Goal: Task Accomplishment & Management: Manage account settings

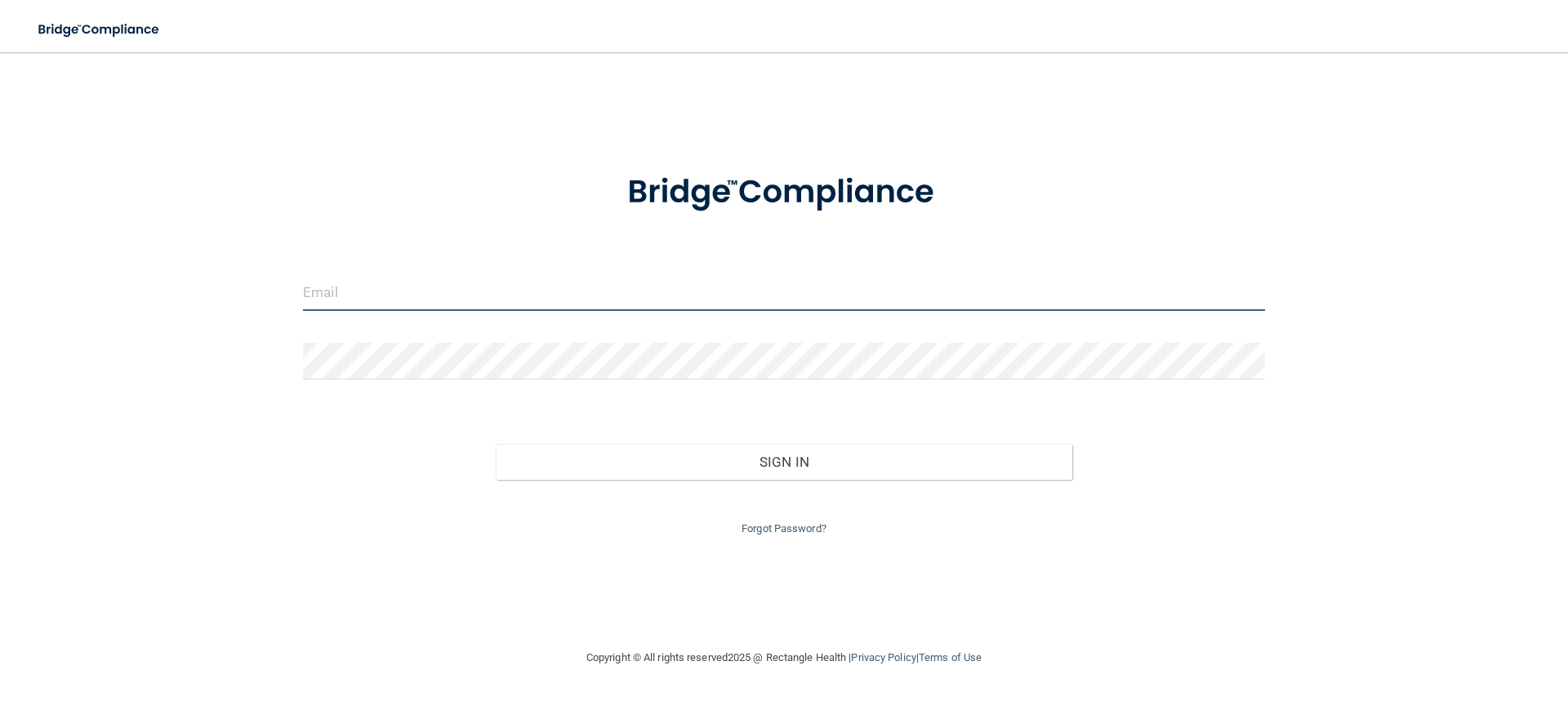
click at [553, 285] on input "email" at bounding box center [783, 293] width 962 height 37
type input "[EMAIL_ADDRESS][DOMAIN_NAME]"
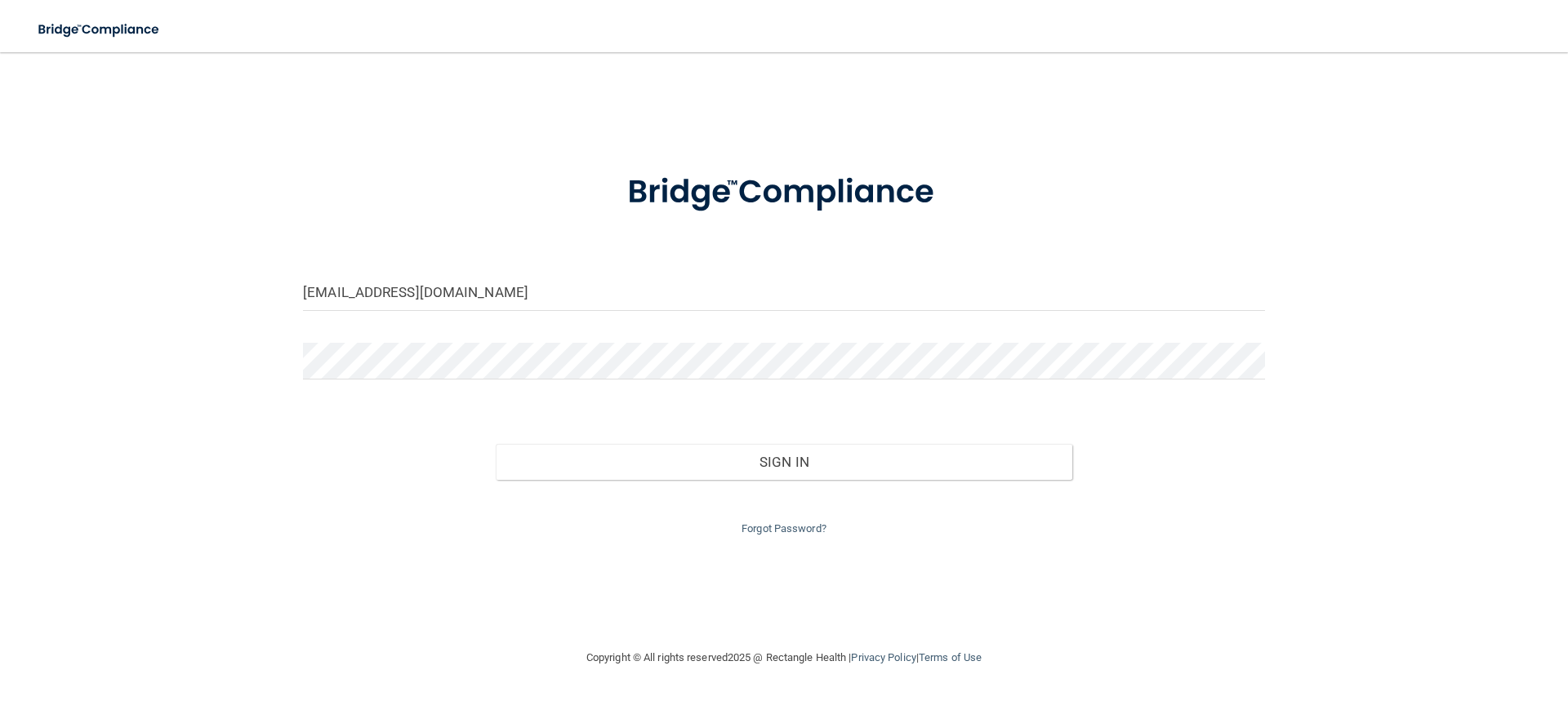
click at [397, 337] on form "[EMAIL_ADDRESS][DOMAIN_NAME] Invalid email/password. You don't have permission …" at bounding box center [783, 344] width 962 height 388
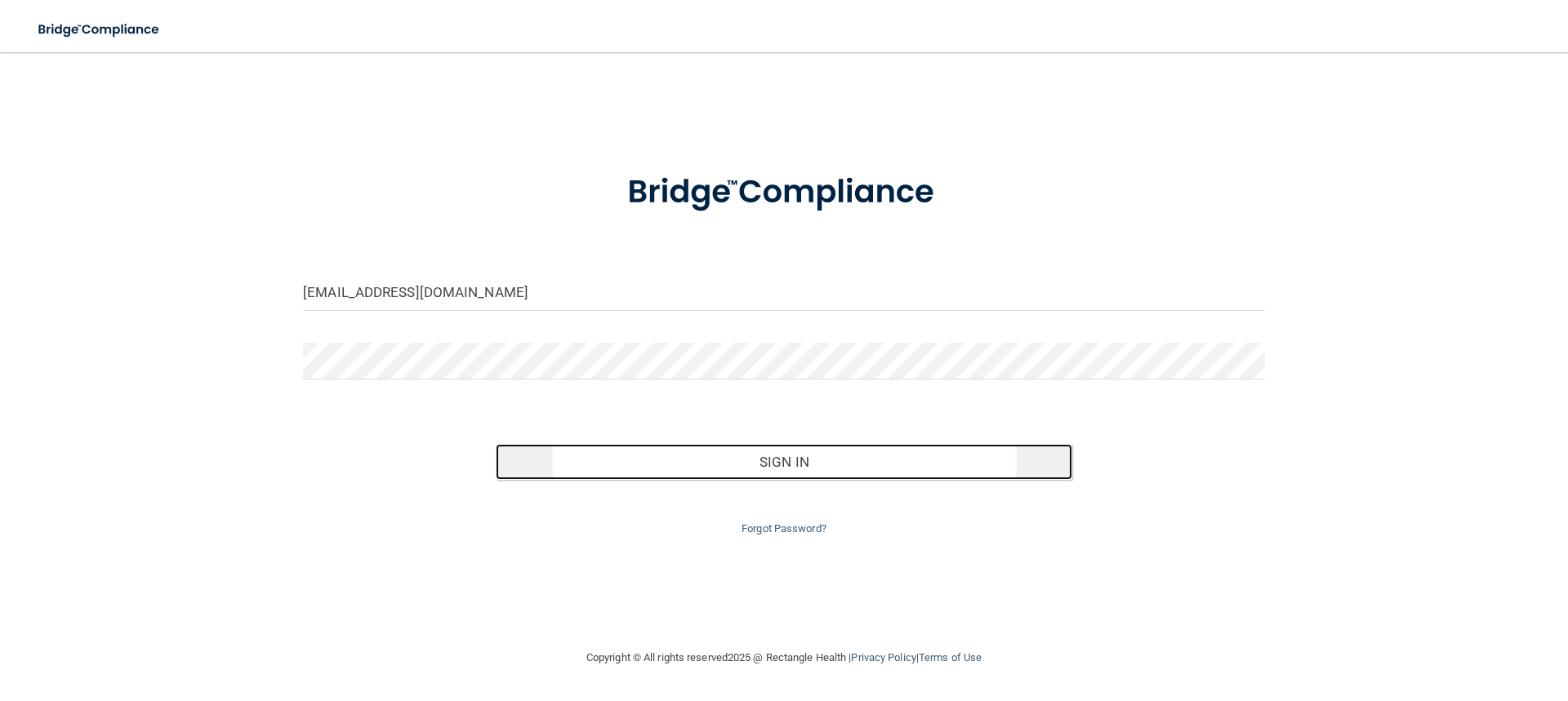
click at [786, 457] on button "Sign In" at bounding box center [784, 462] width 577 height 36
click at [773, 469] on button "Sign In" at bounding box center [784, 462] width 577 height 36
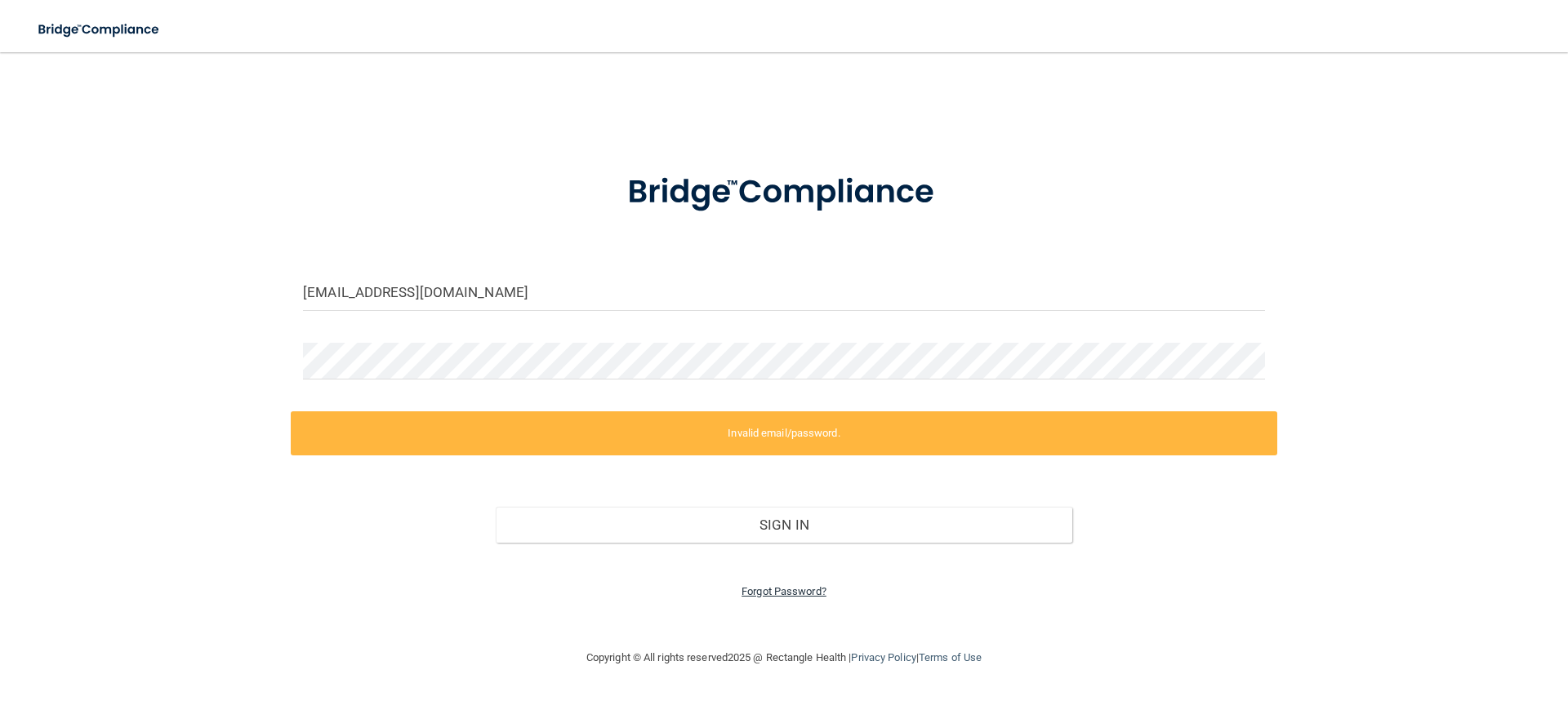
click at [770, 592] on link "Forgot Password?" at bounding box center [784, 591] width 85 height 12
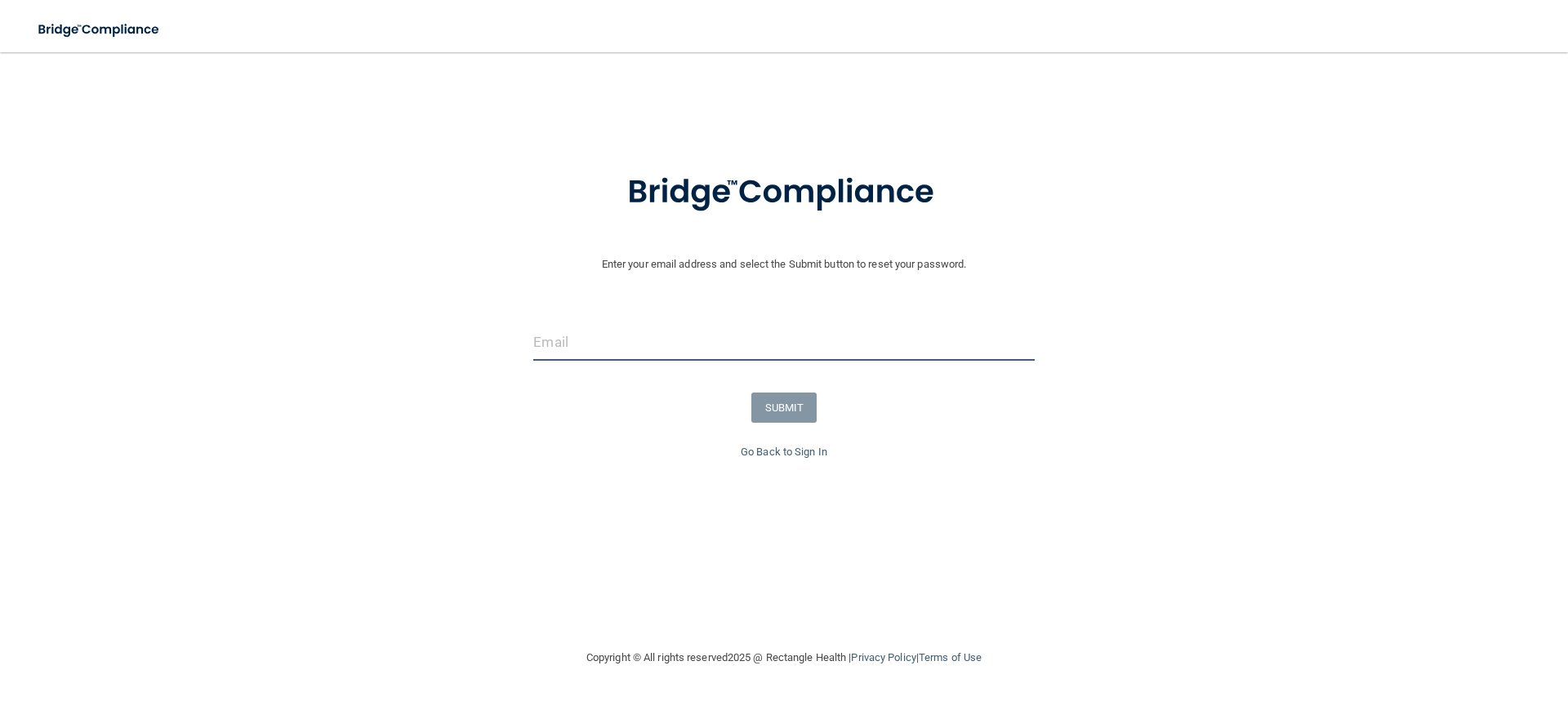
click at [714, 356] on input "email" at bounding box center [783, 342] width 501 height 37
paste input "[EMAIL_ADDRESS][DOMAIN_NAME]"
type input "[EMAIL_ADDRESS][DOMAIN_NAME]"
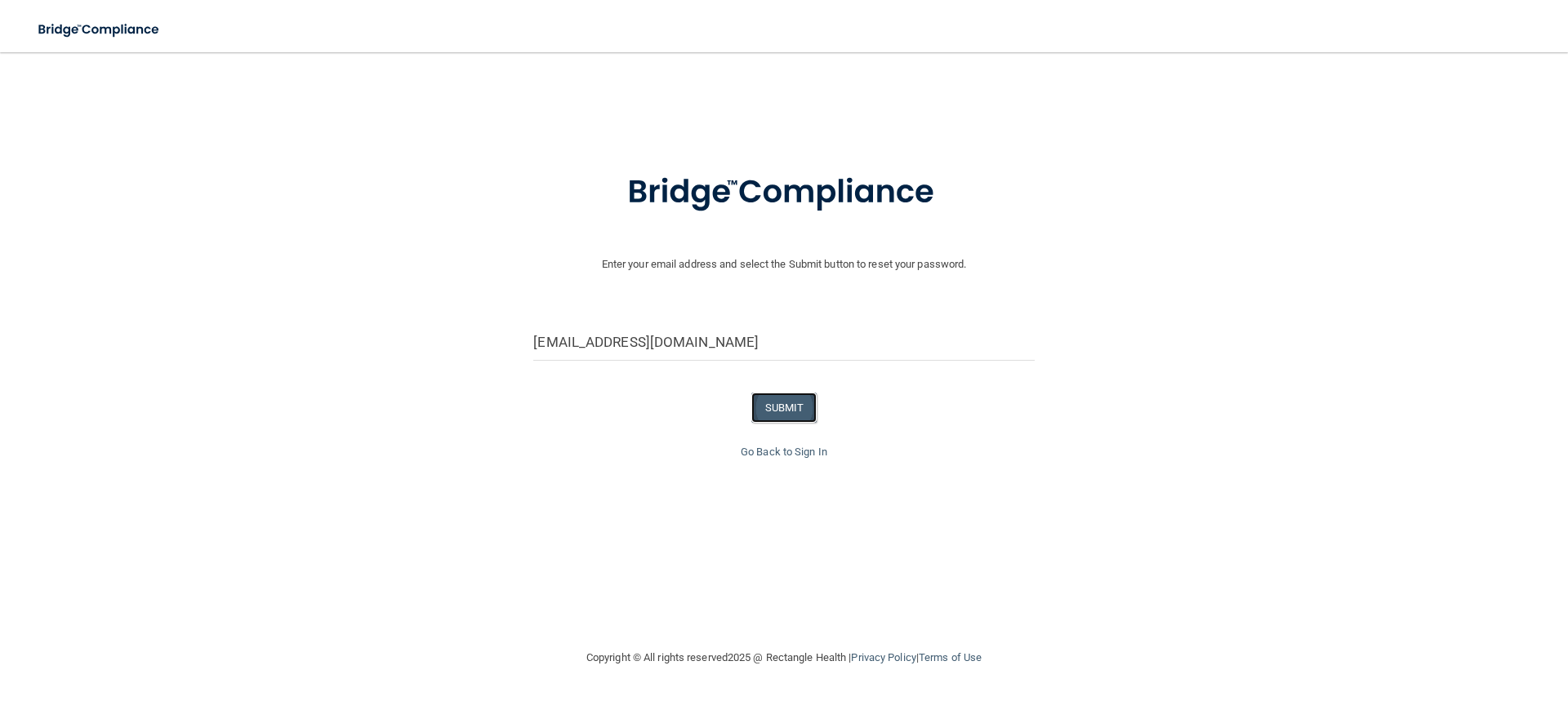
click at [781, 405] on button "SUBMIT" at bounding box center [784, 408] width 66 height 30
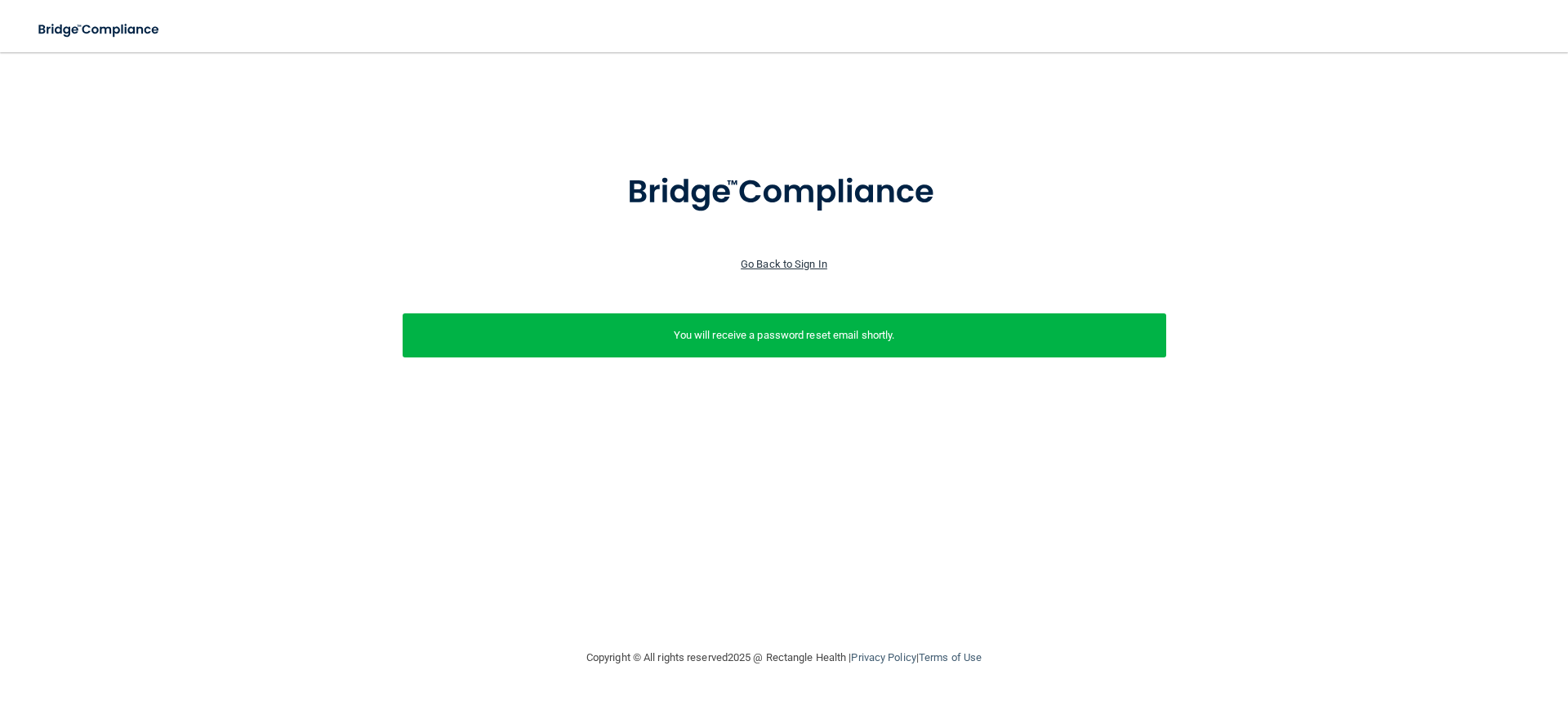
click at [808, 259] on link "Go Back to Sign In" at bounding box center [784, 263] width 86 height 12
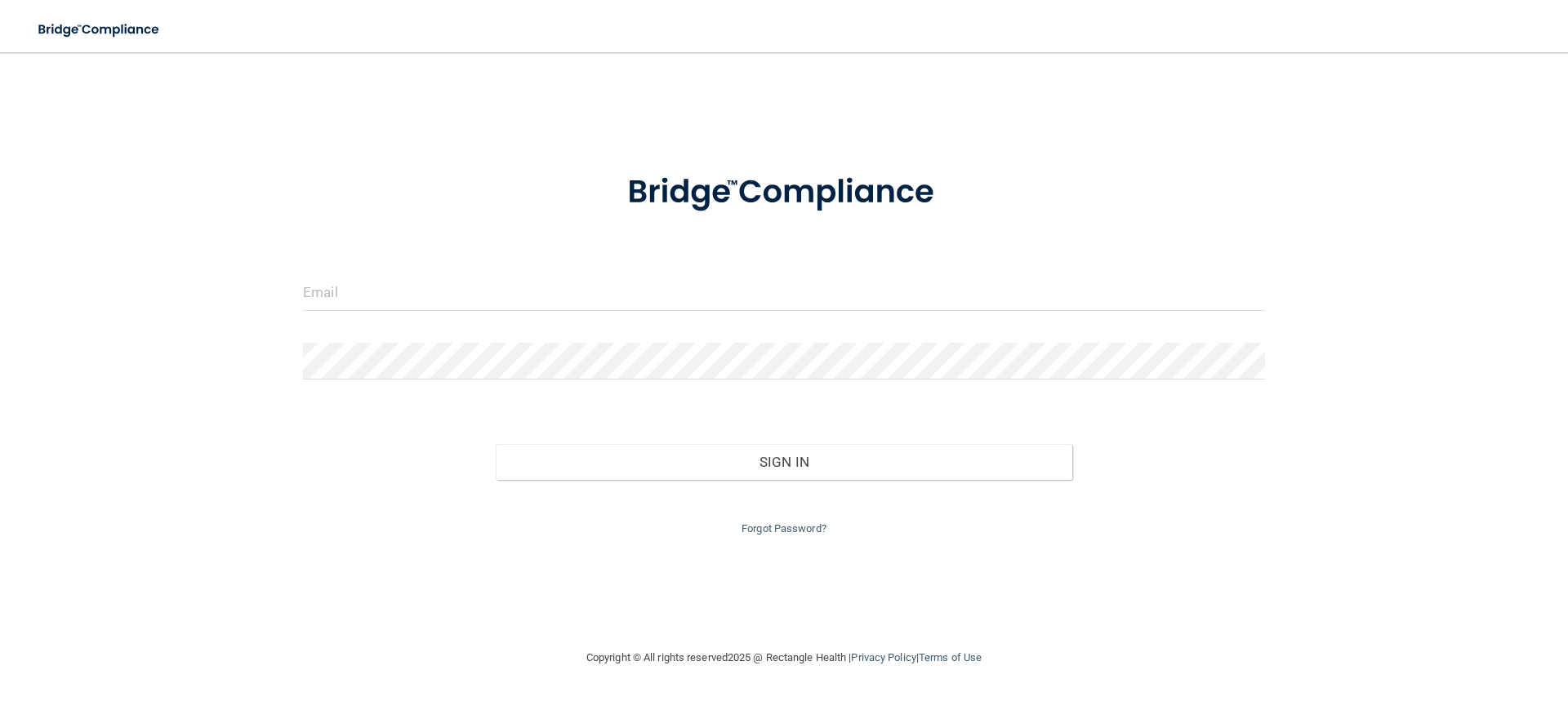
click at [807, 265] on form "Invalid email/password. You don't have permission to access that page. Sign In …" at bounding box center [783, 344] width 962 height 388
click at [532, 291] on input "email" at bounding box center [783, 293] width 962 height 37
type input "[EMAIL_ADDRESS][DOMAIN_NAME]"
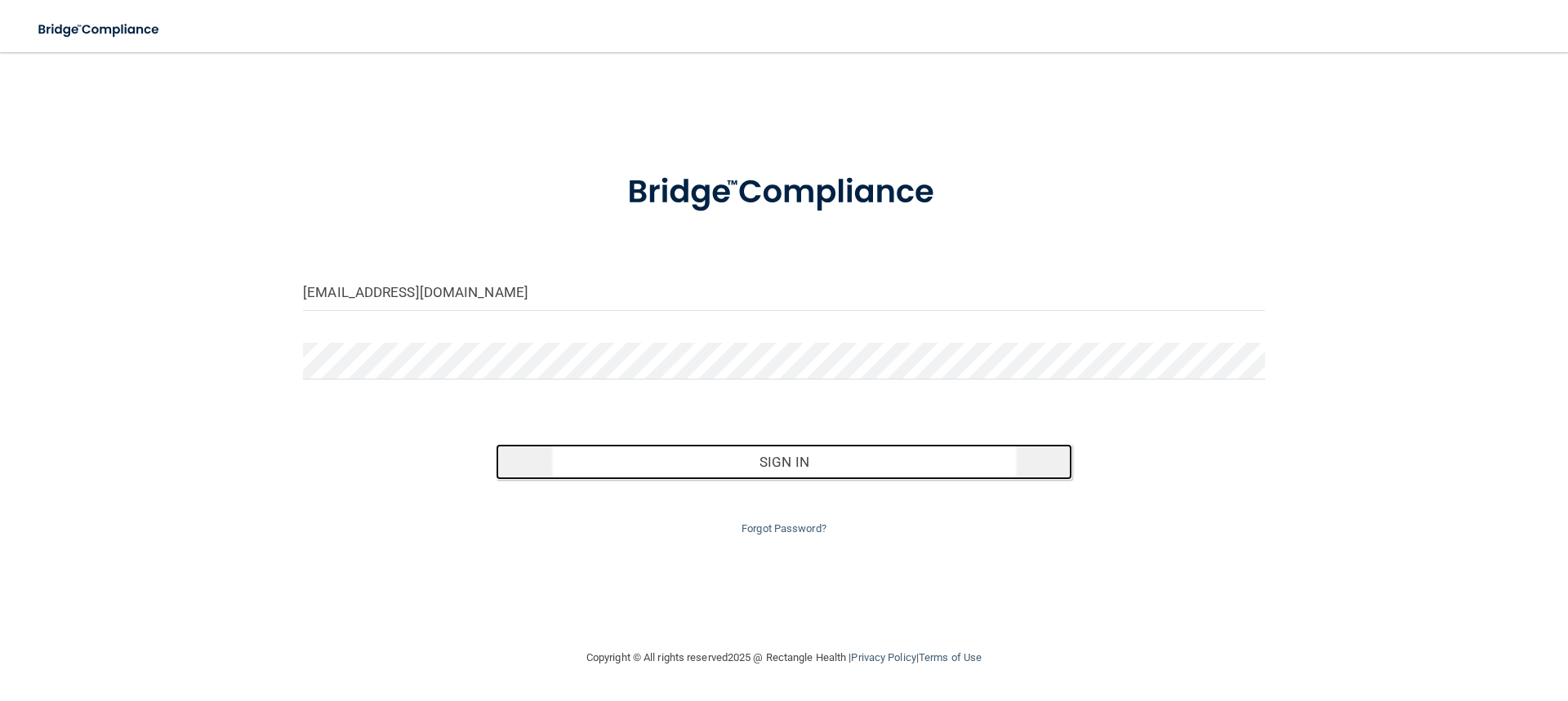
click at [782, 458] on button "Sign In" at bounding box center [784, 462] width 577 height 36
click at [778, 466] on button "Sign In" at bounding box center [784, 462] width 577 height 36
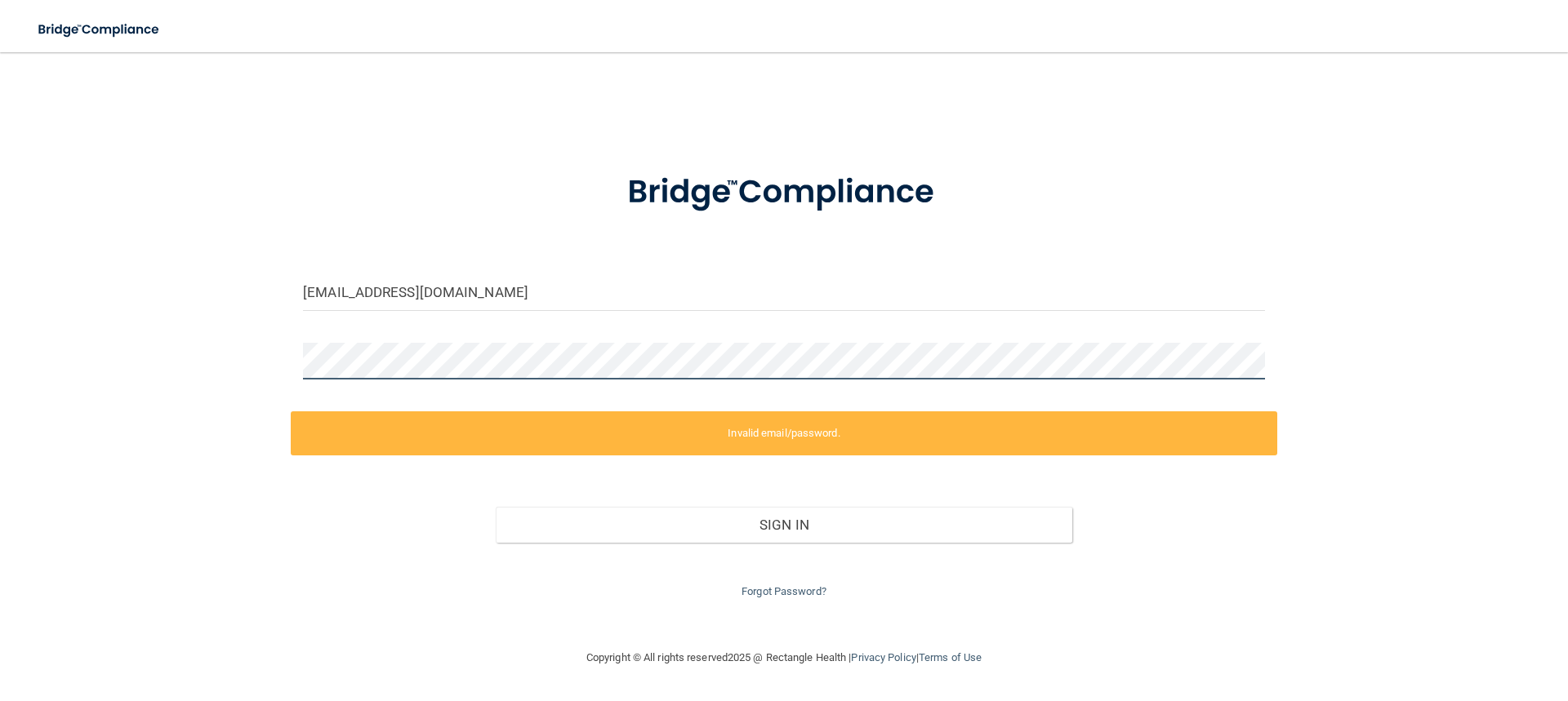
click at [283, 365] on div "vcaredentalva@gmail.com Invalid email/password. You don't have permission to ac…" at bounding box center [783, 350] width 1503 height 563
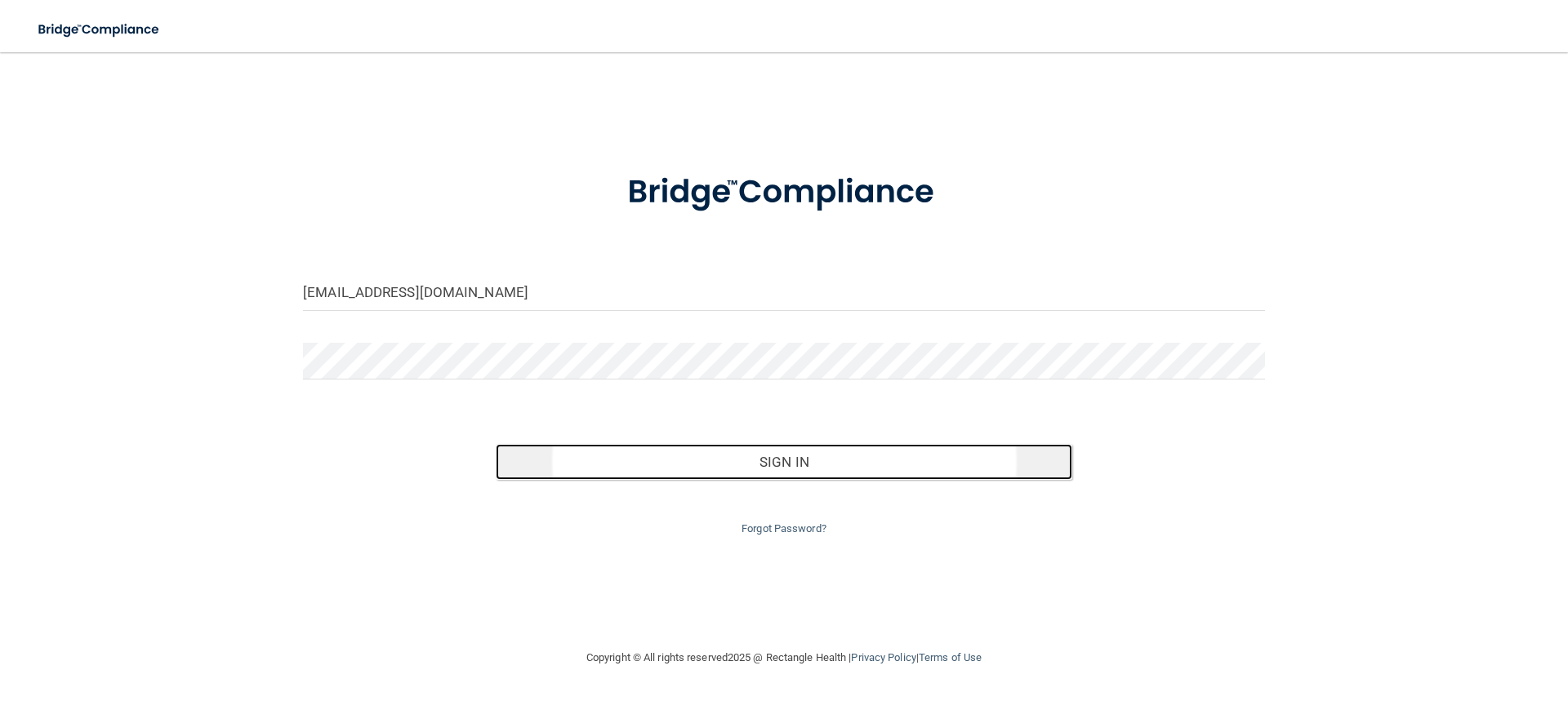
click at [758, 467] on button "Sign In" at bounding box center [784, 462] width 577 height 36
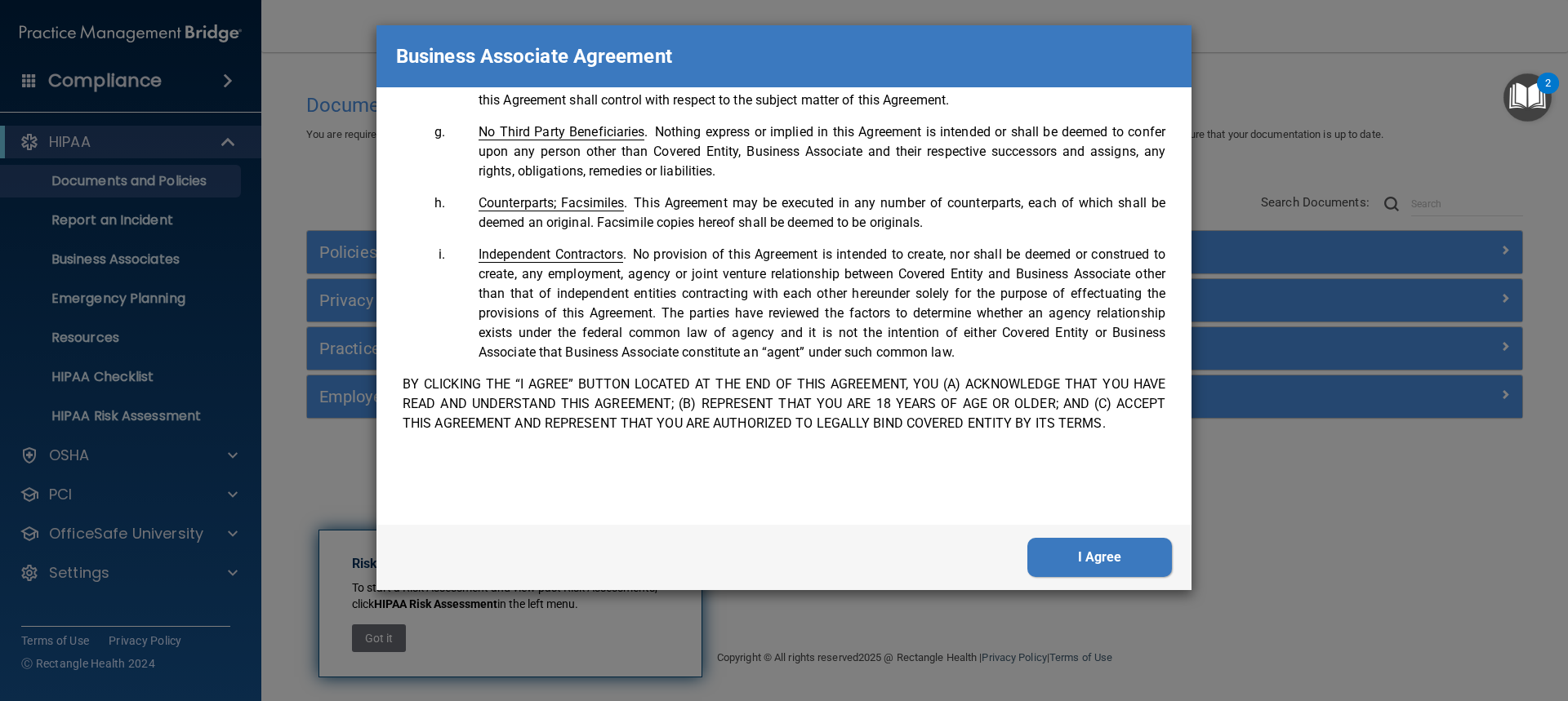
scroll to position [3329, 0]
click at [1158, 564] on button "I Agree" at bounding box center [1099, 557] width 144 height 40
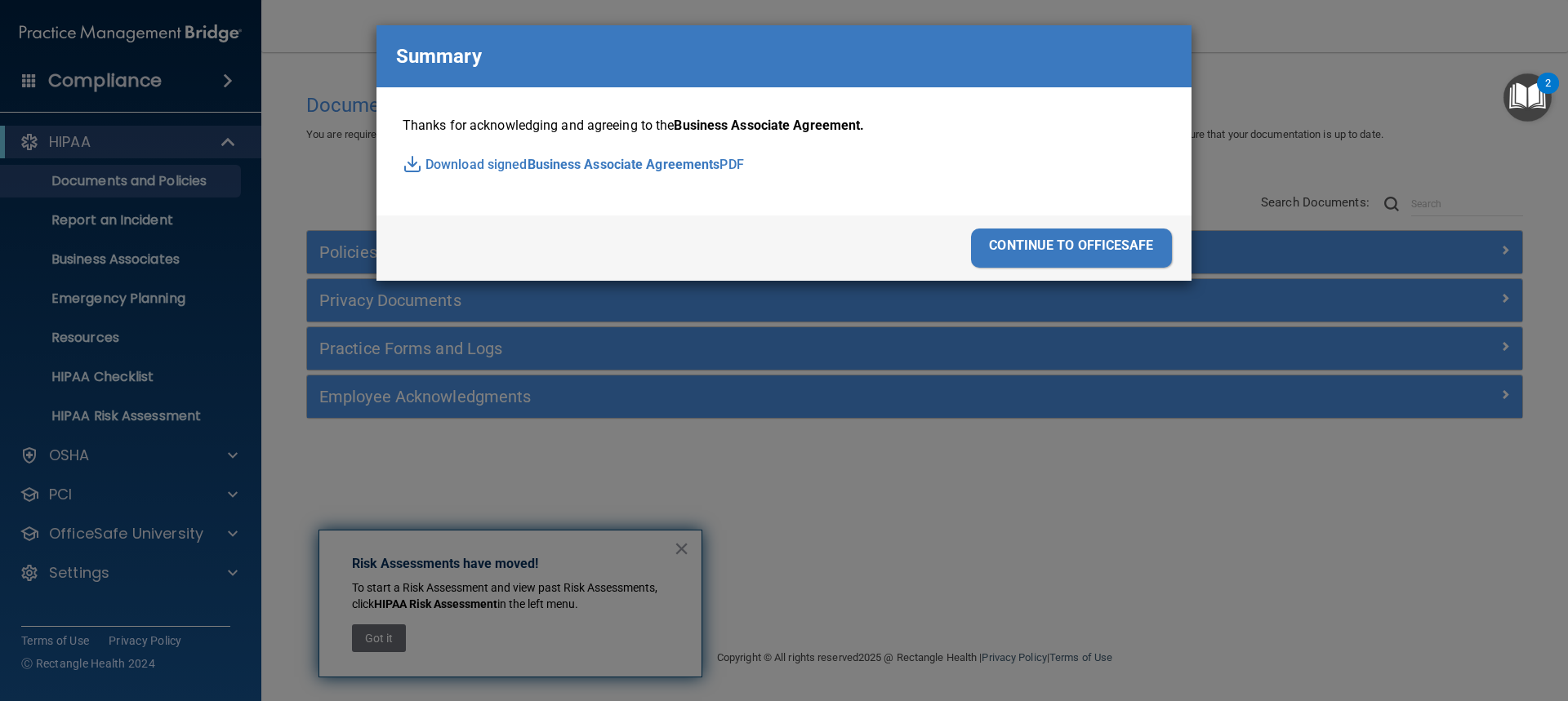
click at [1053, 241] on div "continue to officesafe" at bounding box center [1071, 247] width 201 height 40
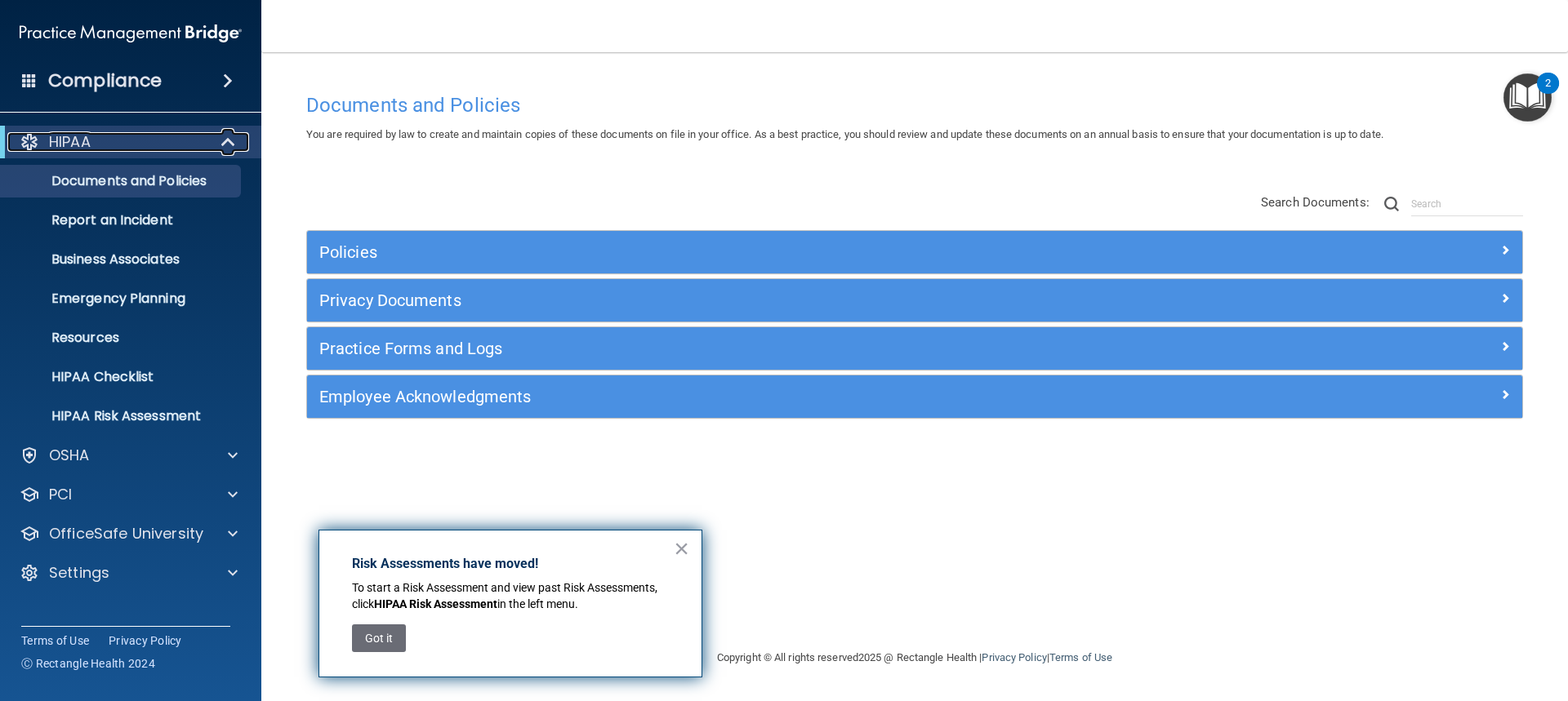
click at [230, 143] on span at bounding box center [229, 142] width 14 height 19
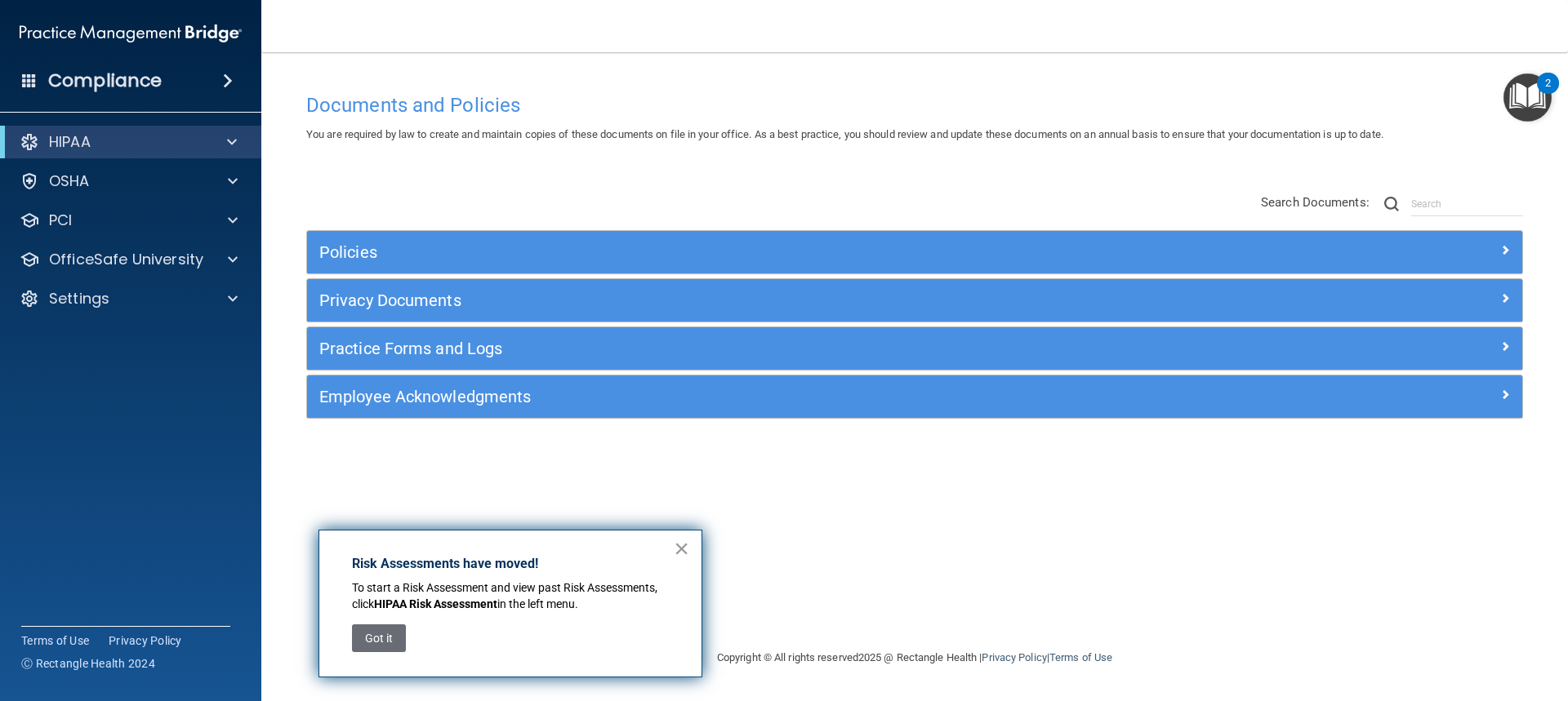
click at [686, 543] on button "×" at bounding box center [681, 548] width 16 height 26
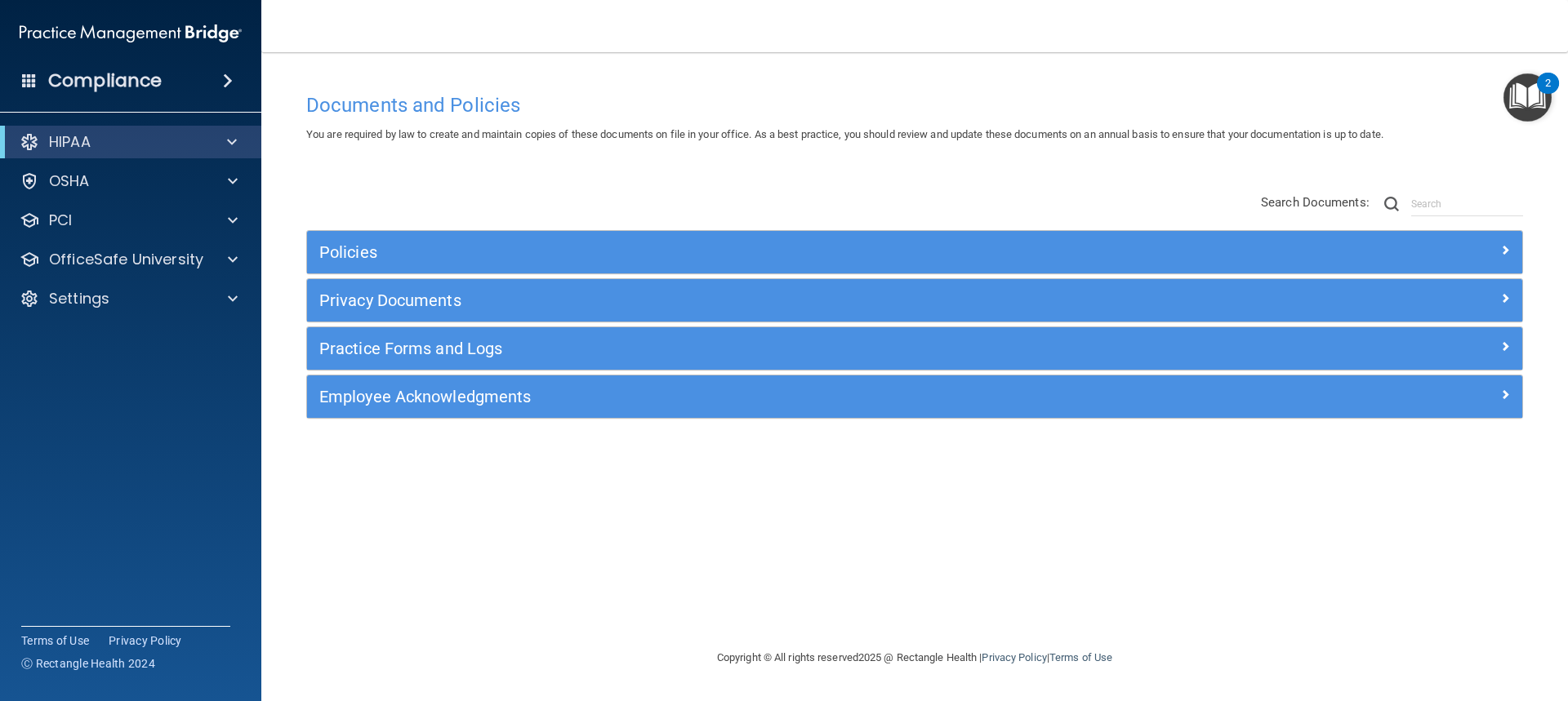
click at [1541, 98] on img "Open Resource Center, 2 new notifications" at bounding box center [1528, 98] width 48 height 48
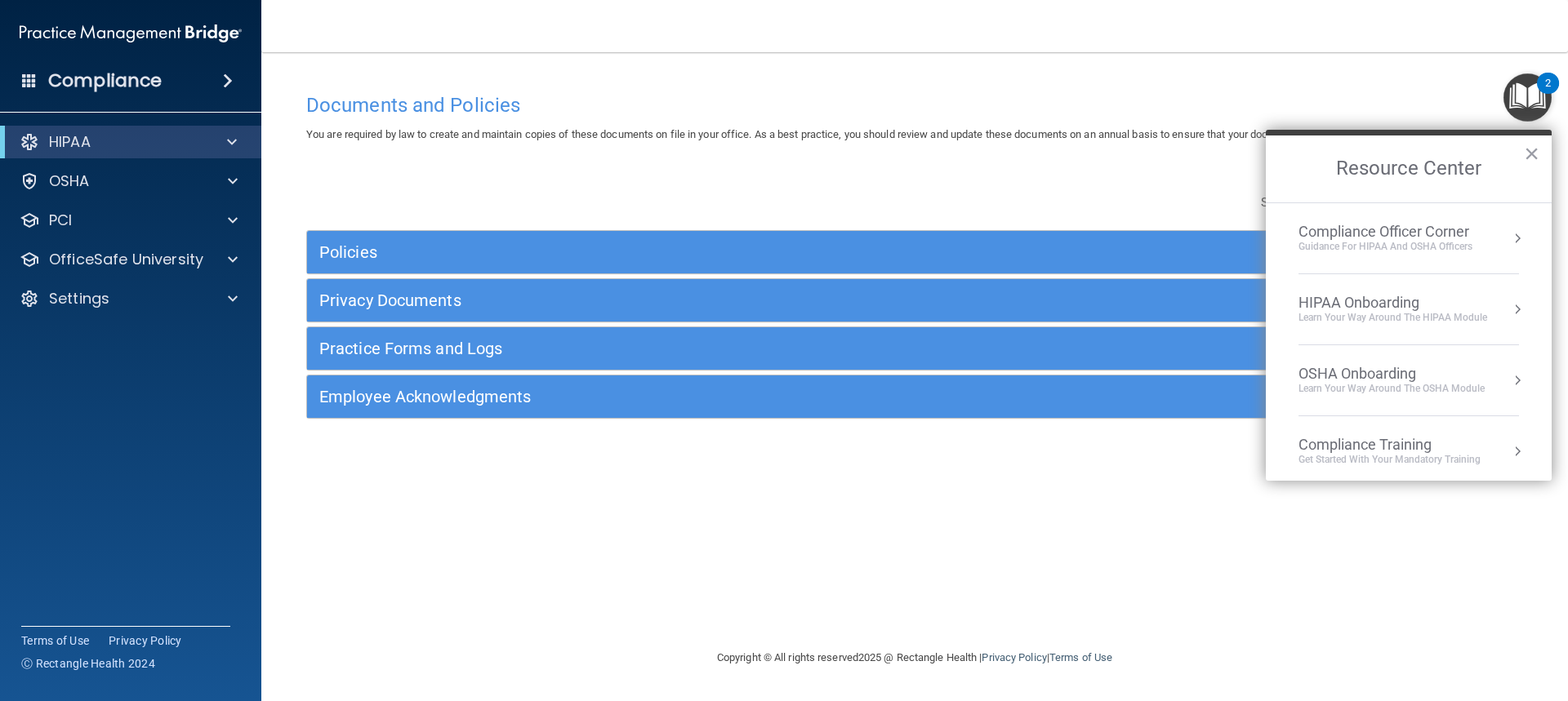
click at [1383, 235] on div "Compliance Officer Corner" at bounding box center [1385, 232] width 174 height 18
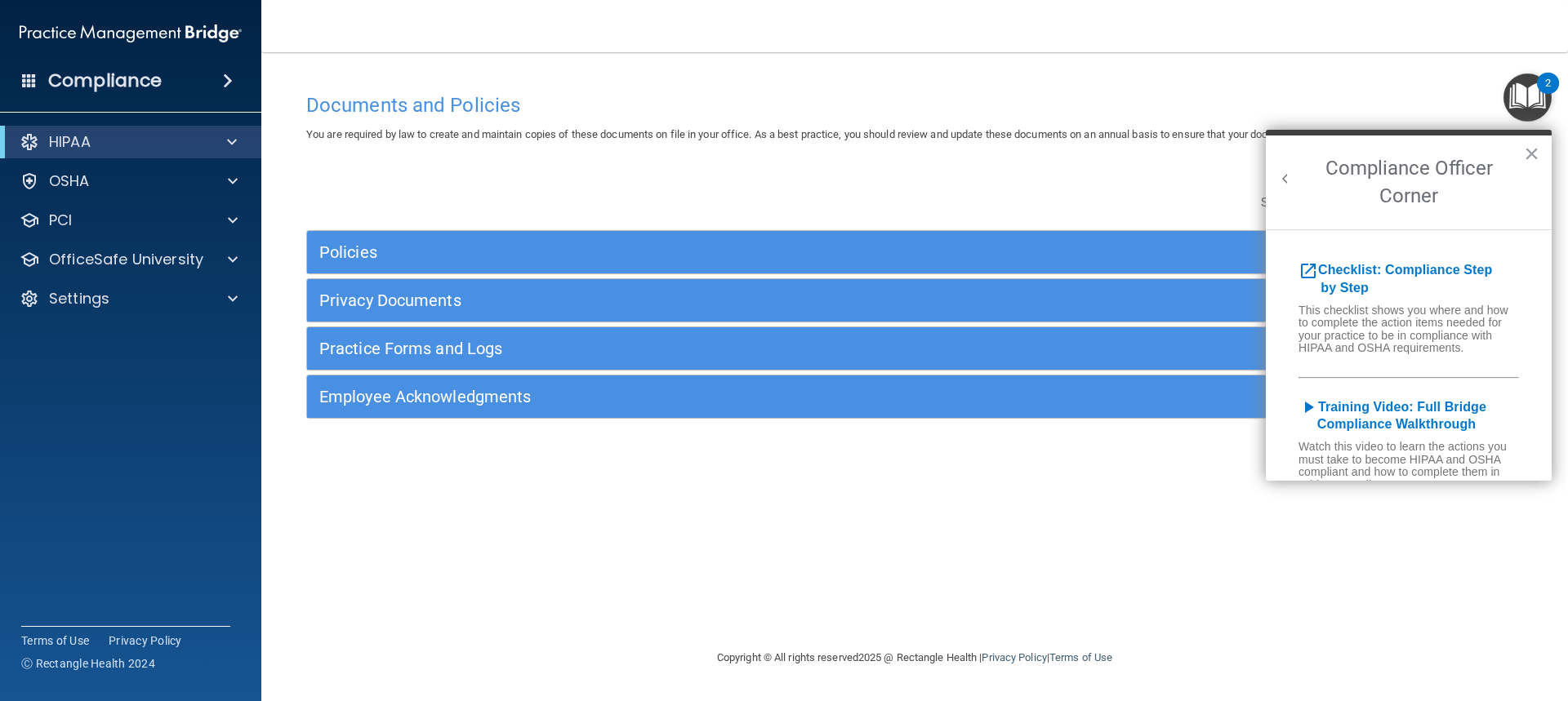
scroll to position [0, 0]
click at [1432, 270] on b "Checklist: Compliance Step by Step" at bounding box center [1395, 279] width 193 height 32
click at [1532, 156] on button "×" at bounding box center [1531, 154] width 16 height 26
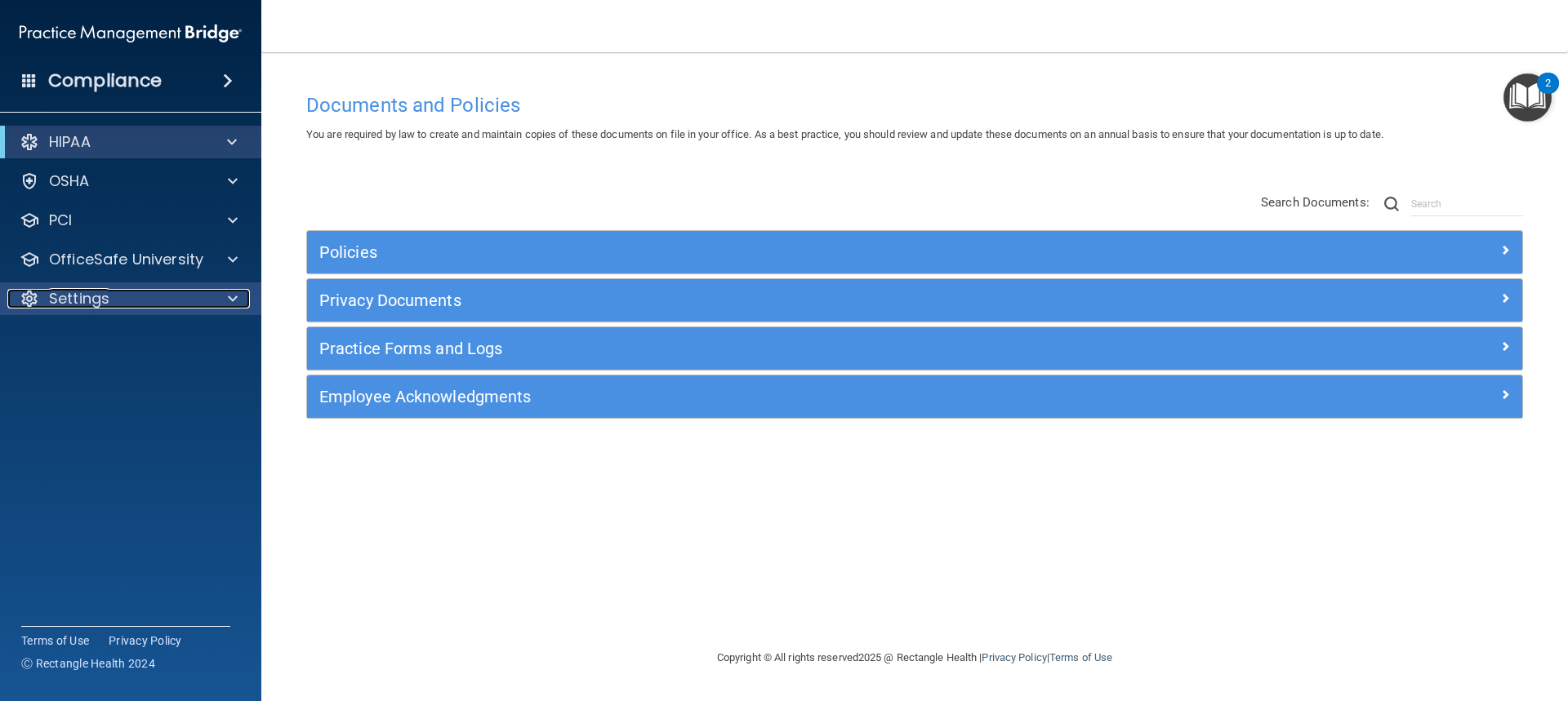
click at [106, 294] on p "Settings" at bounding box center [79, 298] width 61 height 19
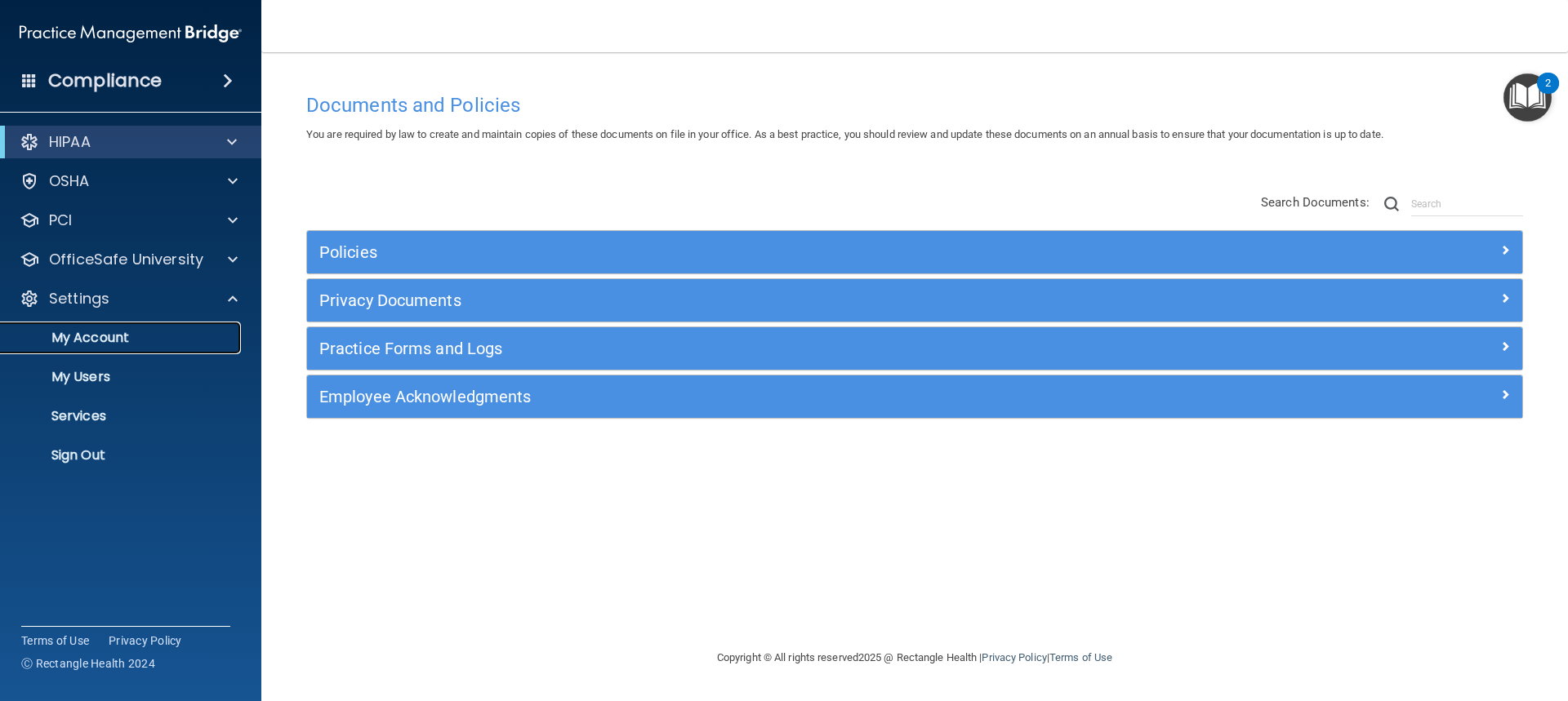
click at [105, 336] on p "My Account" at bounding box center [122, 339] width 223 height 17
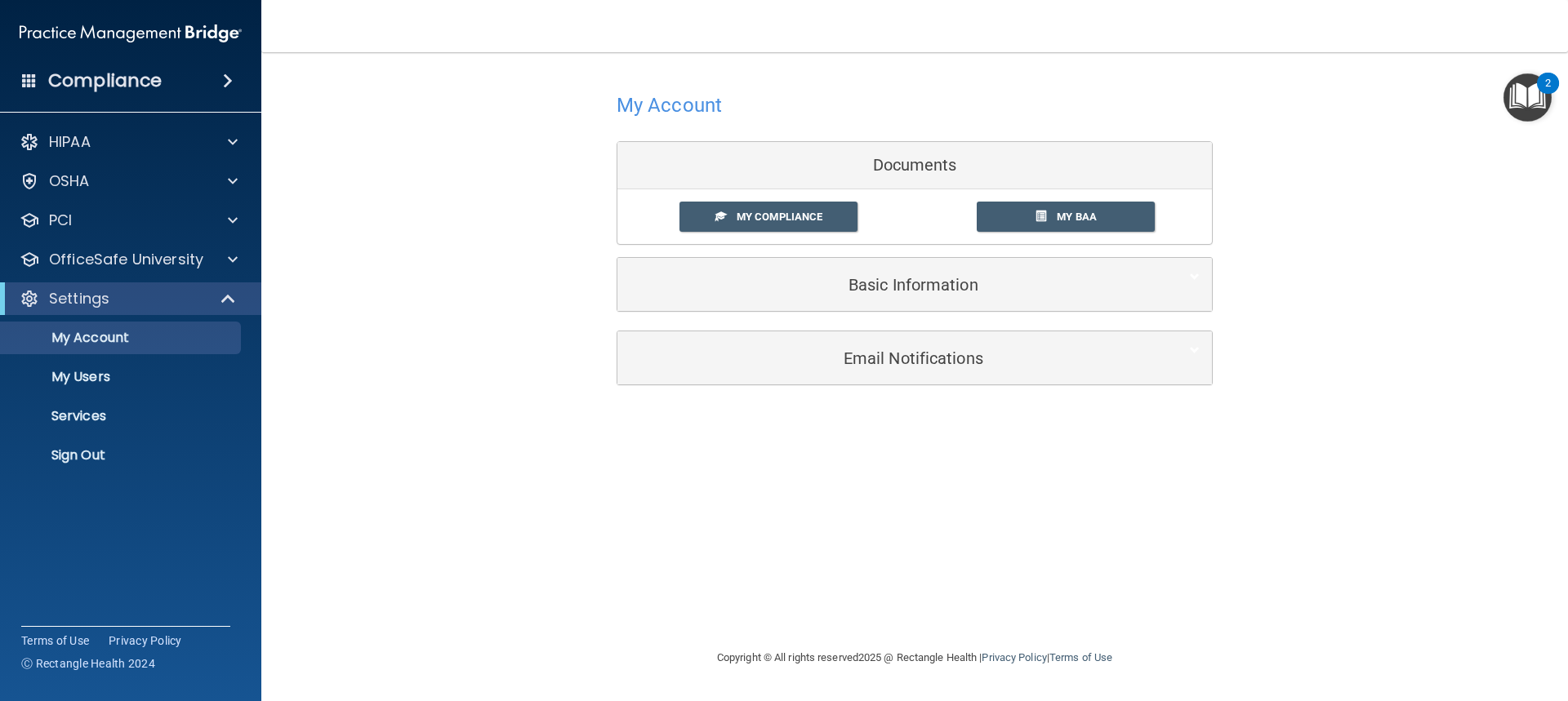
click at [1042, 307] on div "Basic Information" at bounding box center [915, 284] width 594 height 53
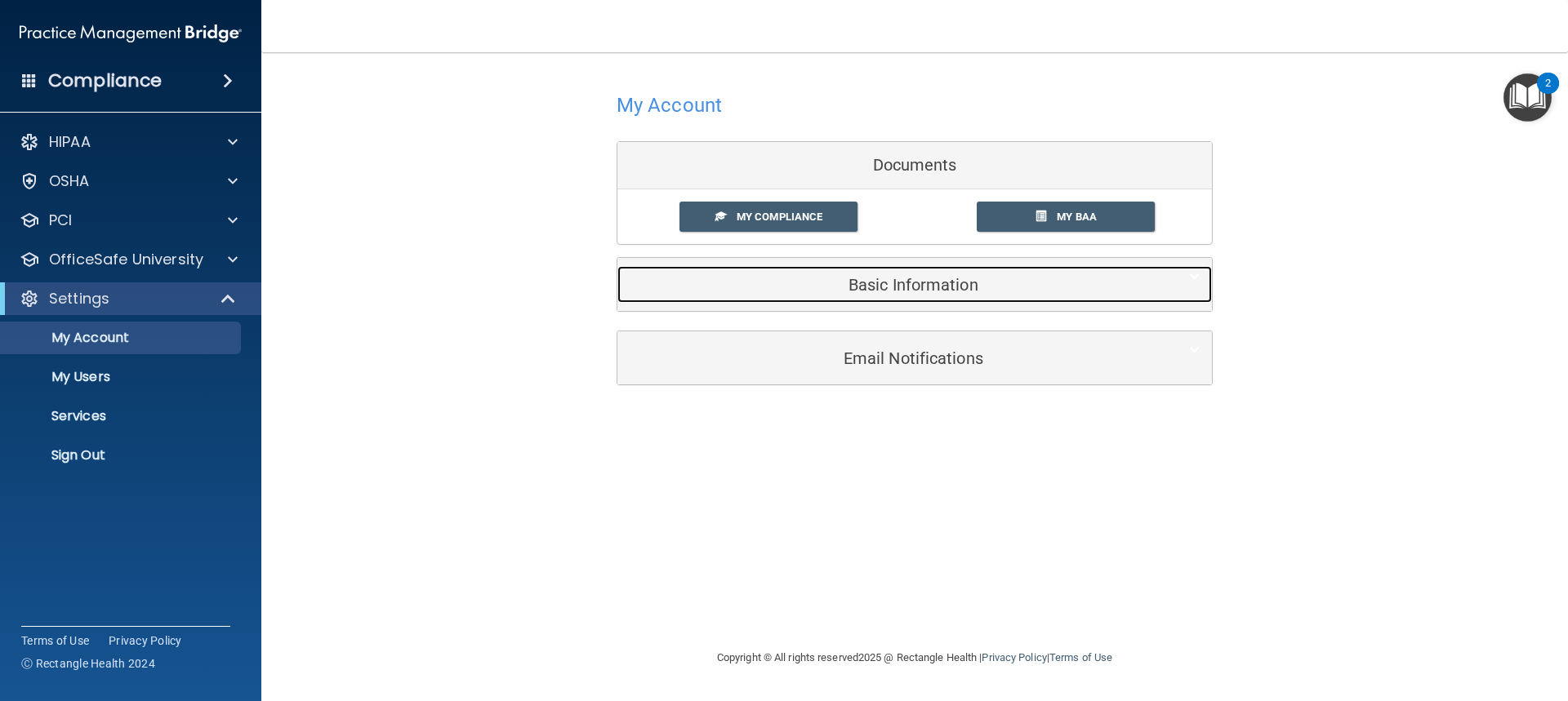
click at [921, 295] on div "Basic Information" at bounding box center [890, 284] width 545 height 37
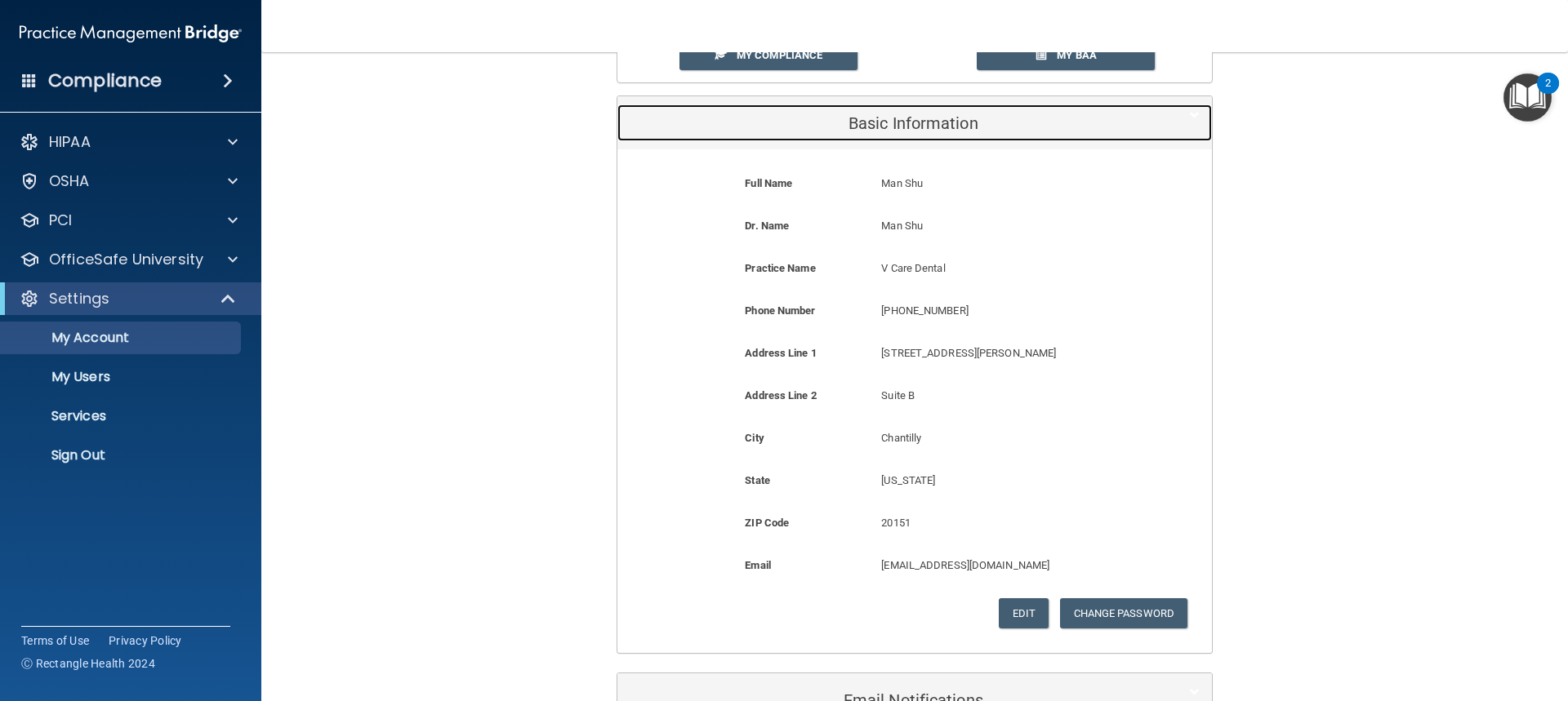
scroll to position [163, 0]
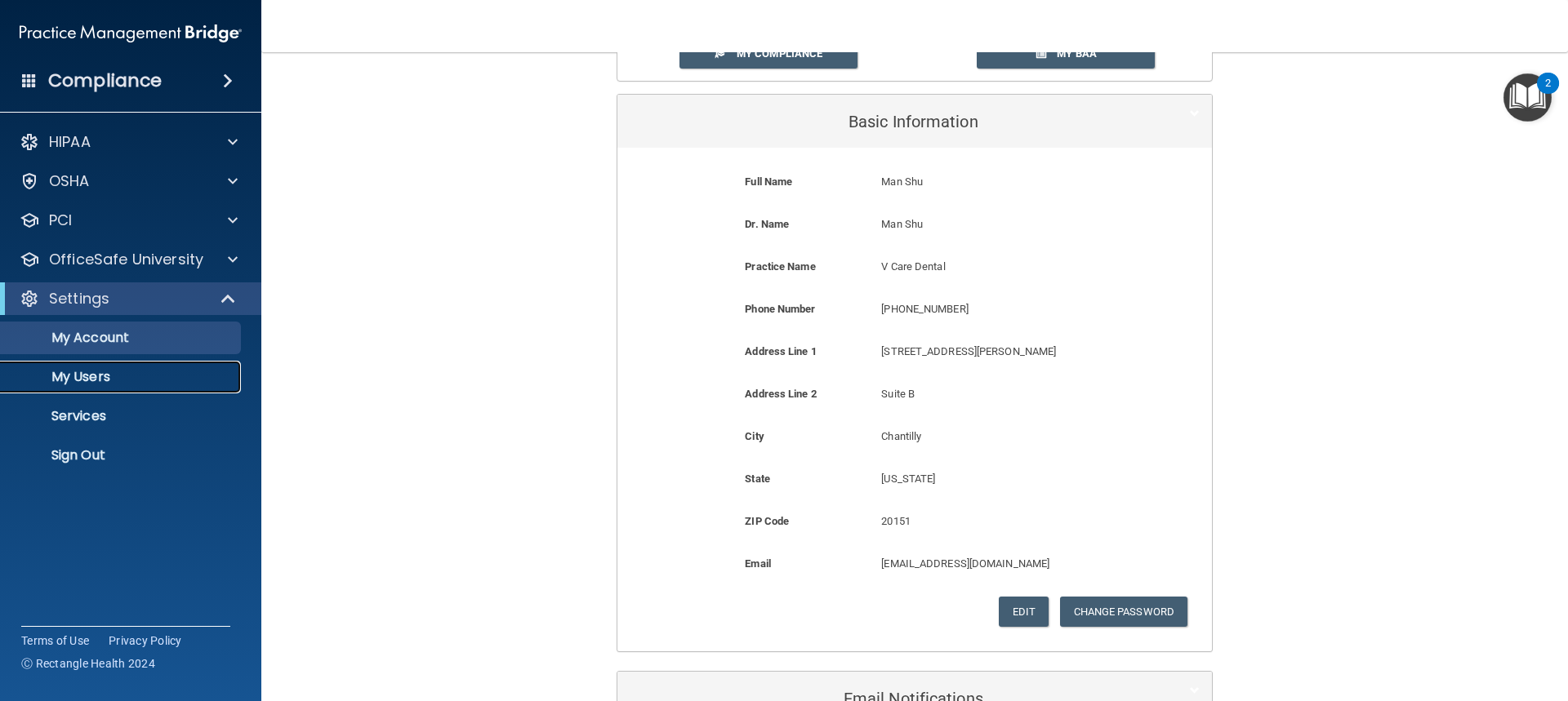
click at [142, 378] on p "My Users" at bounding box center [122, 377] width 223 height 17
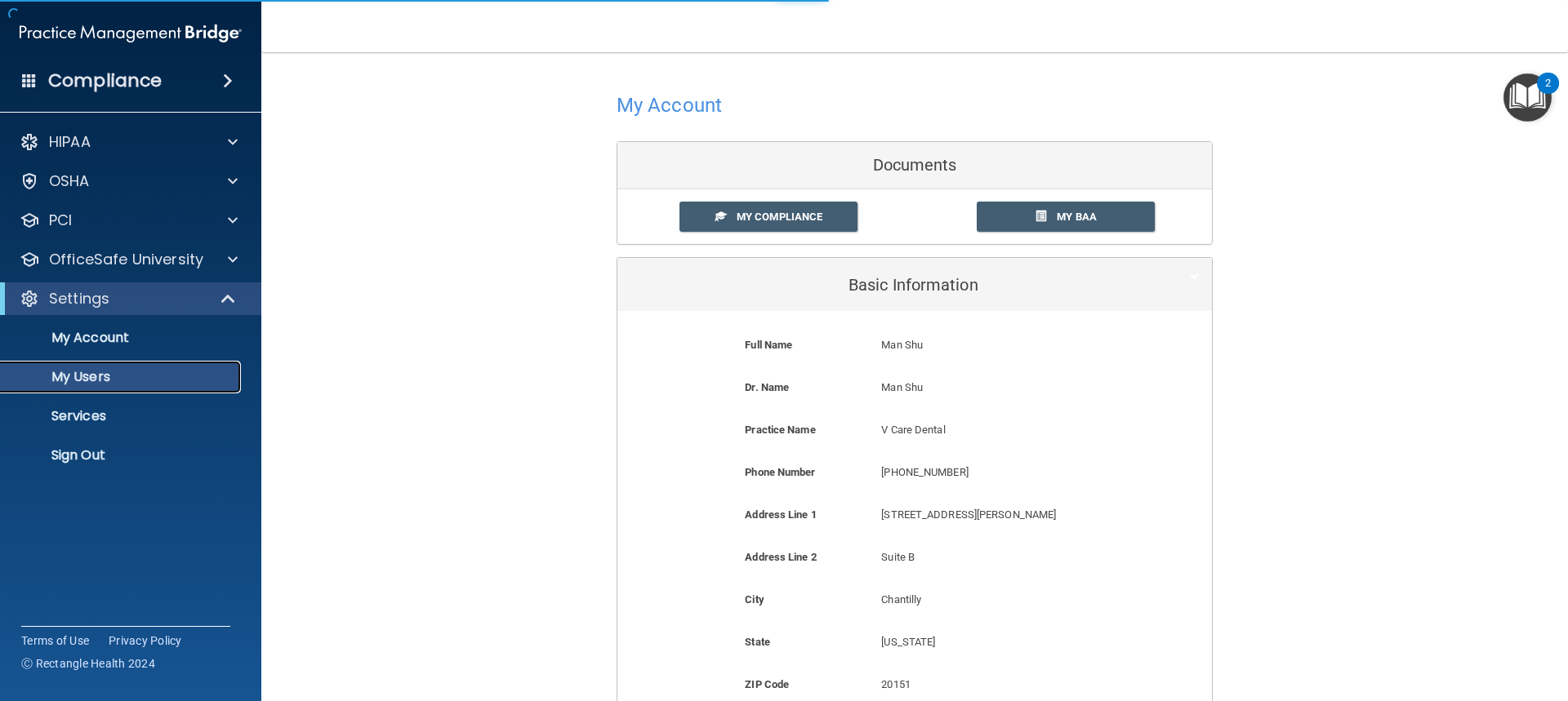
select select "20"
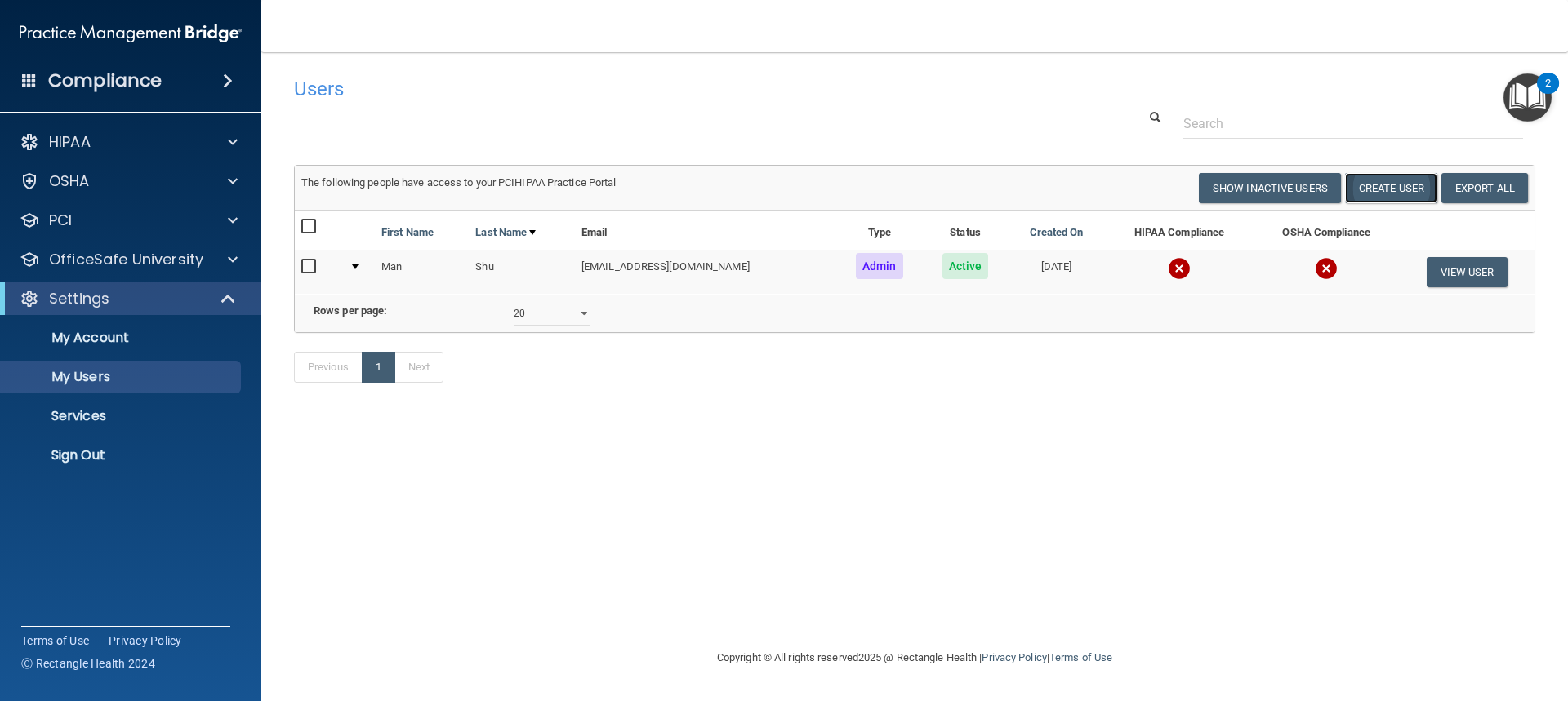
click at [1386, 192] on button "Create User" at bounding box center [1391, 188] width 92 height 30
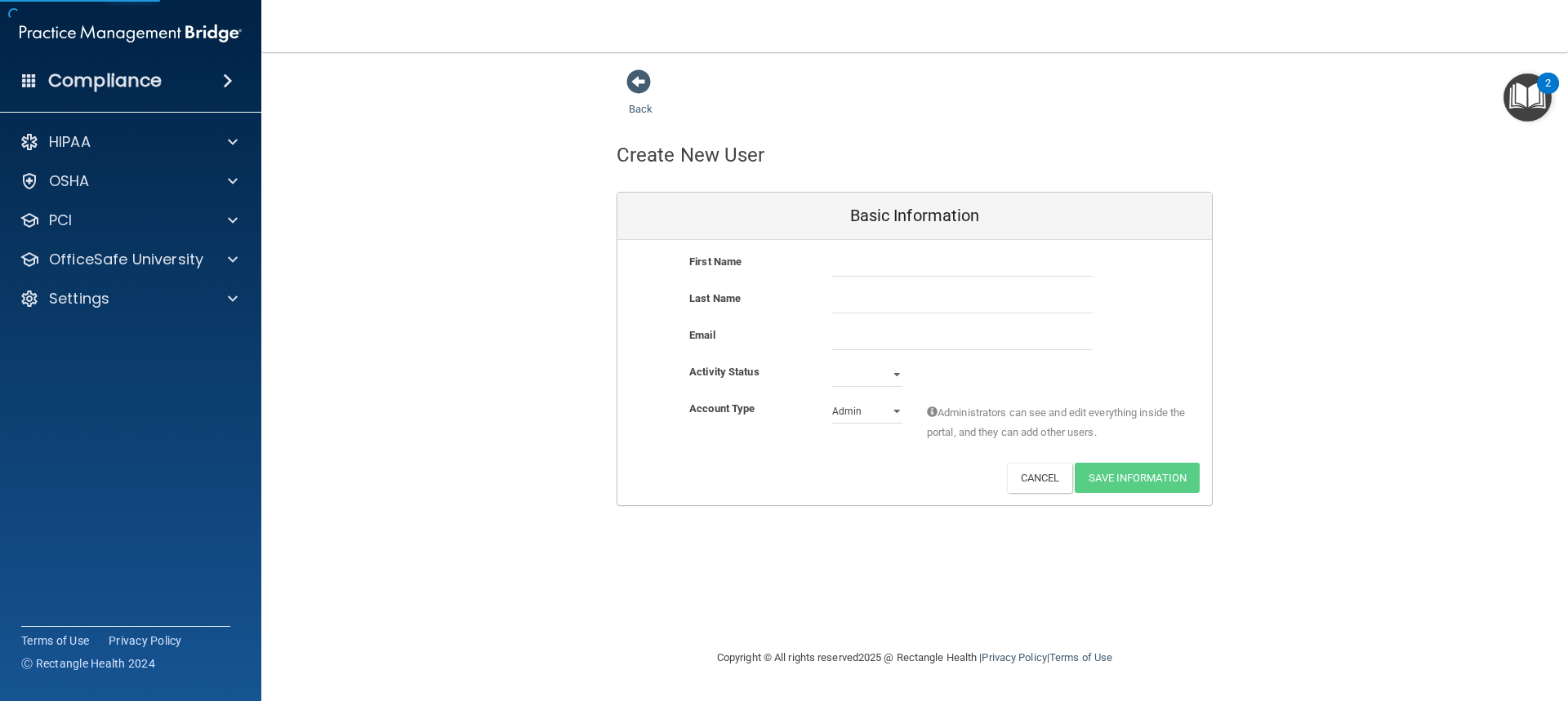
click at [896, 280] on div "First Name" at bounding box center [915, 270] width 594 height 37
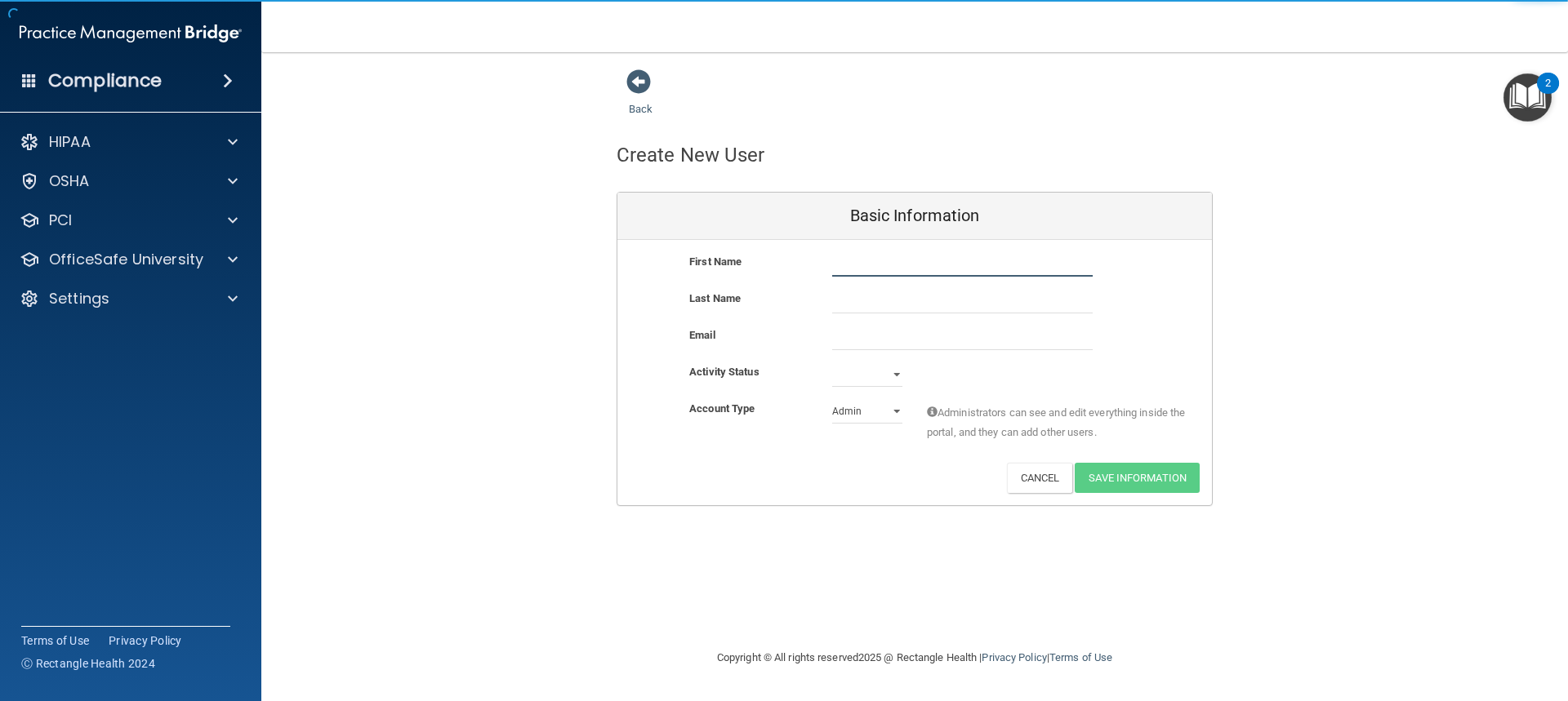
click at [893, 270] on input "text" at bounding box center [962, 264] width 260 height 25
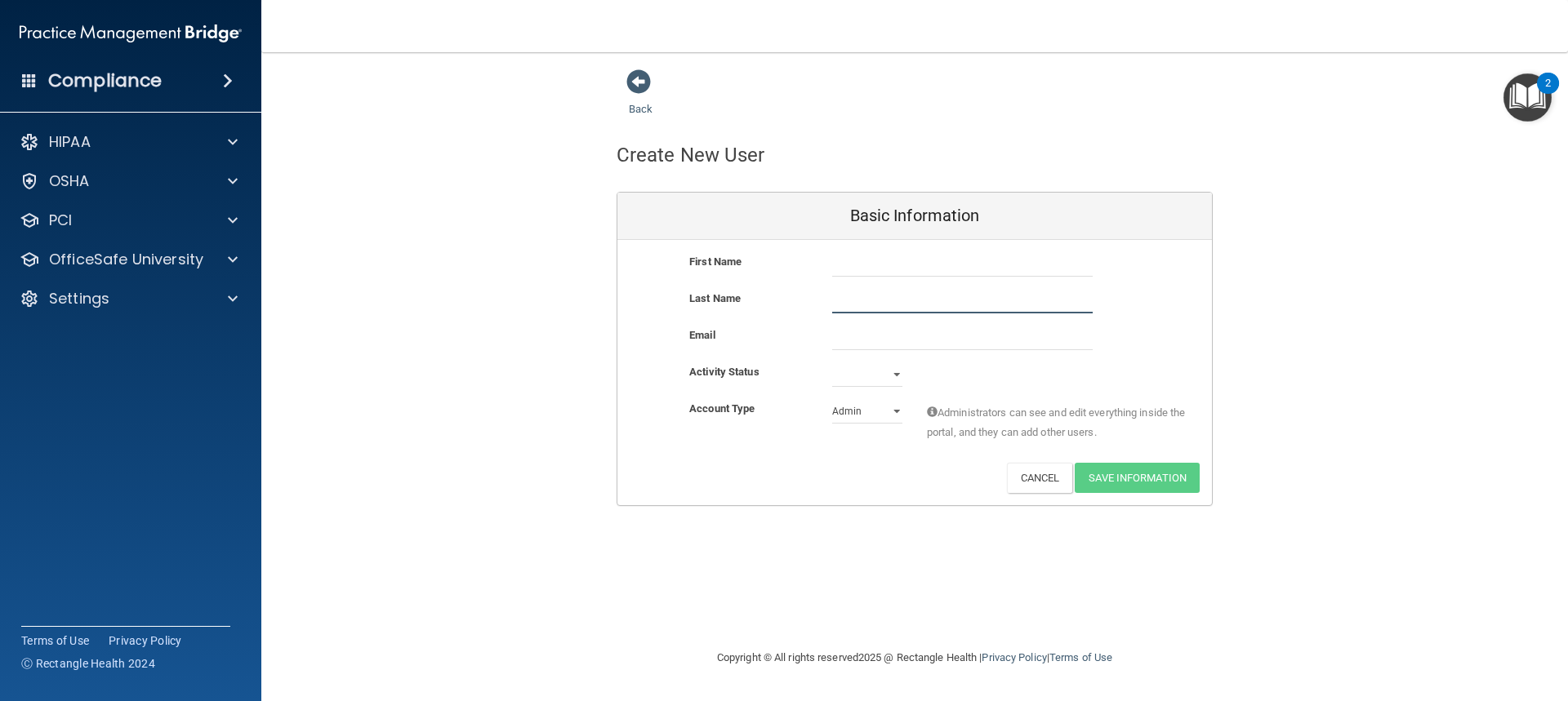
click at [874, 303] on input "text" at bounding box center [962, 301] width 260 height 25
click at [869, 345] on input "email" at bounding box center [962, 338] width 260 height 25
click at [861, 264] on input "text" at bounding box center [962, 264] width 260 height 25
type input "Guoxin"
click at [858, 298] on input "text" at bounding box center [962, 301] width 260 height 25
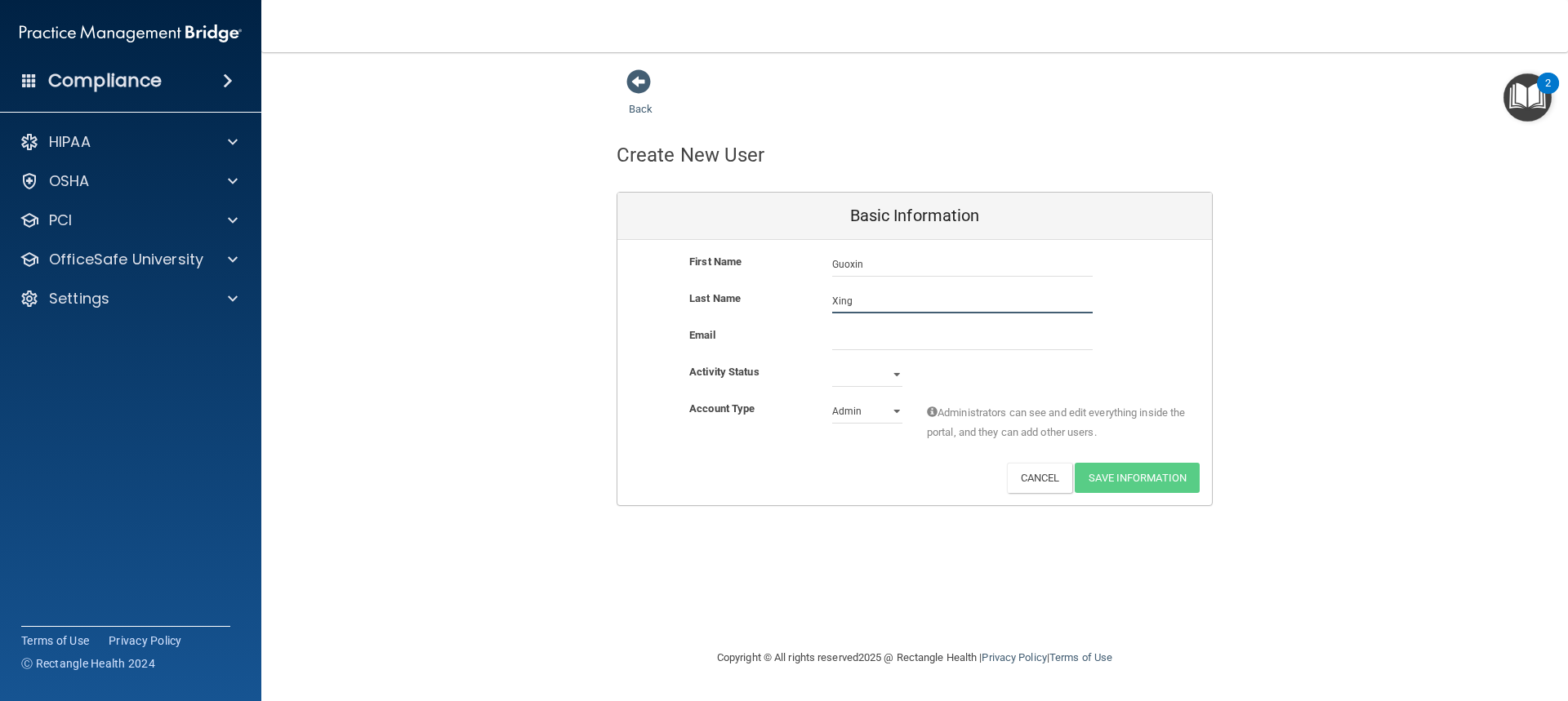
type input "Xing"
click at [846, 335] on input "email" at bounding box center [962, 338] width 260 height 25
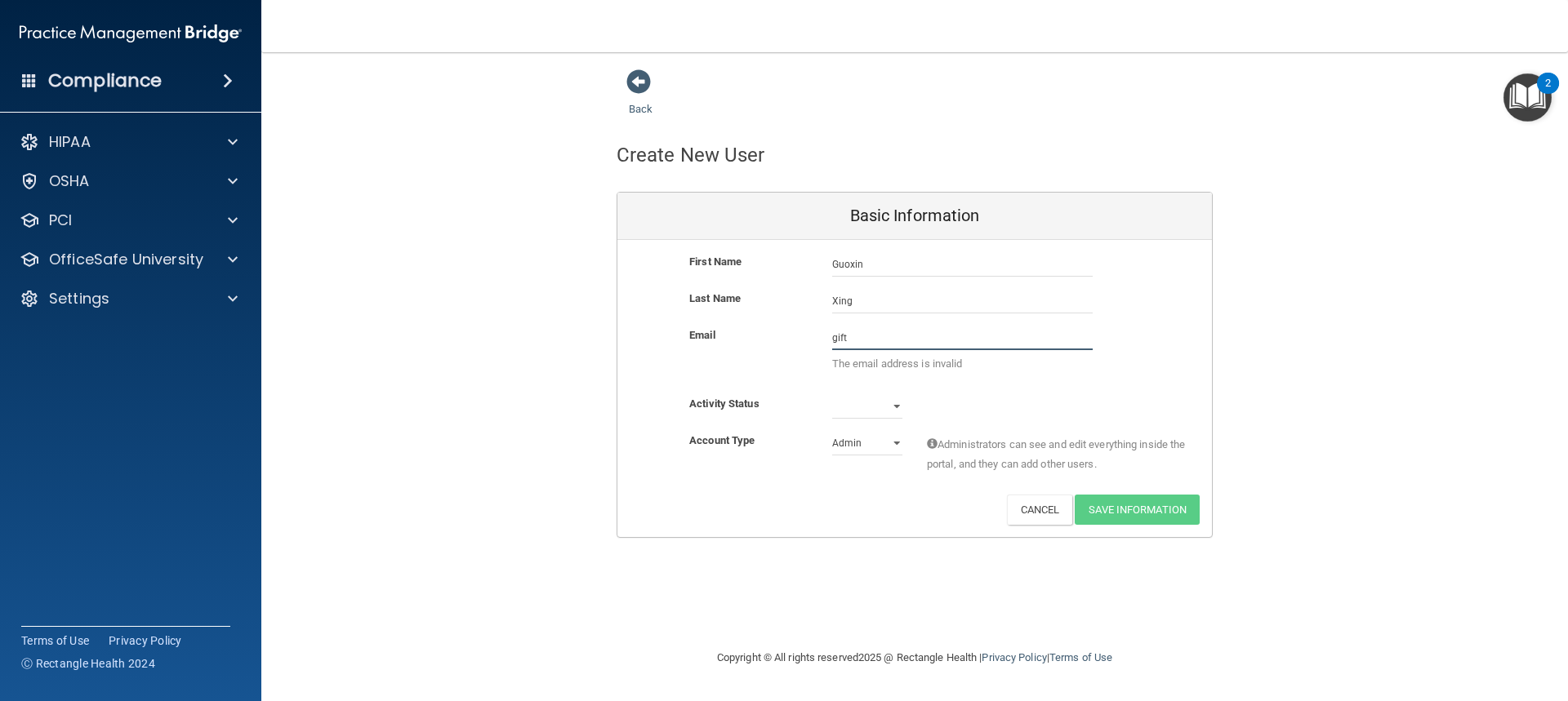
type input "giftfromheaven888@gmail.com"
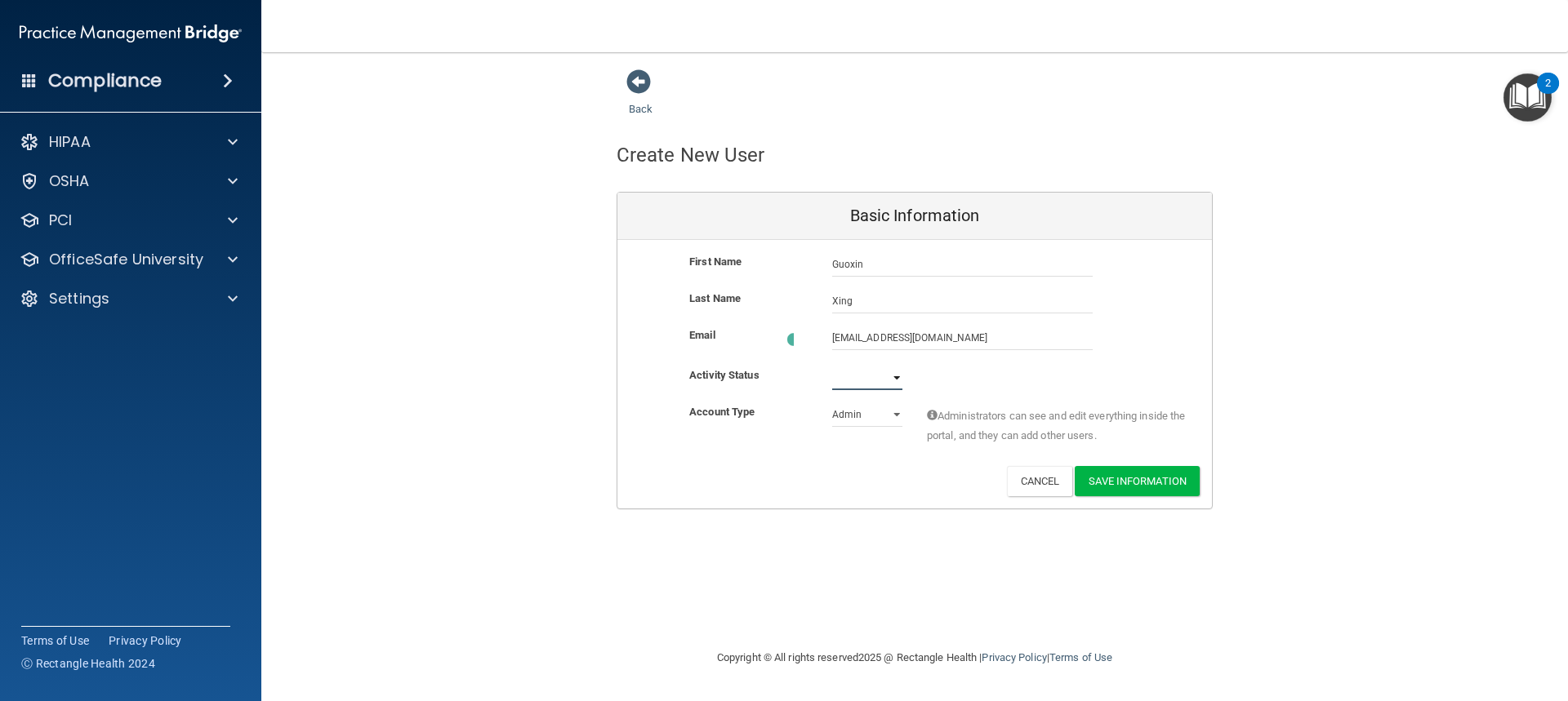
click at [898, 374] on select "Active Inactive" at bounding box center [867, 378] width 70 height 25
select select "active"
click at [832, 362] on select "Active Inactive" at bounding box center [867, 374] width 70 height 25
click at [879, 418] on select "Admin Member" at bounding box center [867, 411] width 70 height 25
click at [832, 399] on select "Admin Member" at bounding box center [867, 411] width 70 height 25
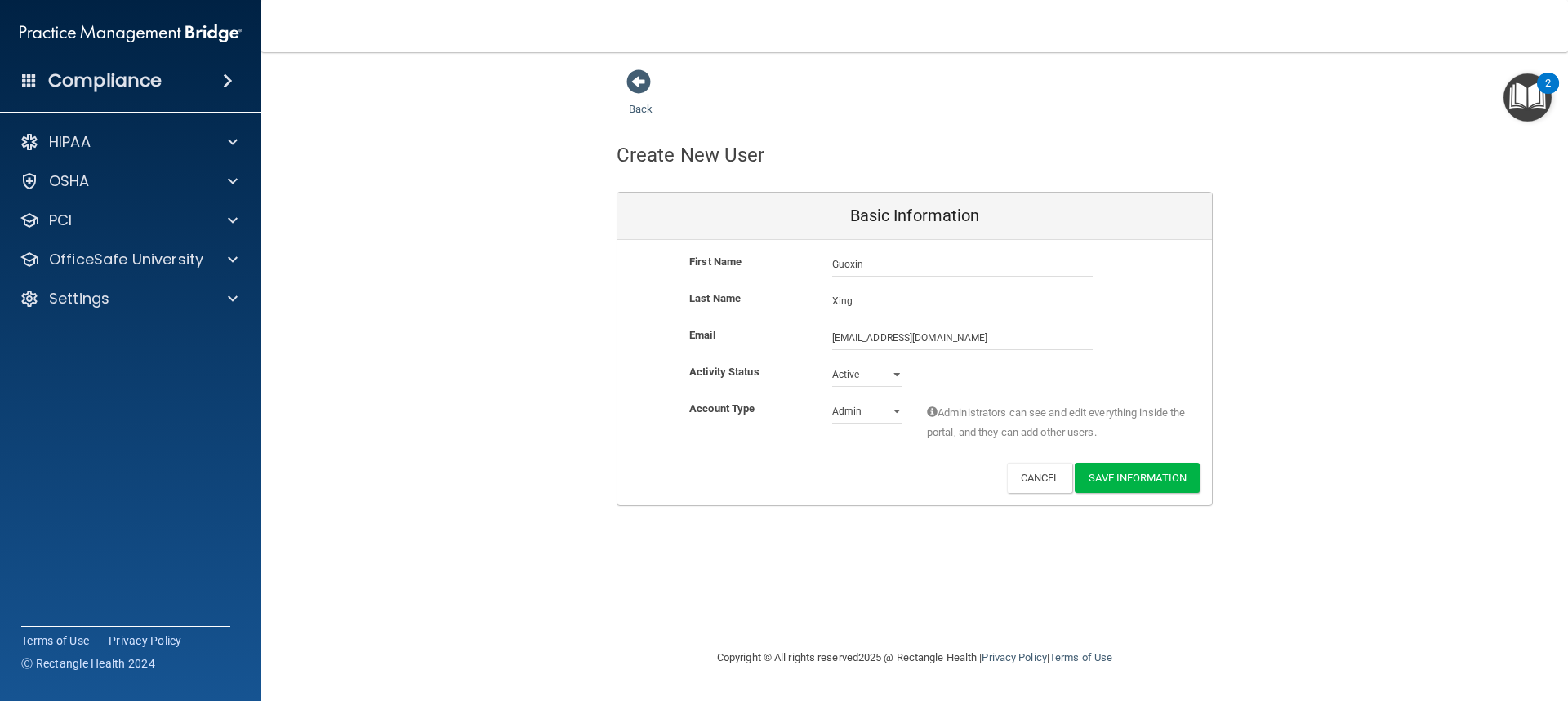
click at [960, 396] on div "Activity Status Active Active Inactive" at bounding box center [915, 381] width 594 height 37
click at [1150, 475] on button "Save Information" at bounding box center [1137, 477] width 125 height 30
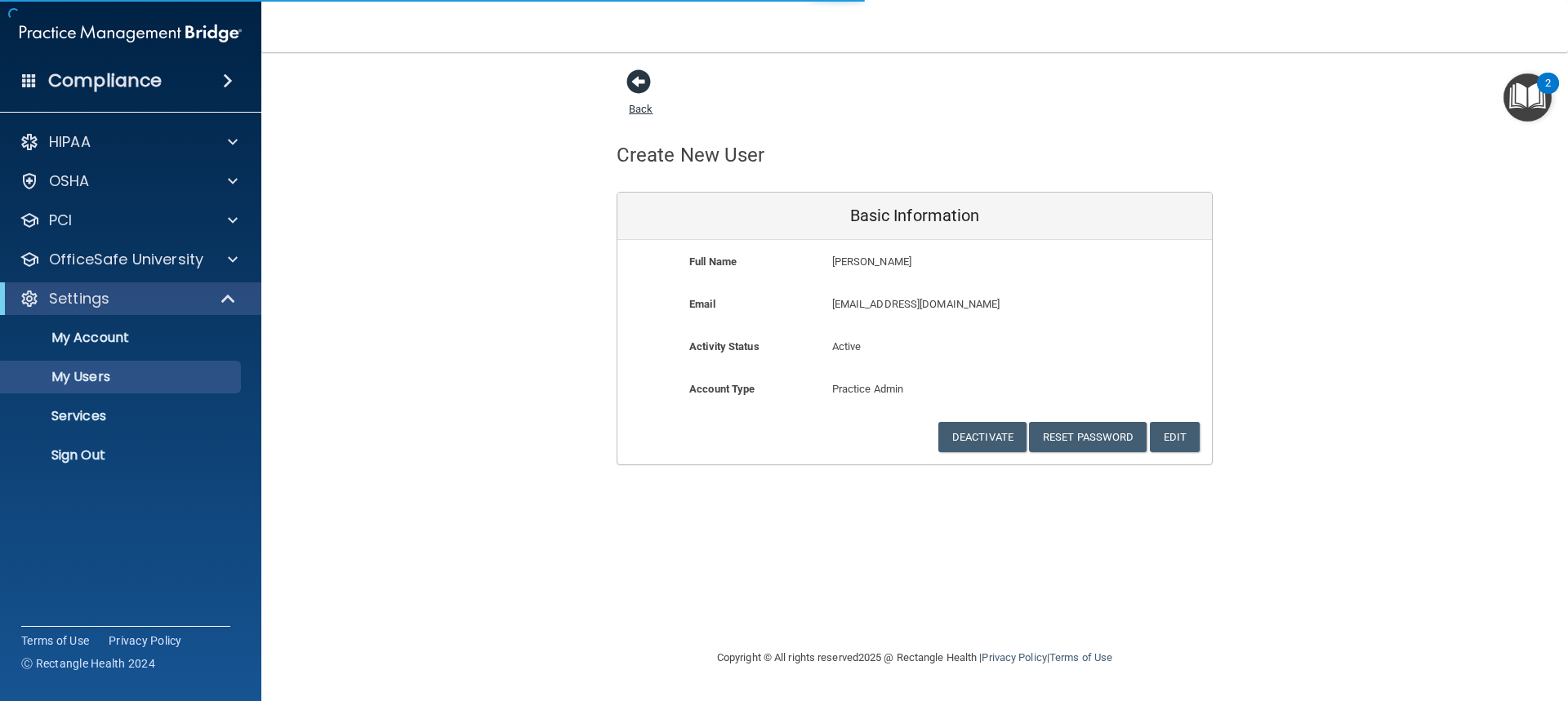
select select "20"
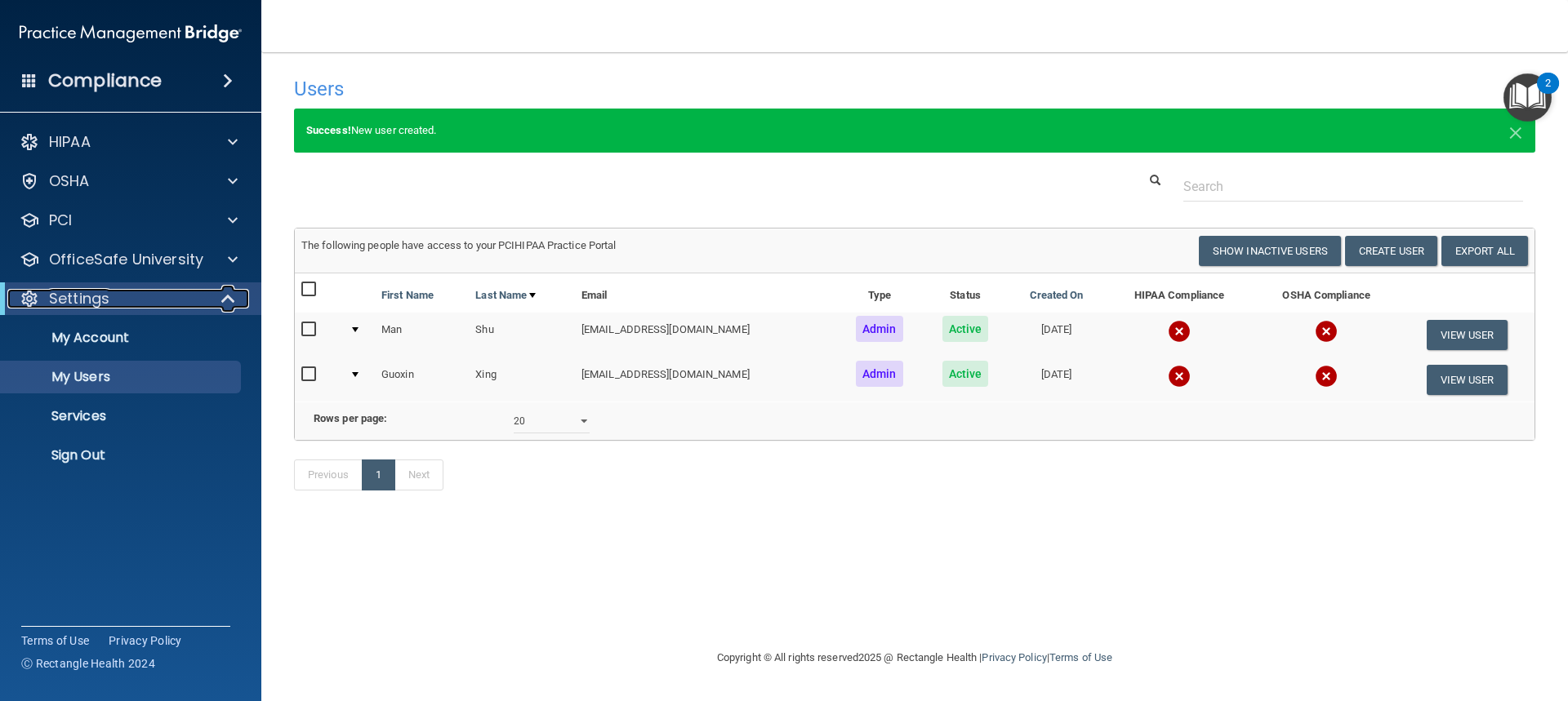
click at [220, 303] on div at bounding box center [228, 298] width 40 height 19
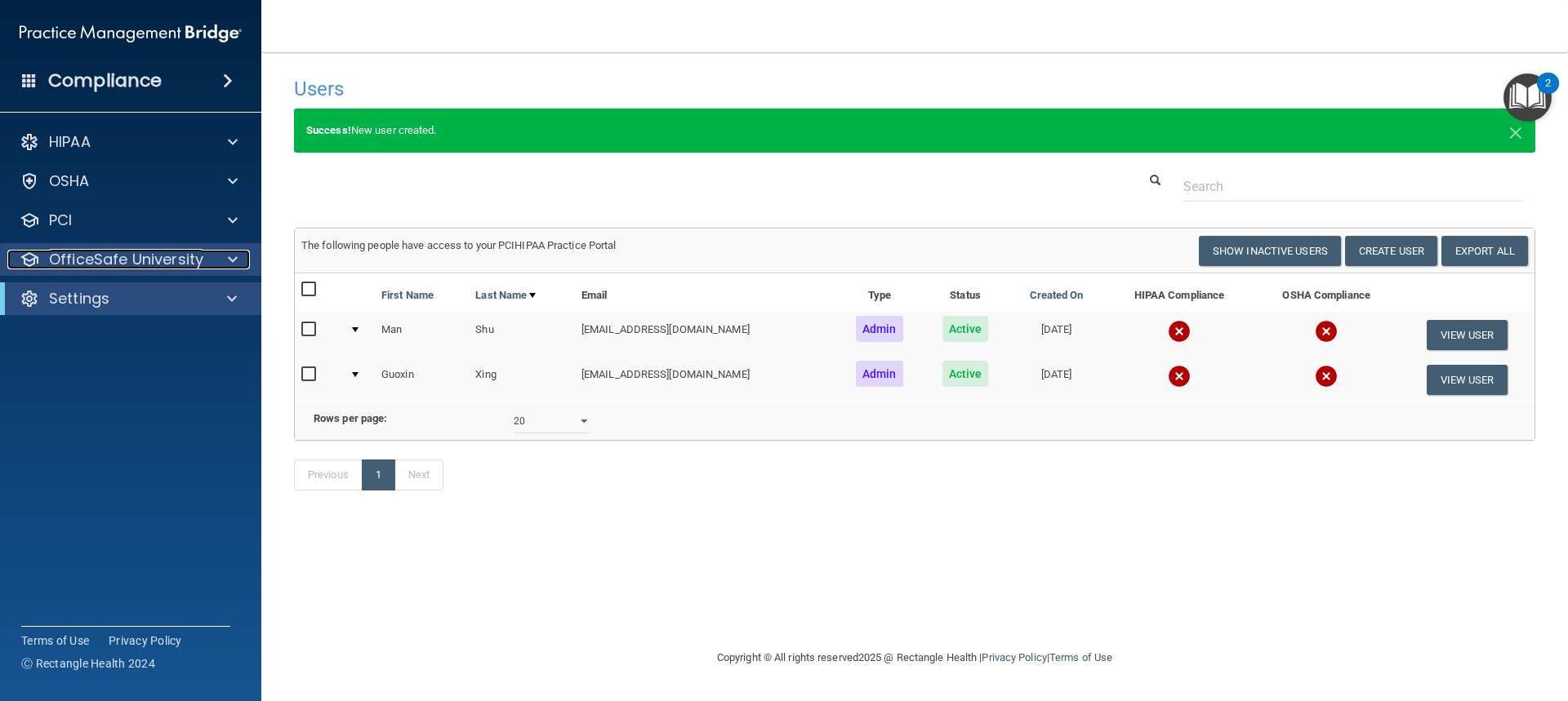
click at [224, 264] on div at bounding box center [230, 259] width 40 height 19
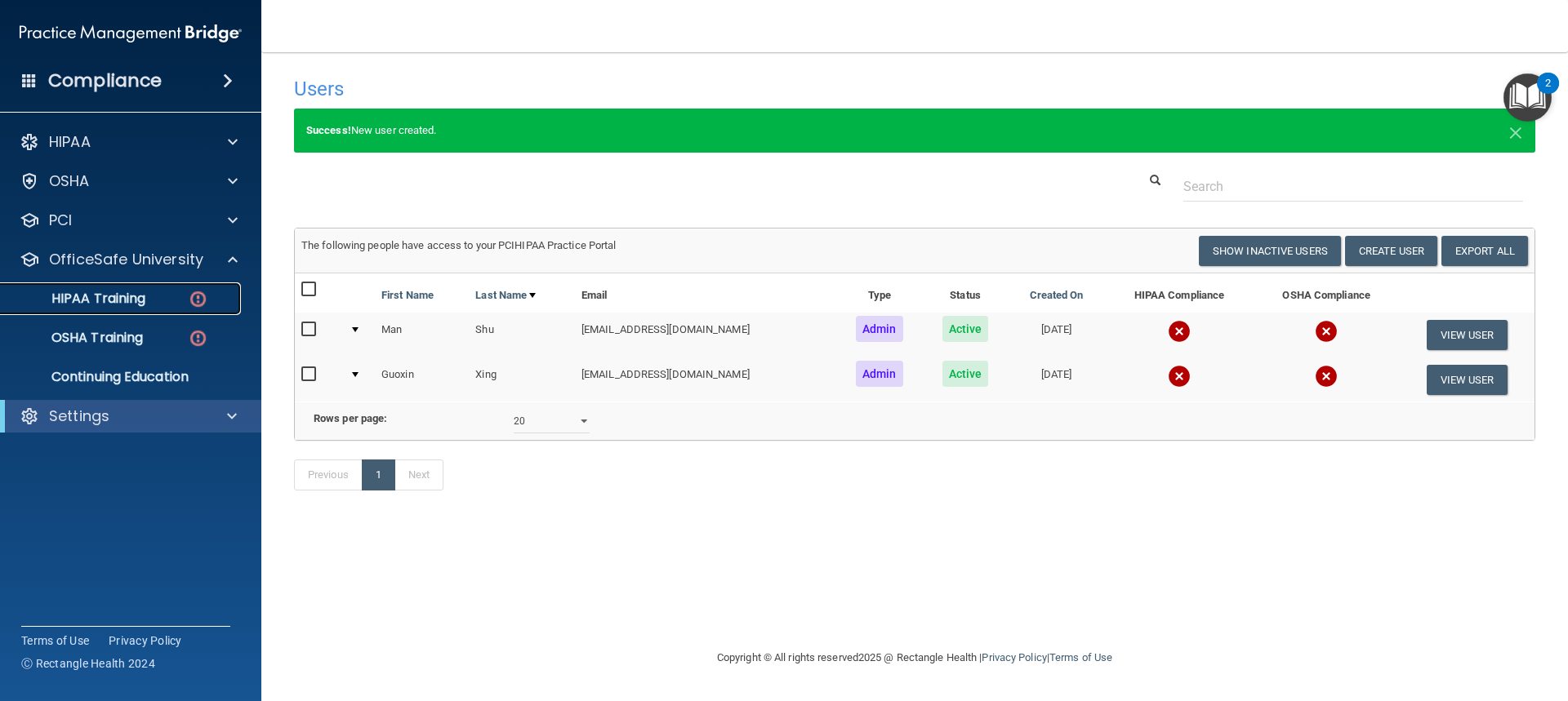
click at [131, 301] on p "HIPAA Training" at bounding box center [78, 299] width 134 height 17
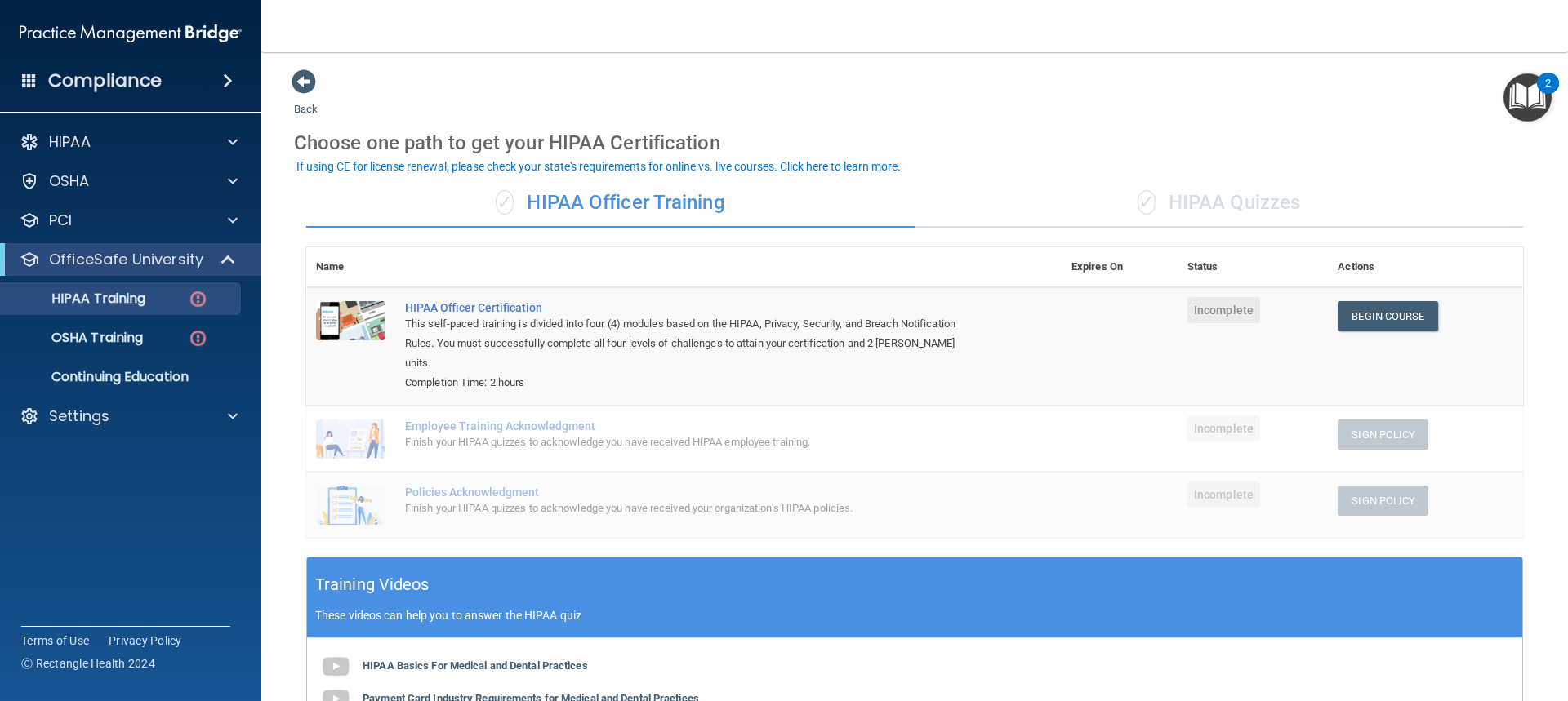
click at [1239, 201] on div "✓ HIPAA Quizzes" at bounding box center [1218, 202] width 608 height 49
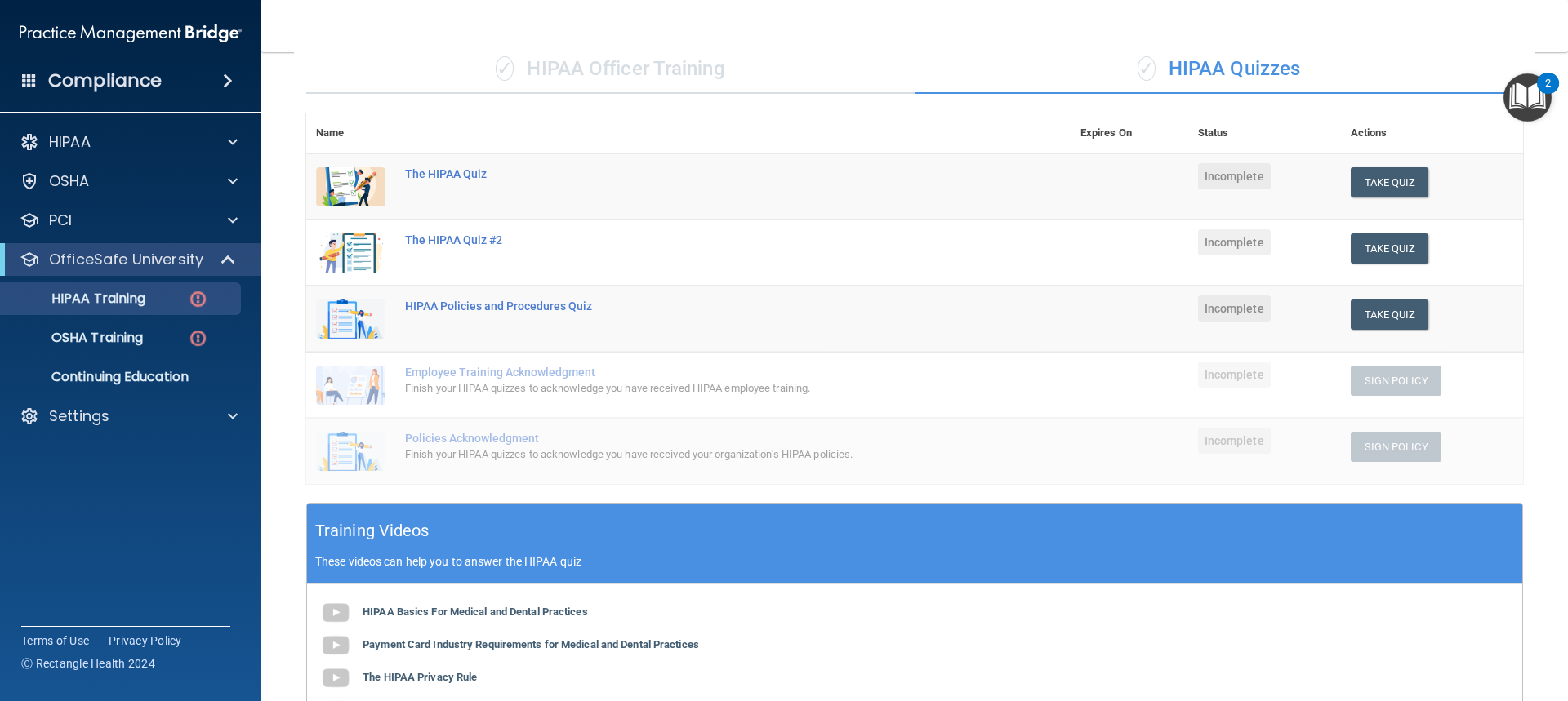
scroll to position [82, 0]
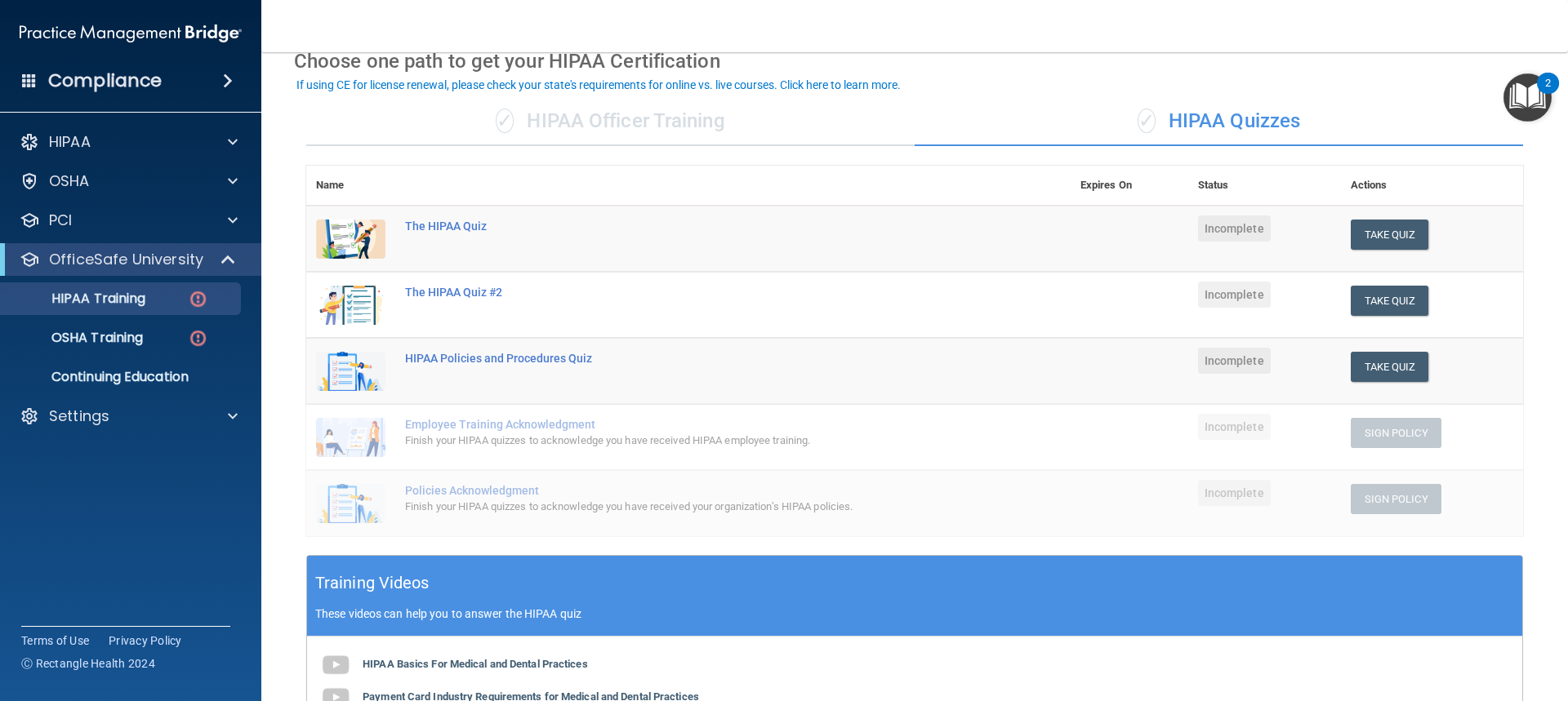
click at [557, 120] on div "✓ HIPAA Officer Training" at bounding box center [610, 121] width 608 height 49
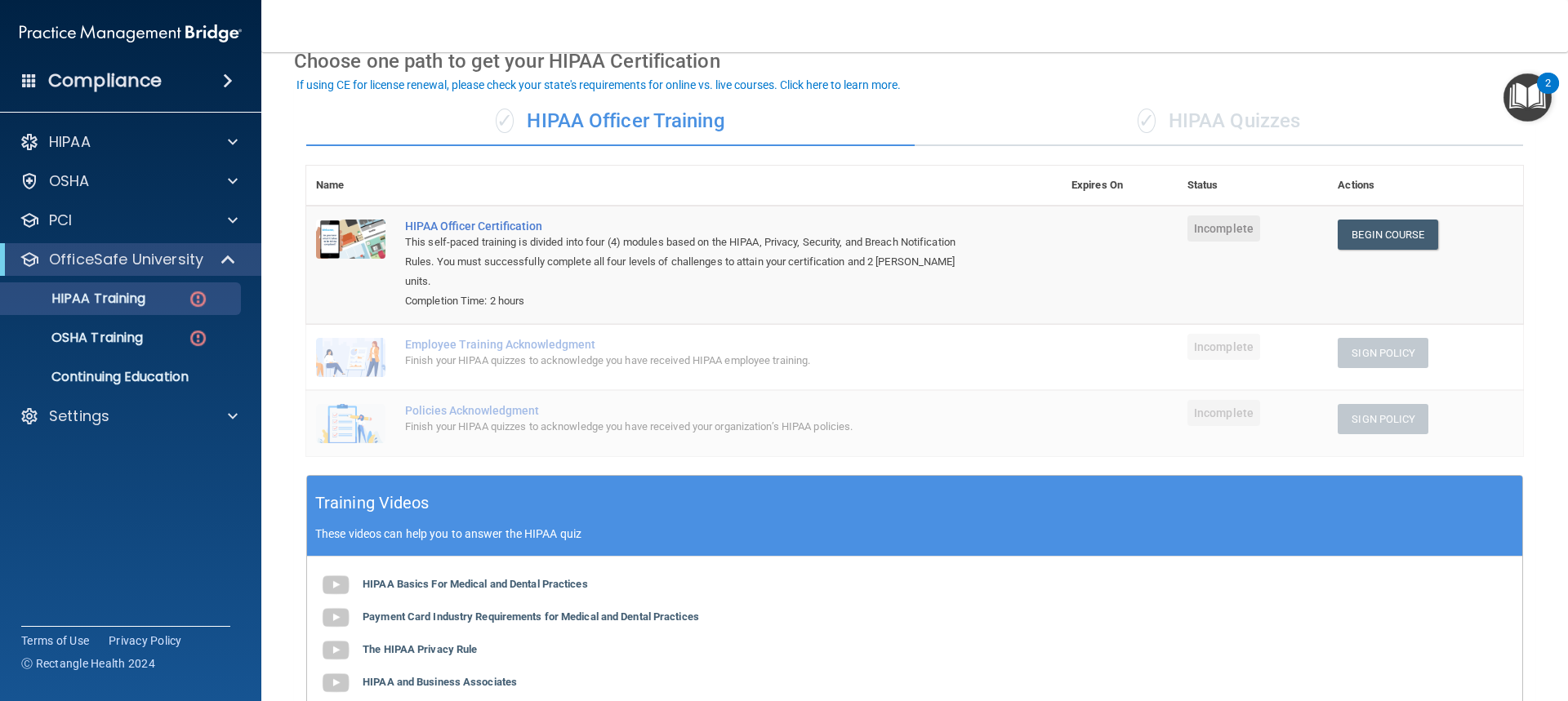
click at [1274, 120] on div "✓ HIPAA Quizzes" at bounding box center [1218, 121] width 608 height 49
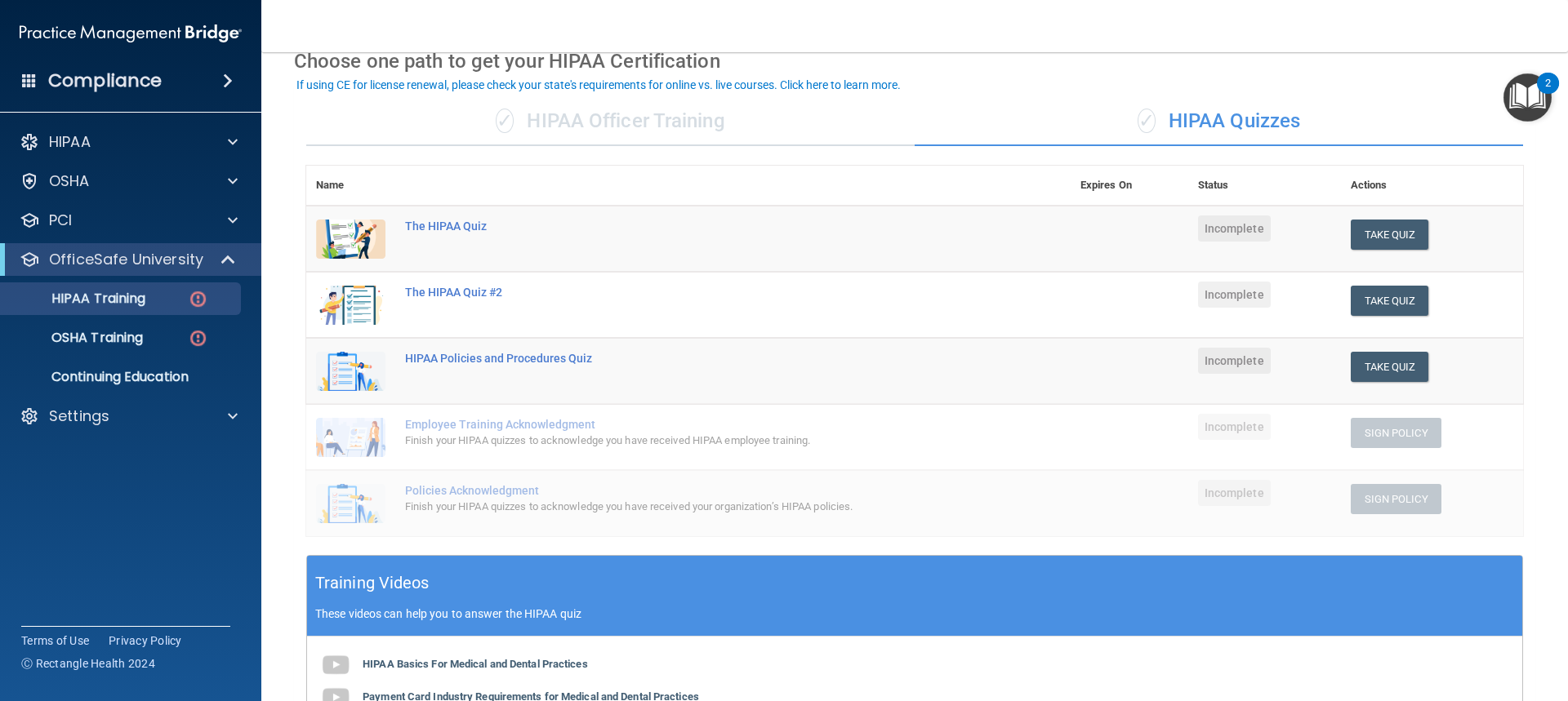
click at [613, 121] on div "✓ HIPAA Officer Training" at bounding box center [610, 121] width 608 height 49
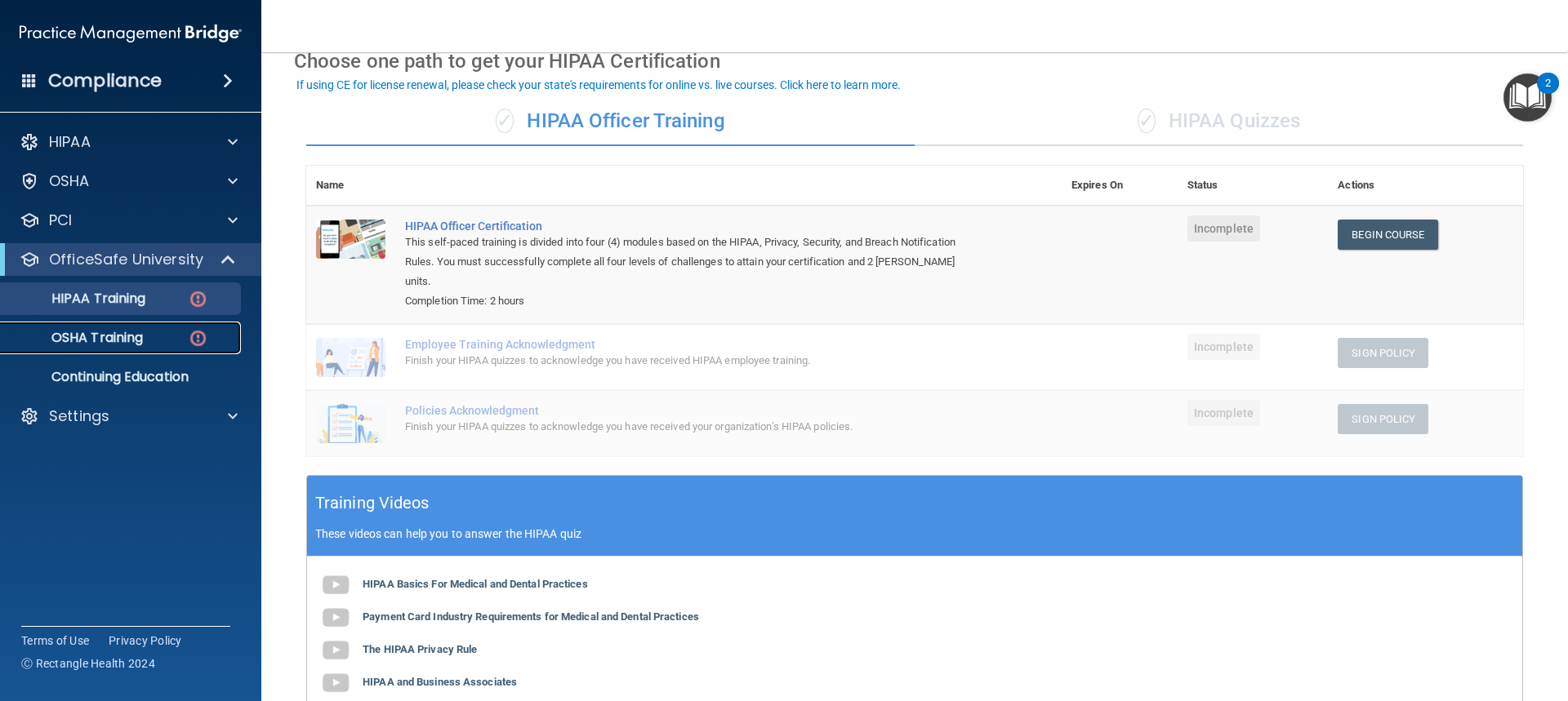
click at [118, 331] on p "OSHA Training" at bounding box center [77, 339] width 133 height 17
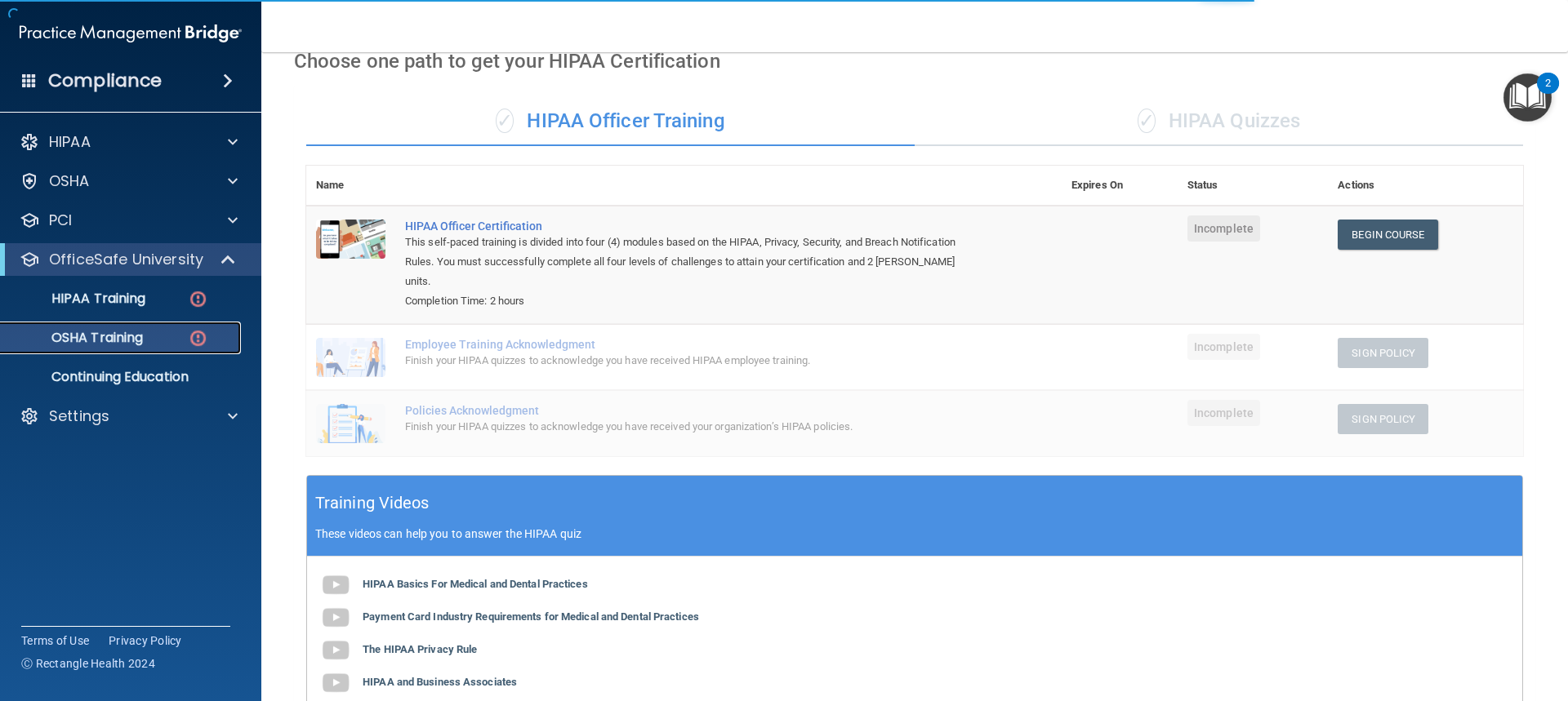
scroll to position [69, 0]
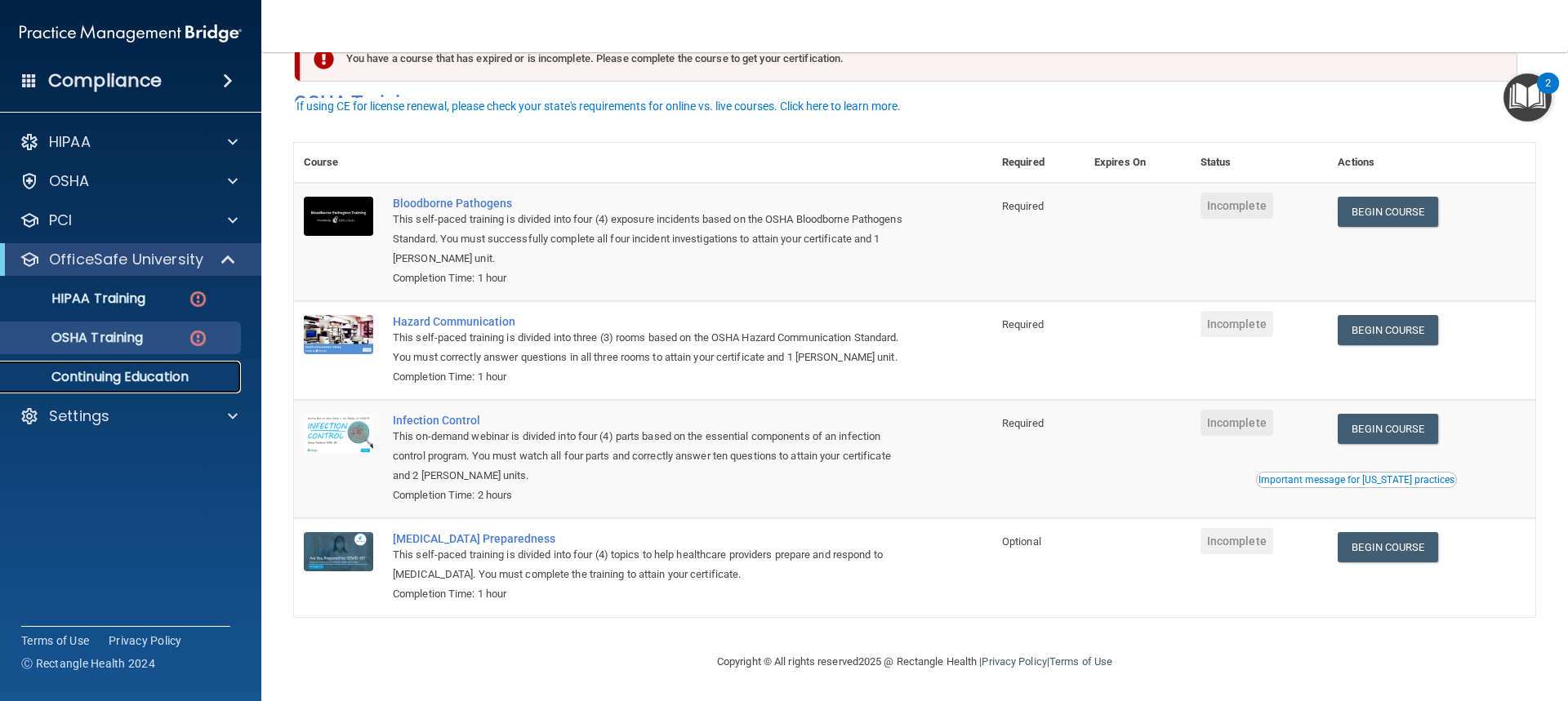
click at [162, 373] on p "Continuing Education" at bounding box center [122, 377] width 223 height 17
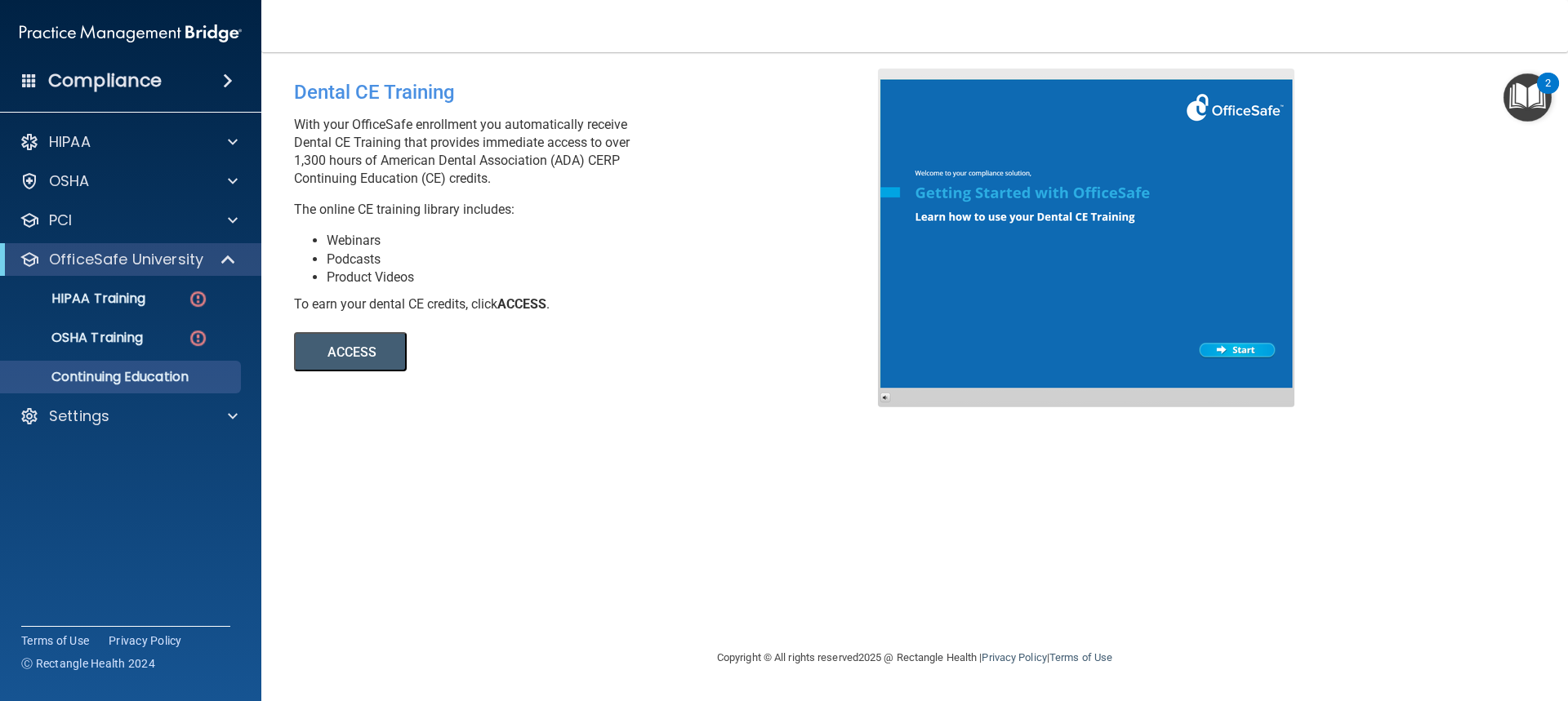
click at [360, 354] on button "ACCESS" at bounding box center [350, 351] width 112 height 40
click at [134, 266] on p "OfficeSafe University" at bounding box center [126, 259] width 155 height 19
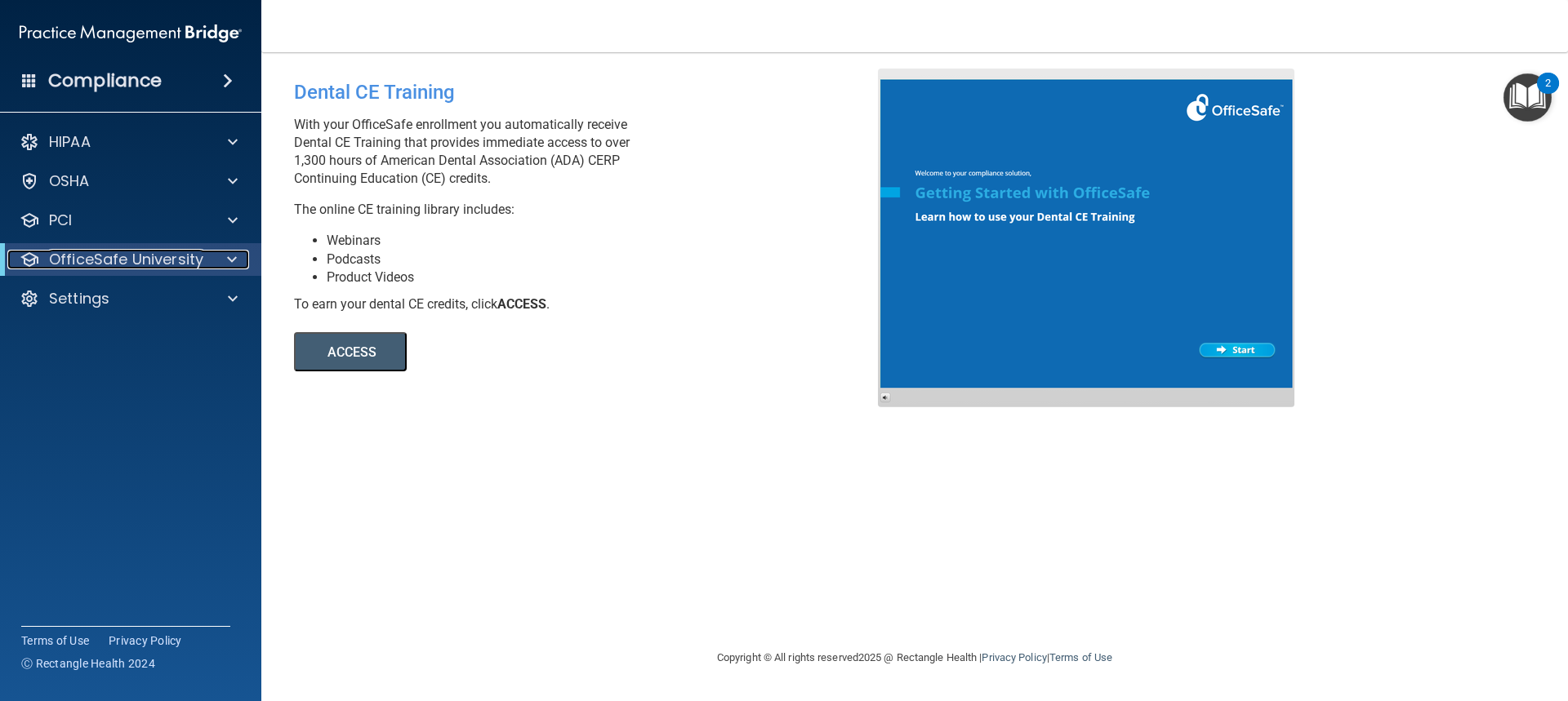
click at [156, 265] on p "OfficeSafe University" at bounding box center [126, 259] width 155 height 19
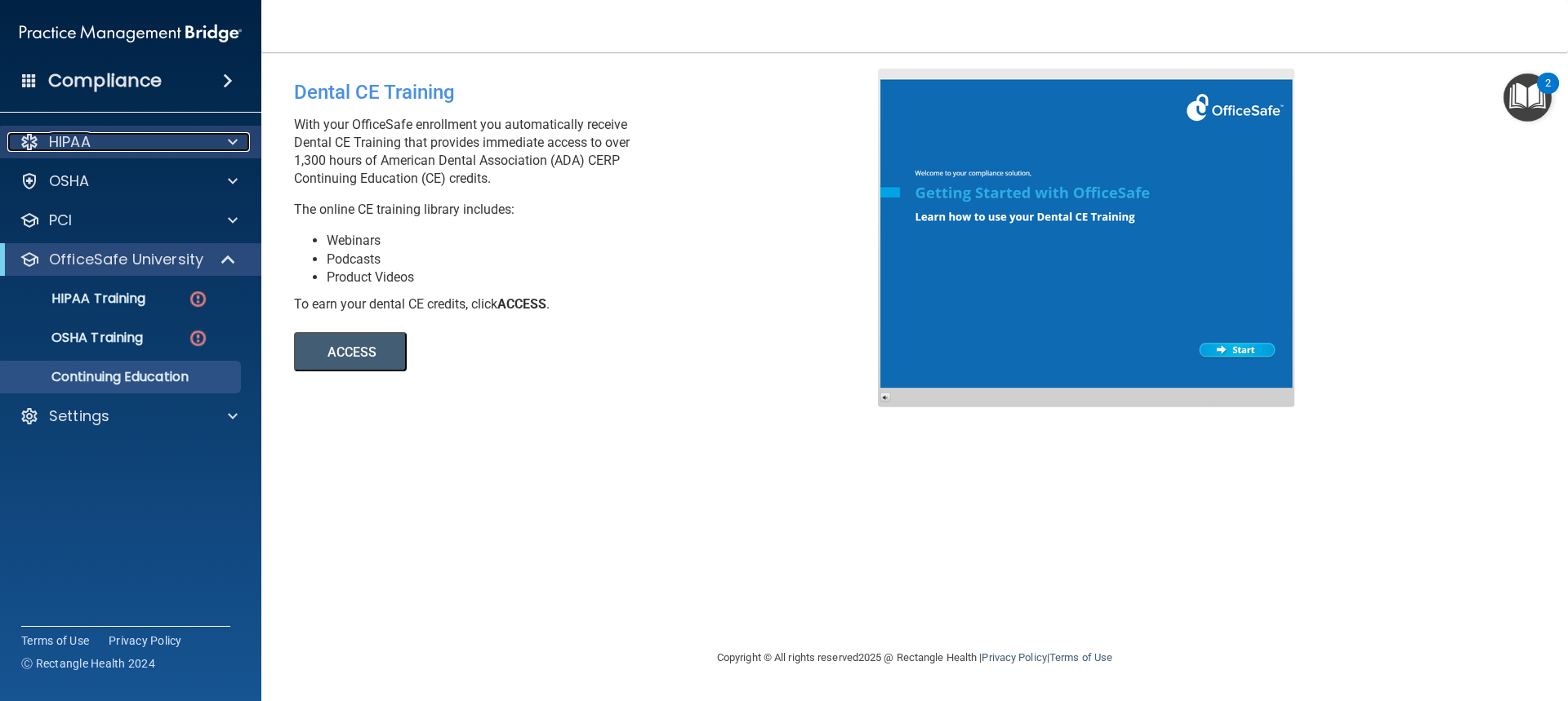
click at [149, 137] on div "HIPAA" at bounding box center [109, 142] width 202 height 19
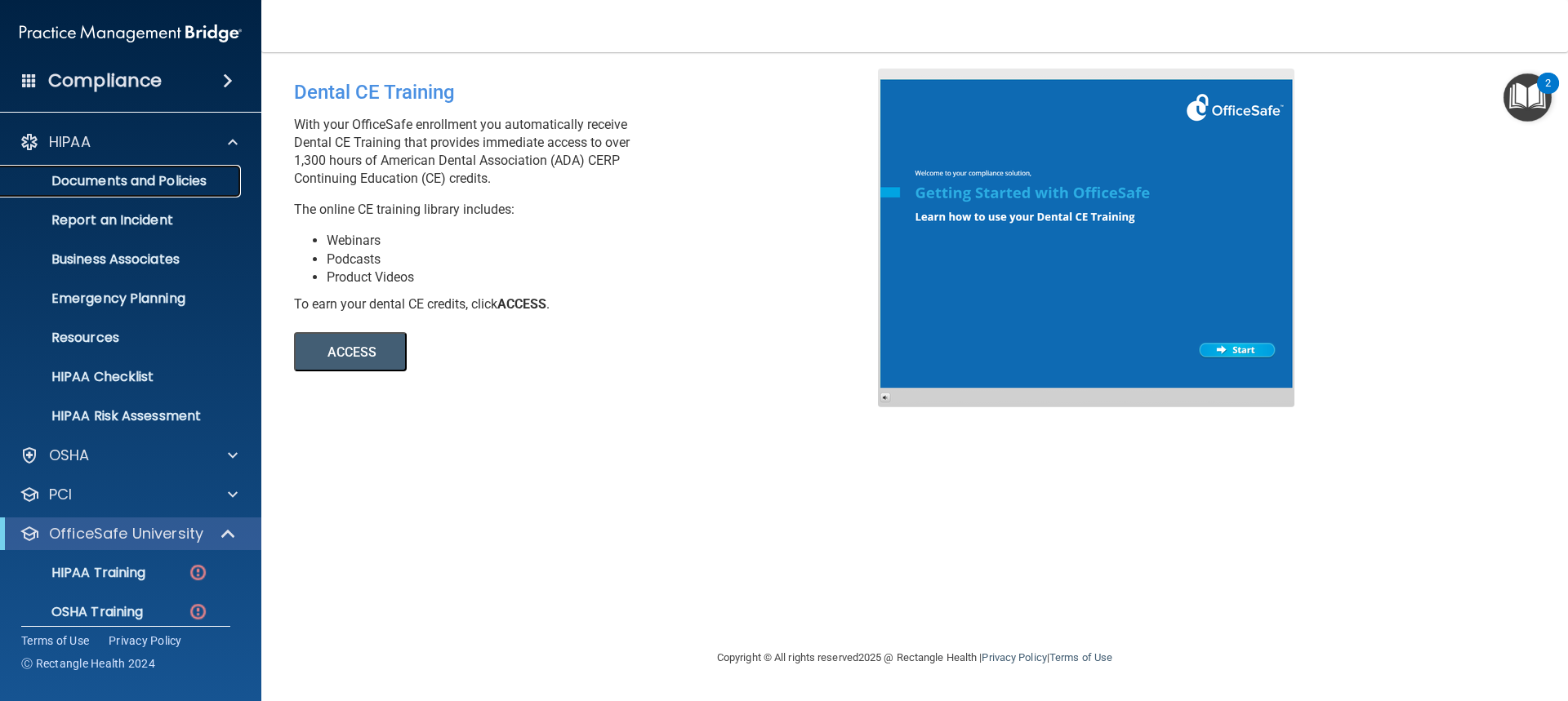
click at [164, 175] on p "Documents and Policies" at bounding box center [122, 181] width 223 height 17
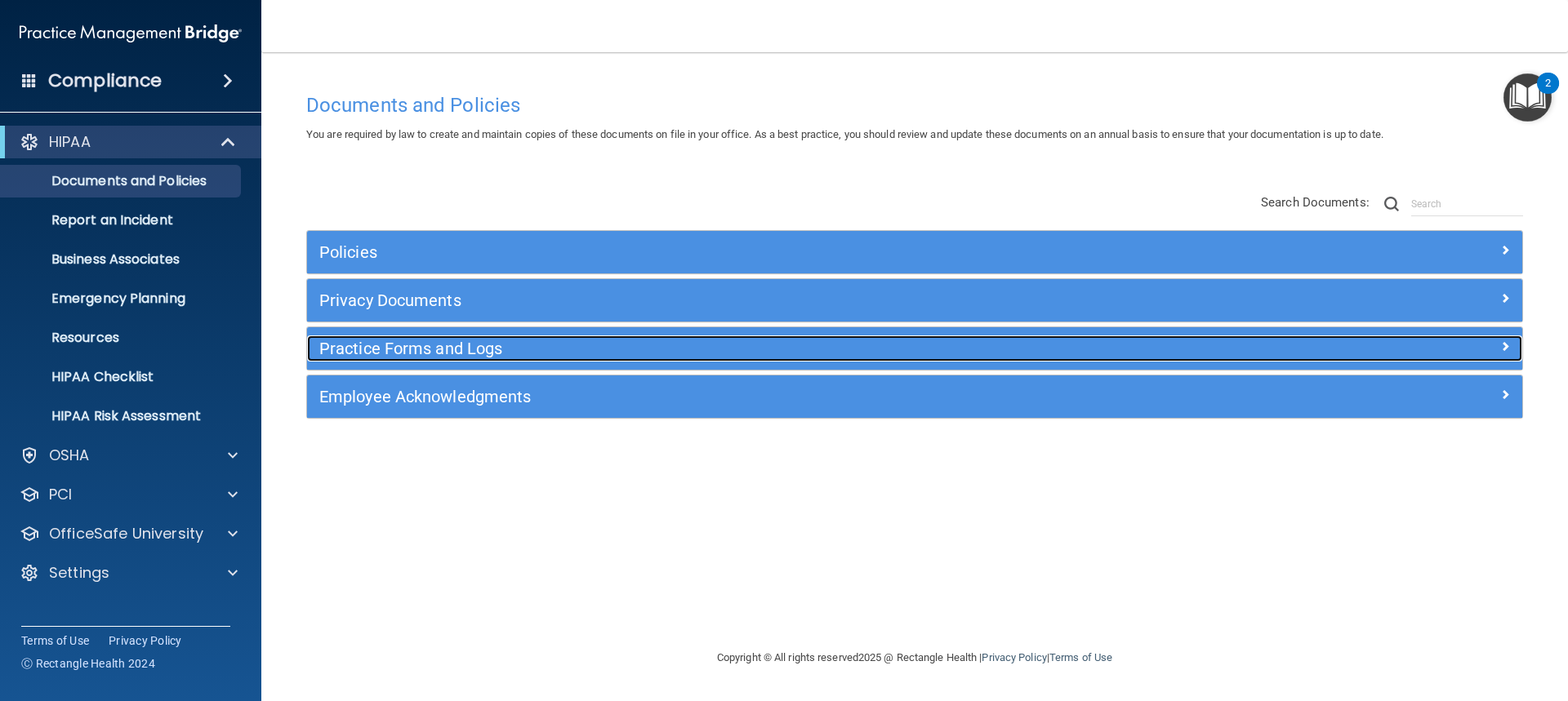
click at [407, 353] on h5 "Practice Forms and Logs" at bounding box center [763, 349] width 887 height 18
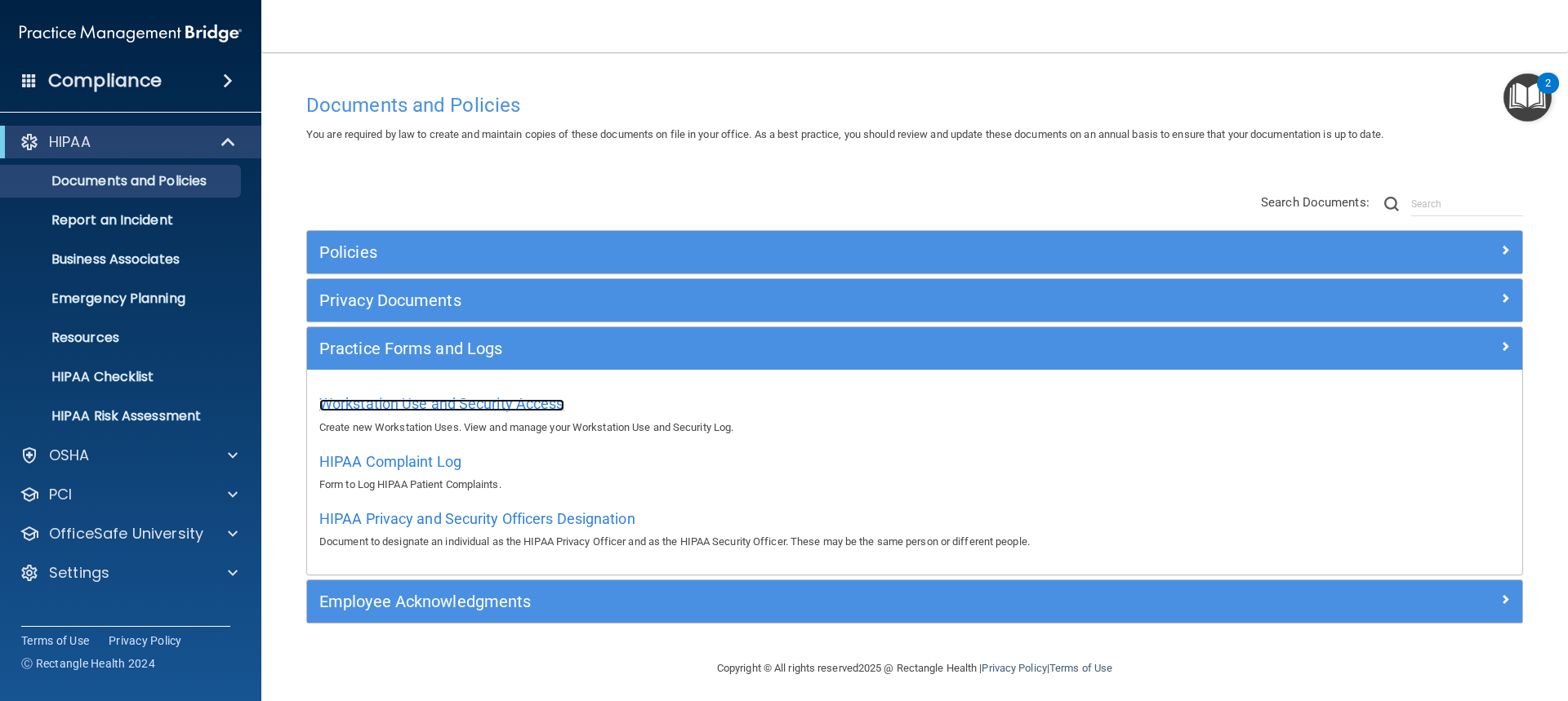
click at [525, 405] on span "Workstation Use and Security Access" at bounding box center [442, 404] width 245 height 17
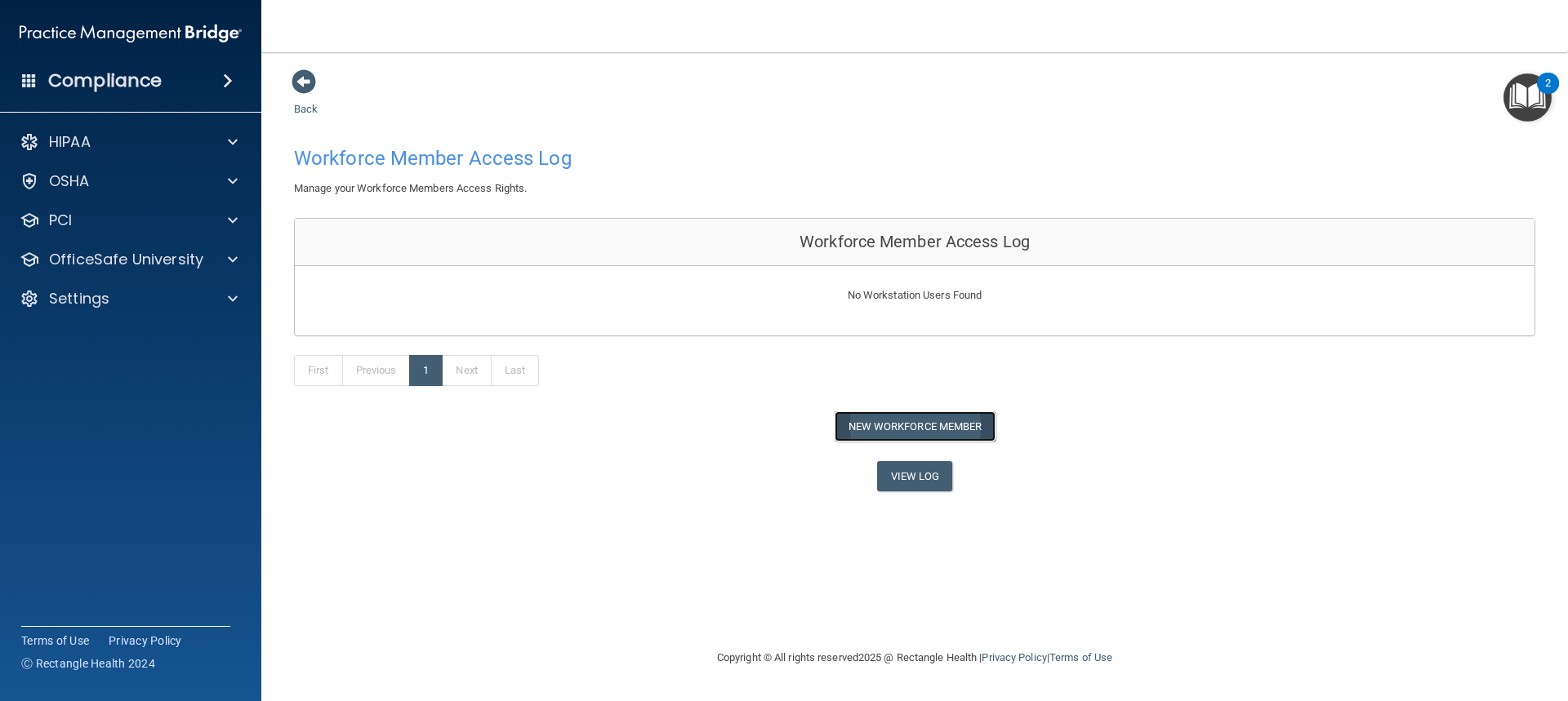
click at [904, 424] on button "New Workforce Member" at bounding box center [915, 426] width 161 height 30
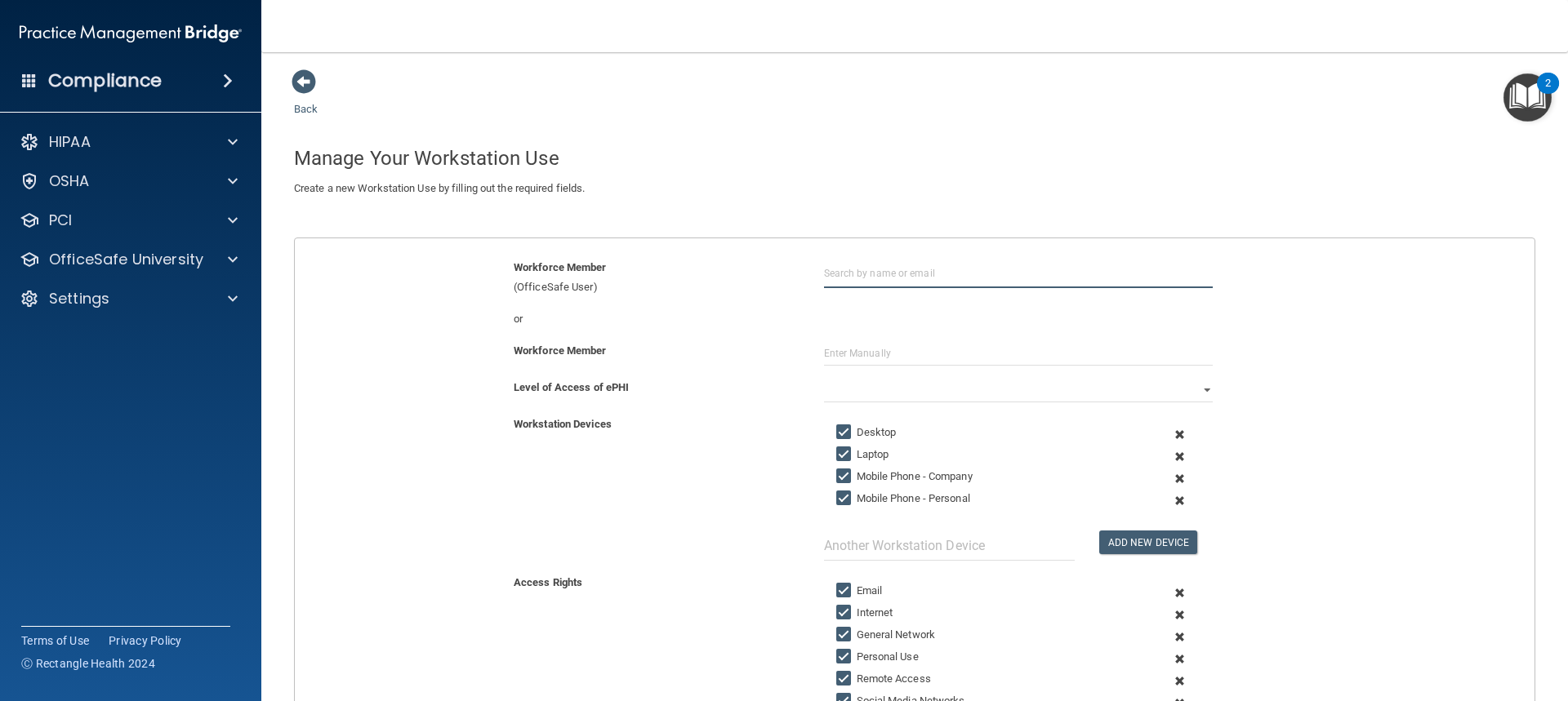
click at [885, 286] on input "text" at bounding box center [1018, 272] width 388 height 30
type input "Man Shu"
click at [905, 356] on input "text" at bounding box center [1018, 353] width 388 height 25
click at [906, 385] on select "Full Limited None" at bounding box center [1018, 390] width 388 height 25
select select "0"
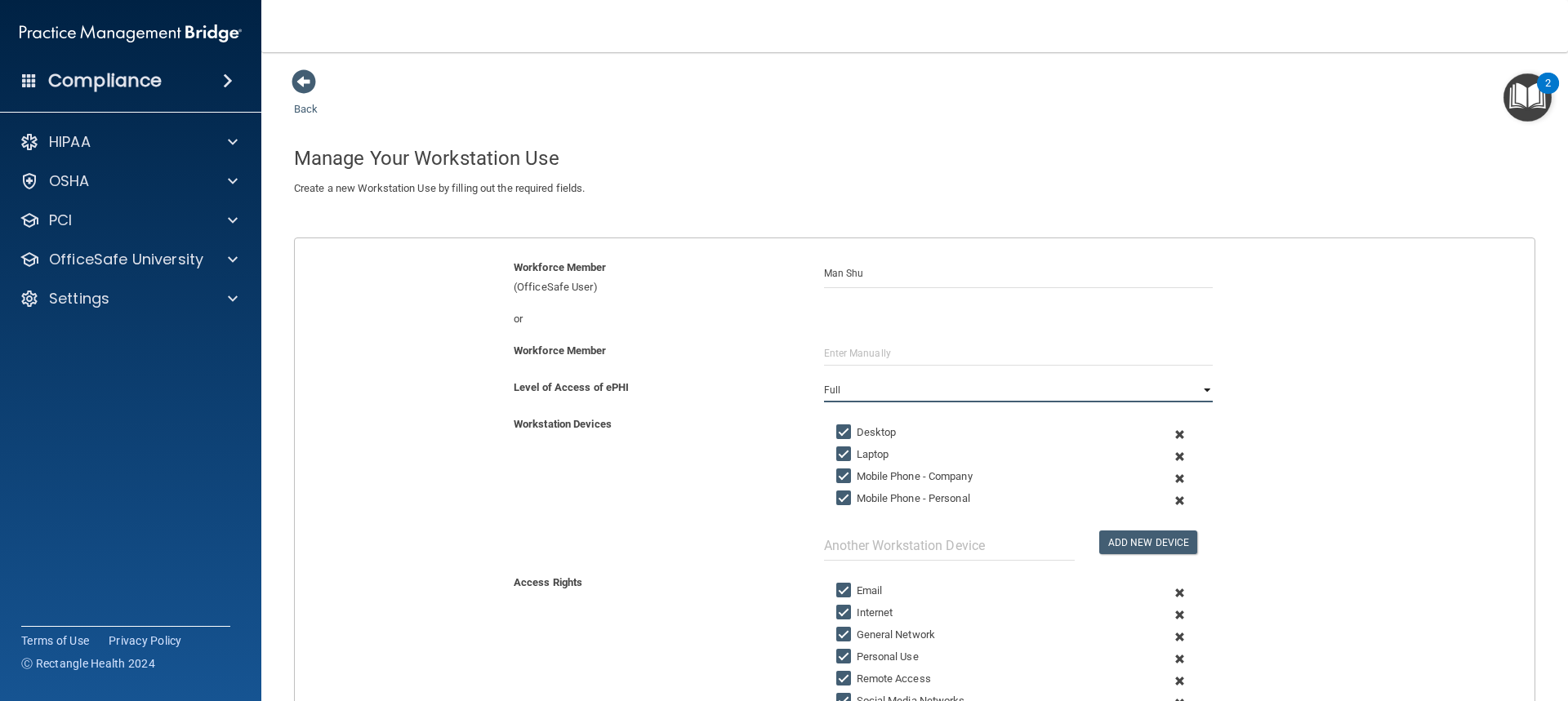
click at [824, 378] on select "Full Limited None" at bounding box center [1018, 390] width 388 height 25
drag, startPoint x: 903, startPoint y: 270, endPoint x: 810, endPoint y: 287, distance: 94.5
click at [812, 287] on div "Man Shu" at bounding box center [1018, 272] width 413 height 30
click at [884, 351] on input "text" at bounding box center [1018, 353] width 388 height 25
paste input "Man Shu"
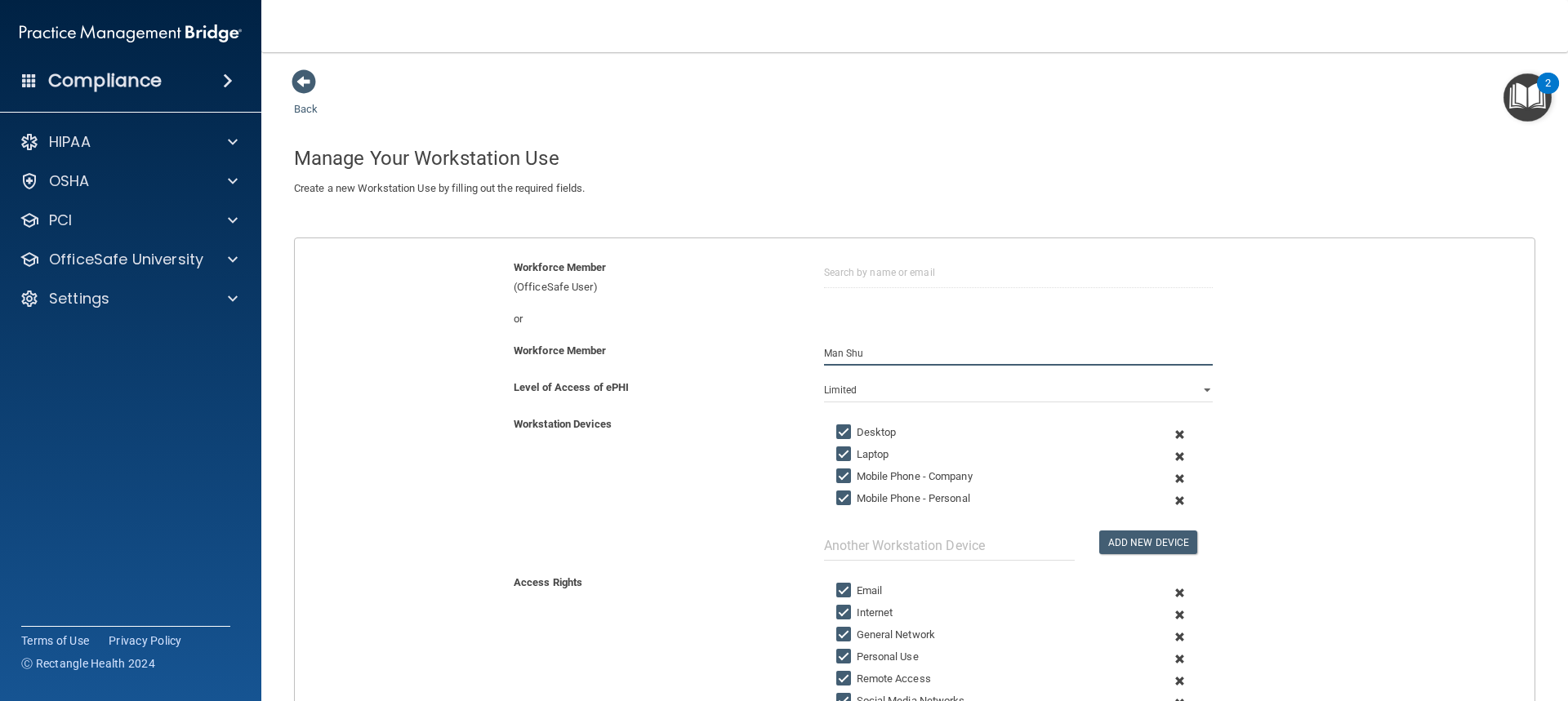
type input "Man Shu"
click at [871, 543] on input "text" at bounding box center [949, 546] width 250 height 30
click at [896, 550] on input "text" at bounding box center [949, 546] width 250 height 30
type input "TV"
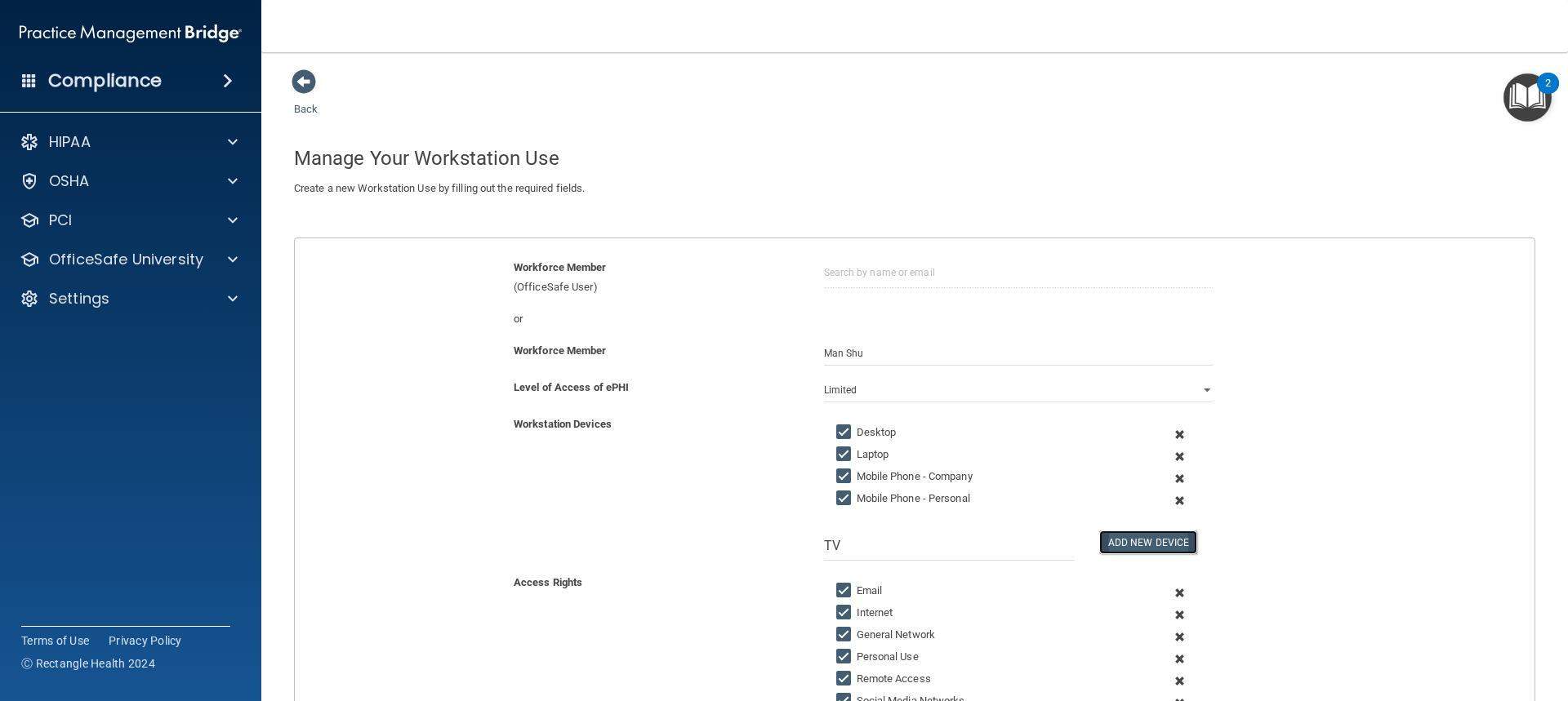
click at [1139, 540] on button "Add New Device" at bounding box center [1147, 543] width 98 height 24
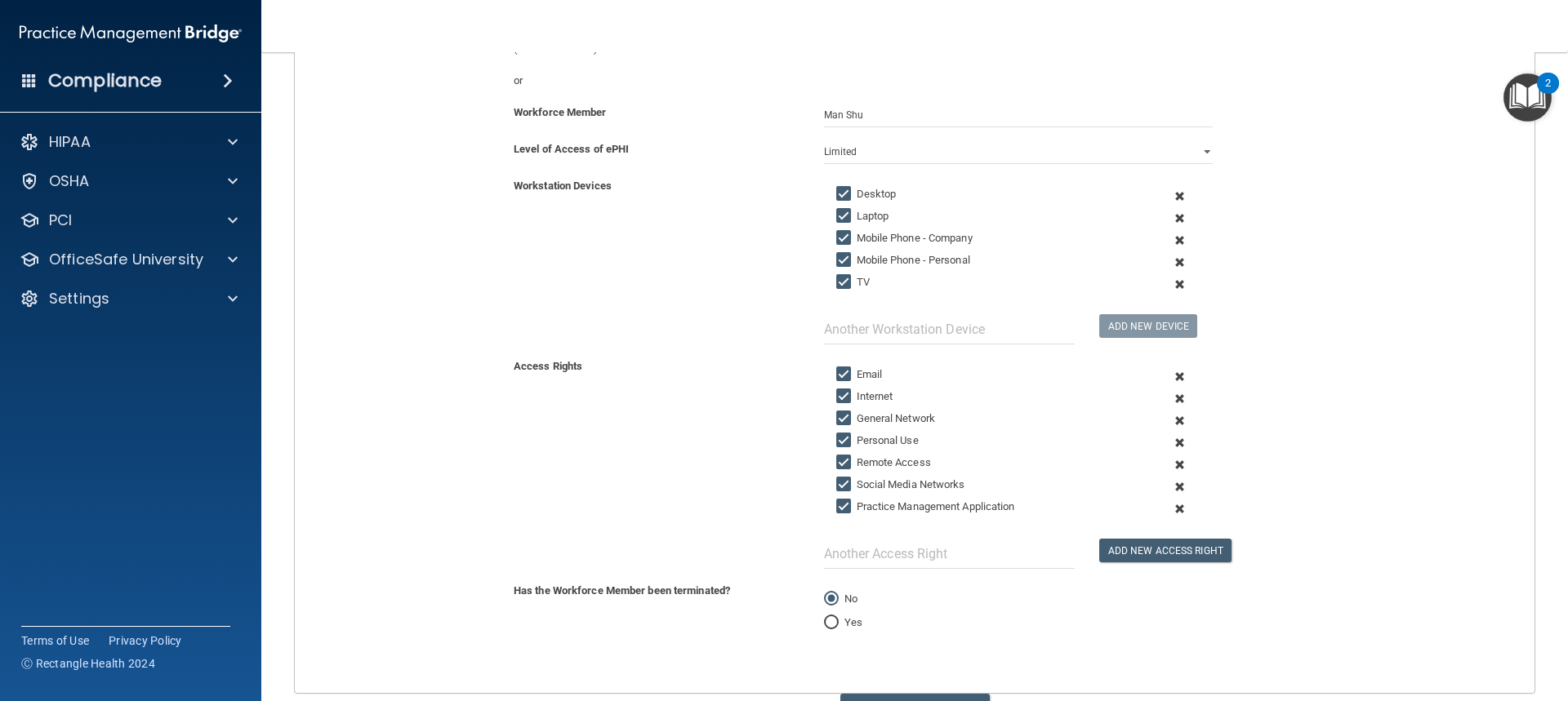
scroll to position [245, 0]
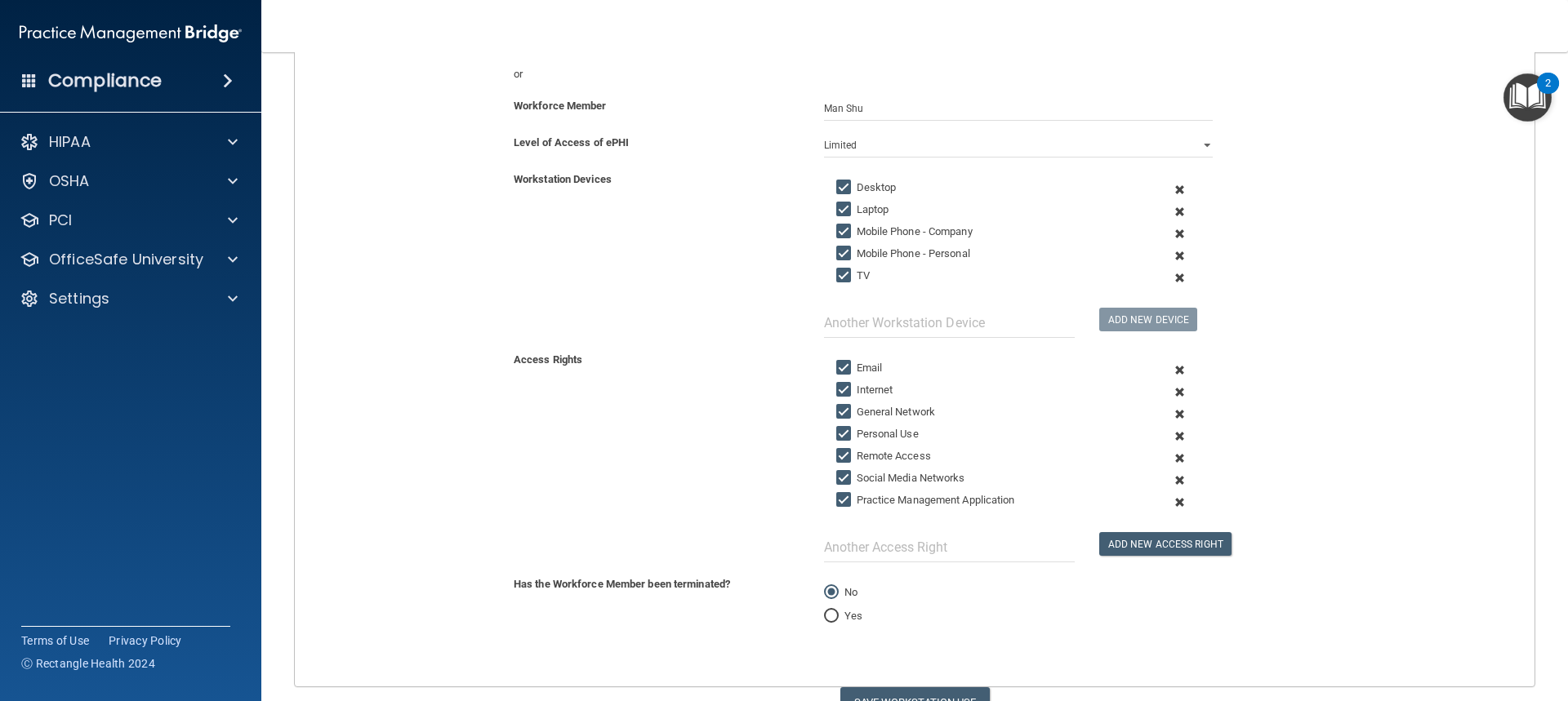
click at [836, 455] on input "Remote Access" at bounding box center [846, 456] width 18 height 13
checkbox input "false"
click at [873, 553] on input "text" at bounding box center [949, 547] width 250 height 30
click at [956, 546] on input "text" at bounding box center [949, 547] width 250 height 30
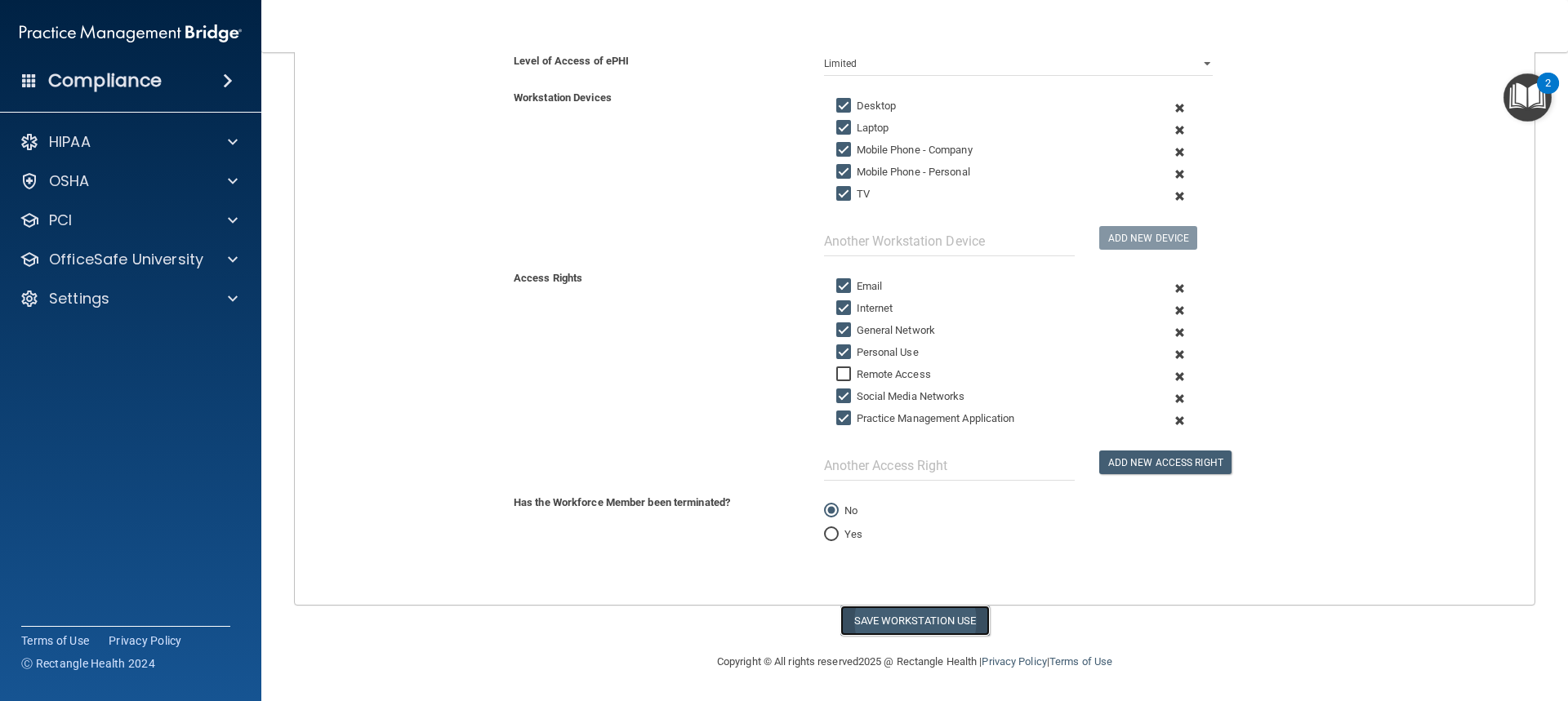
click at [901, 616] on button "Save Workstation Use" at bounding box center [915, 620] width 149 height 30
select select "? string:Full ?"
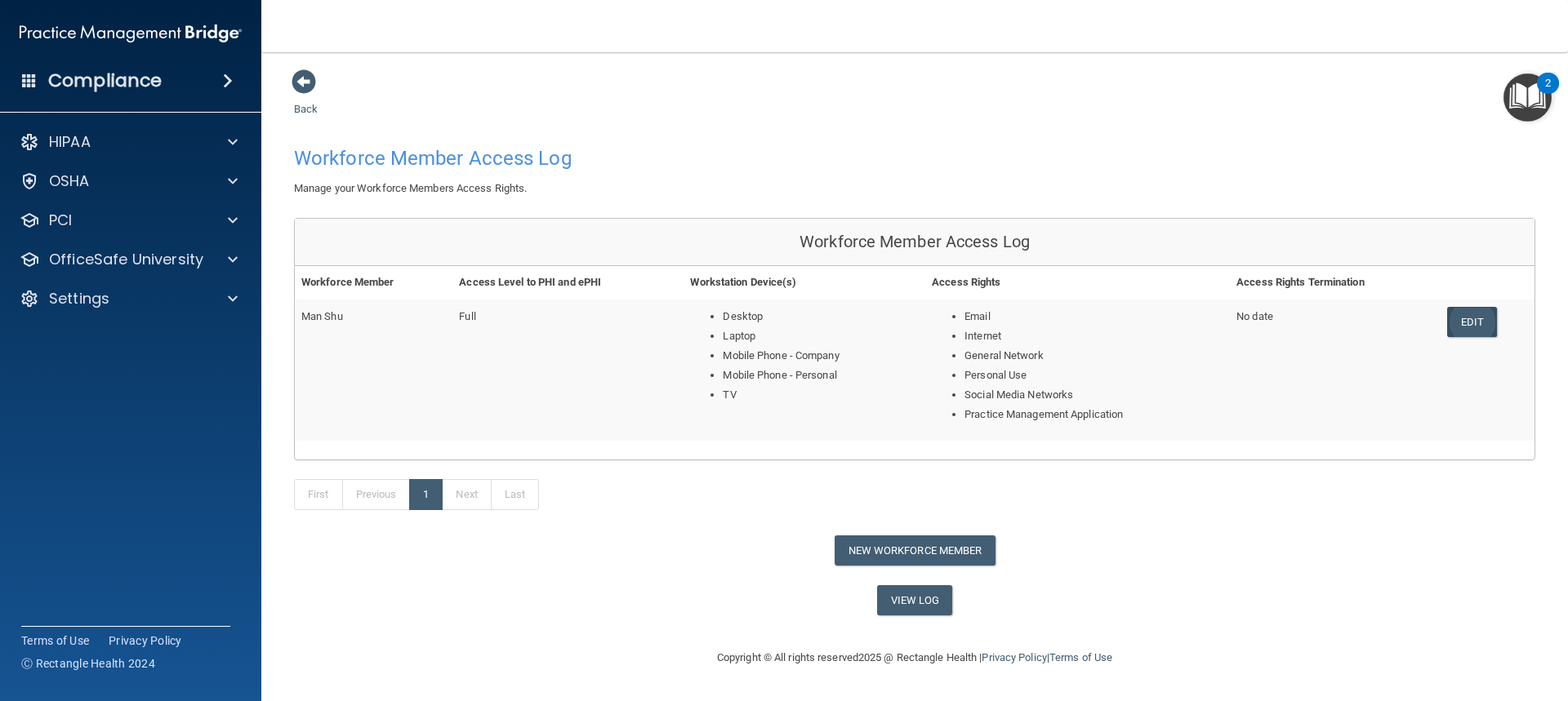
click at [1478, 320] on link "Edit" at bounding box center [1472, 322] width 50 height 30
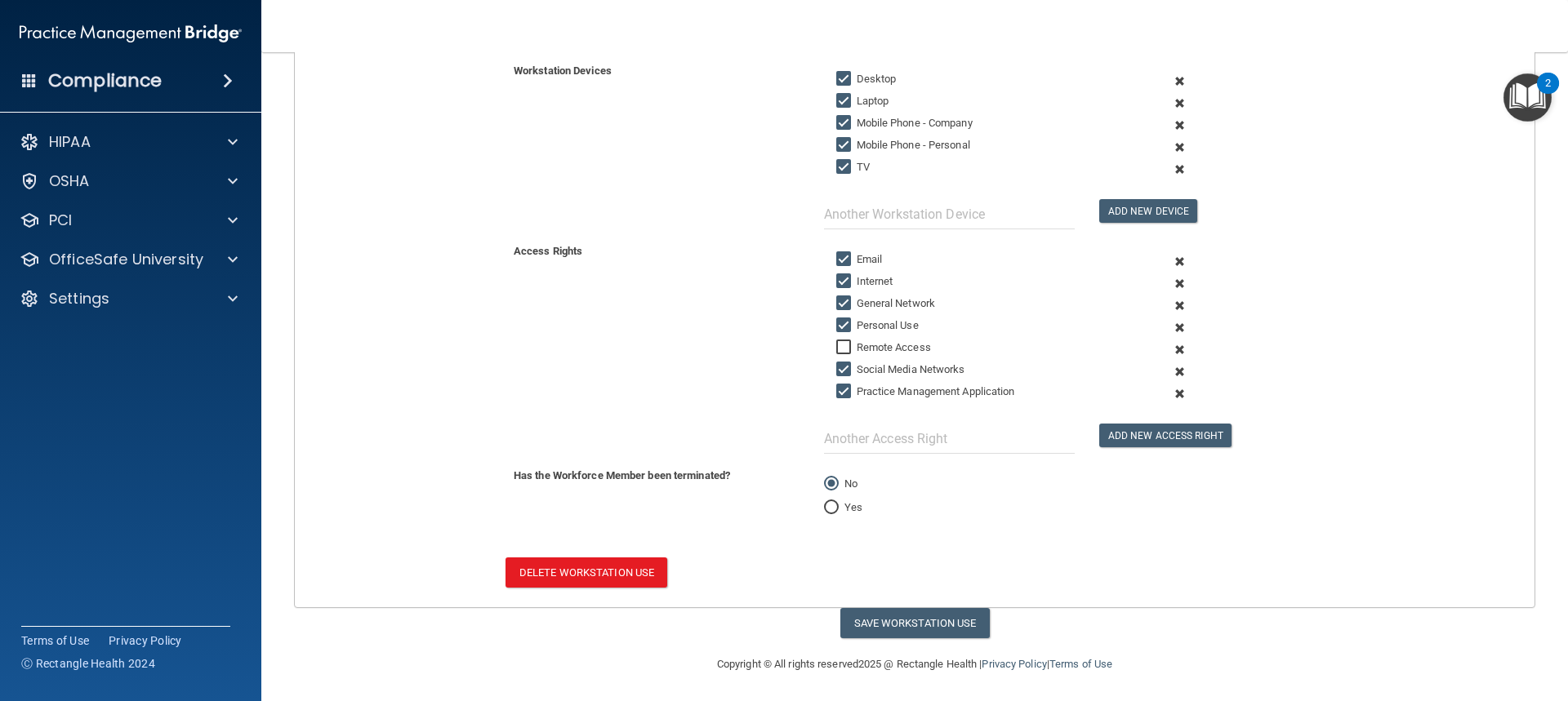
scroll to position [356, 0]
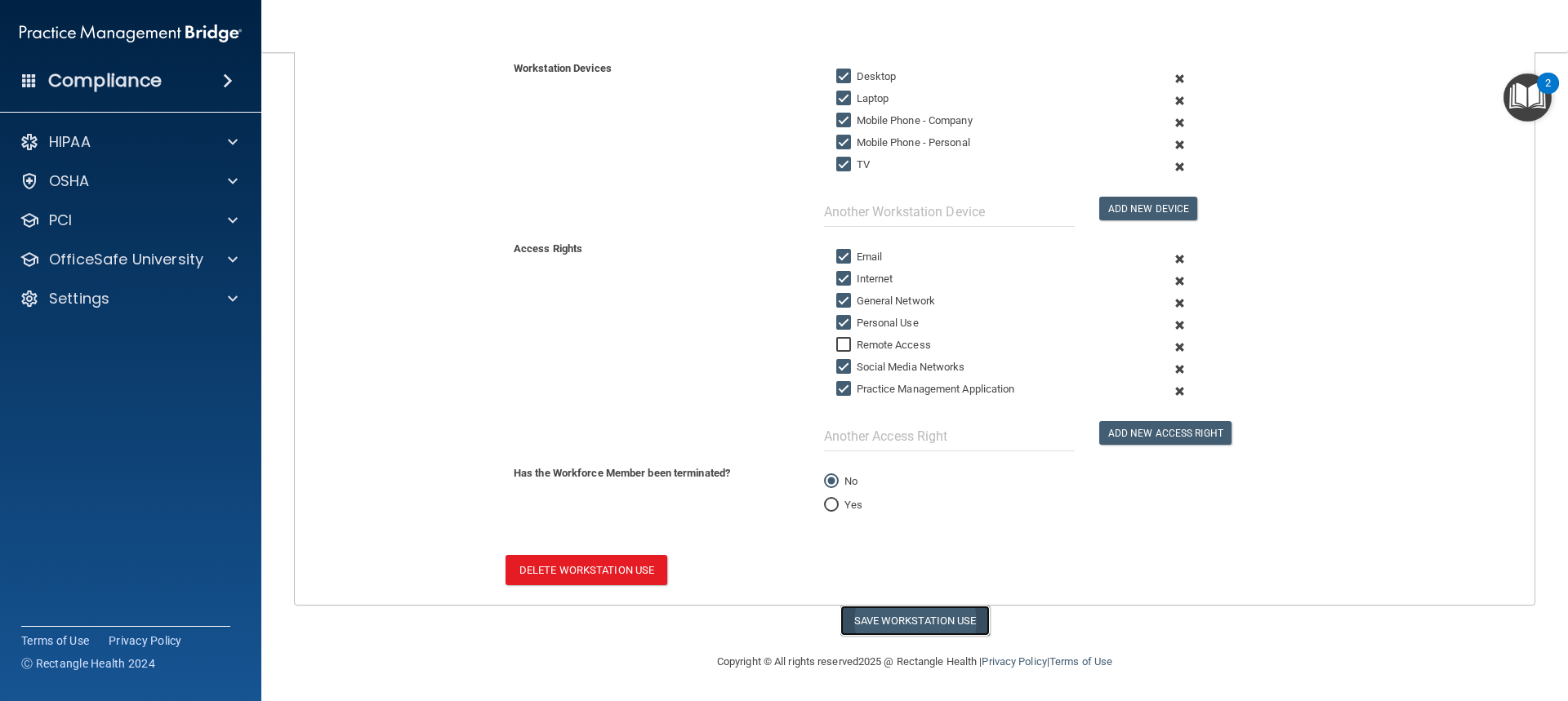
click at [884, 626] on button "Save Workstation Use" at bounding box center [915, 620] width 149 height 30
click at [885, 616] on button "Save Workstation Use" at bounding box center [915, 620] width 149 height 30
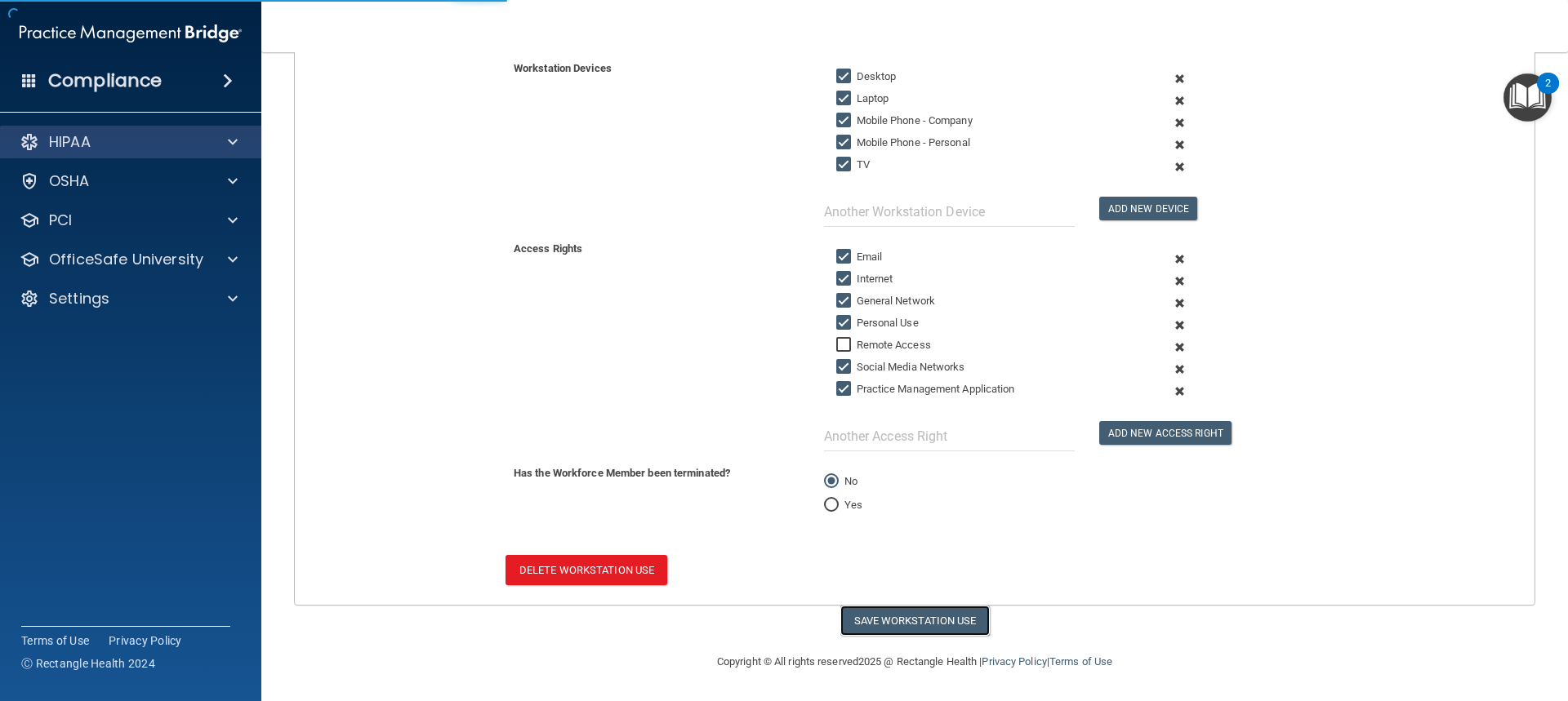
select select "? string:Full ?"
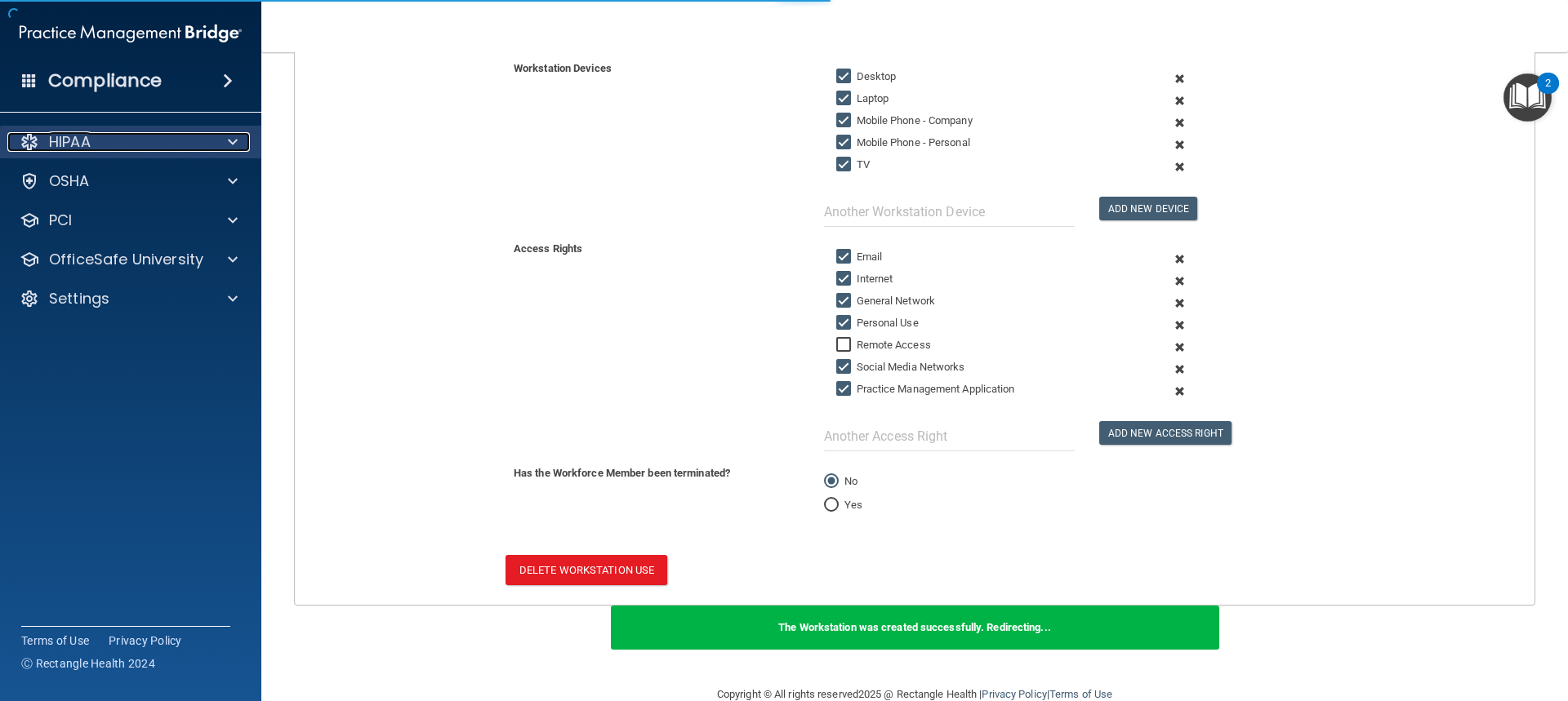
click at [125, 134] on div "HIPAA" at bounding box center [109, 142] width 202 height 19
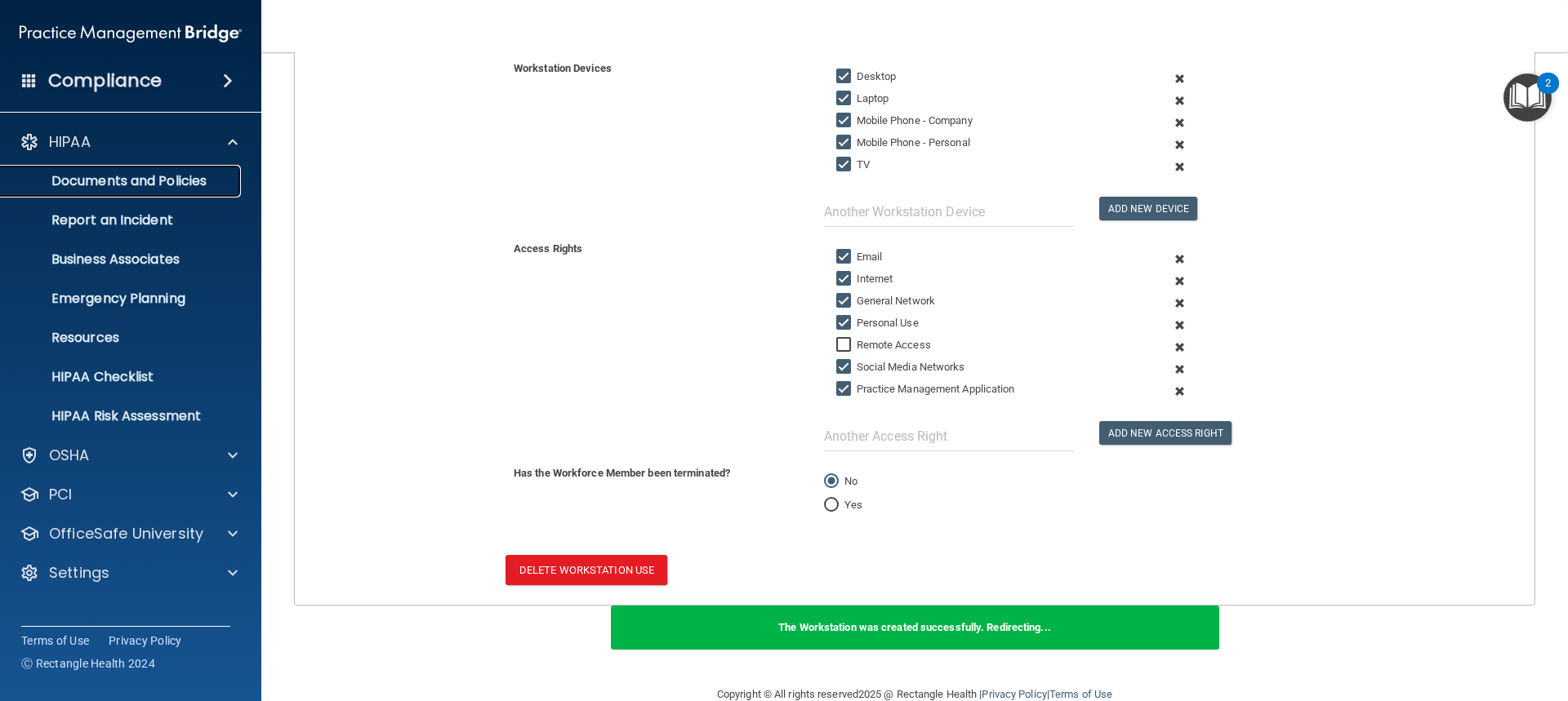
click at [154, 174] on p "Documents and Policies" at bounding box center [122, 181] width 223 height 17
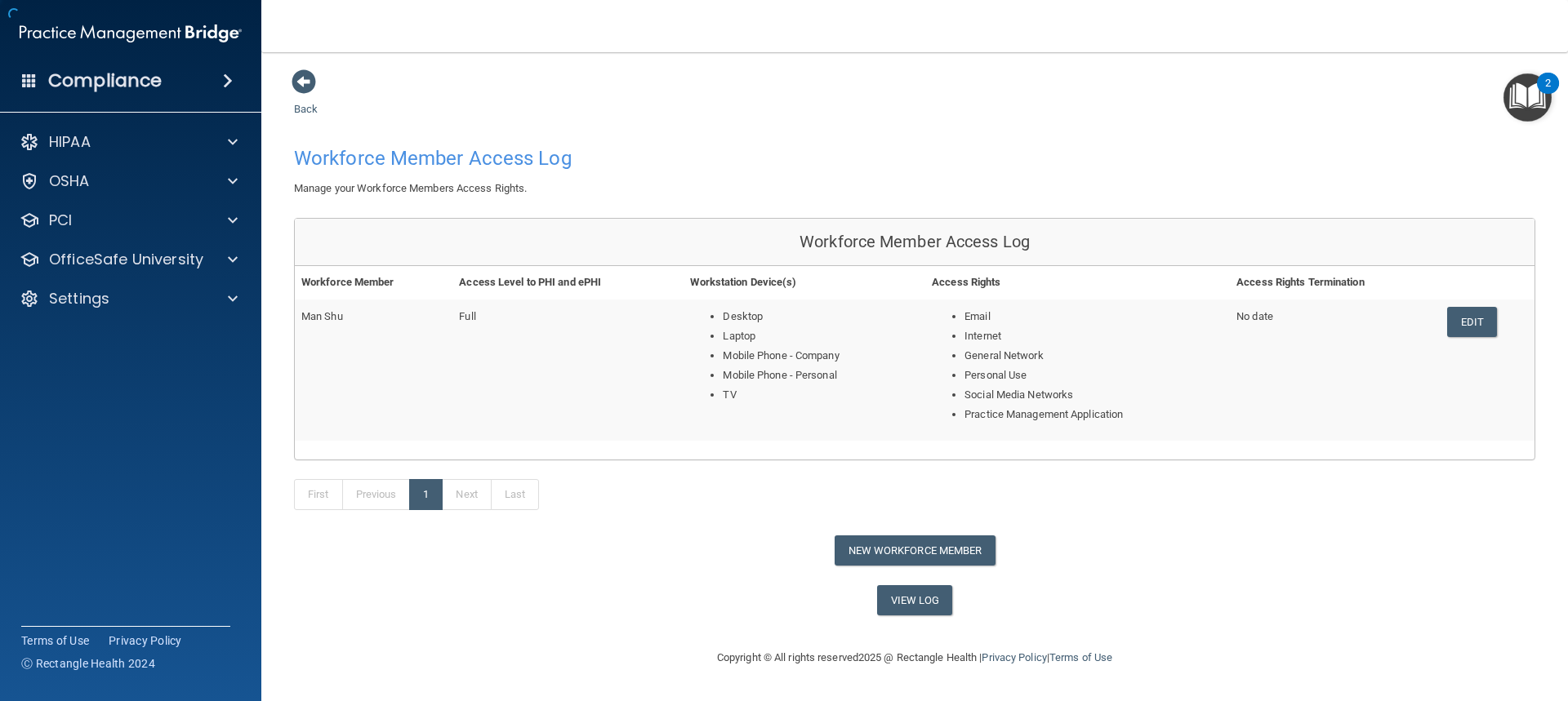
click at [441, 346] on td "Man Shu" at bounding box center [373, 370] width 157 height 141
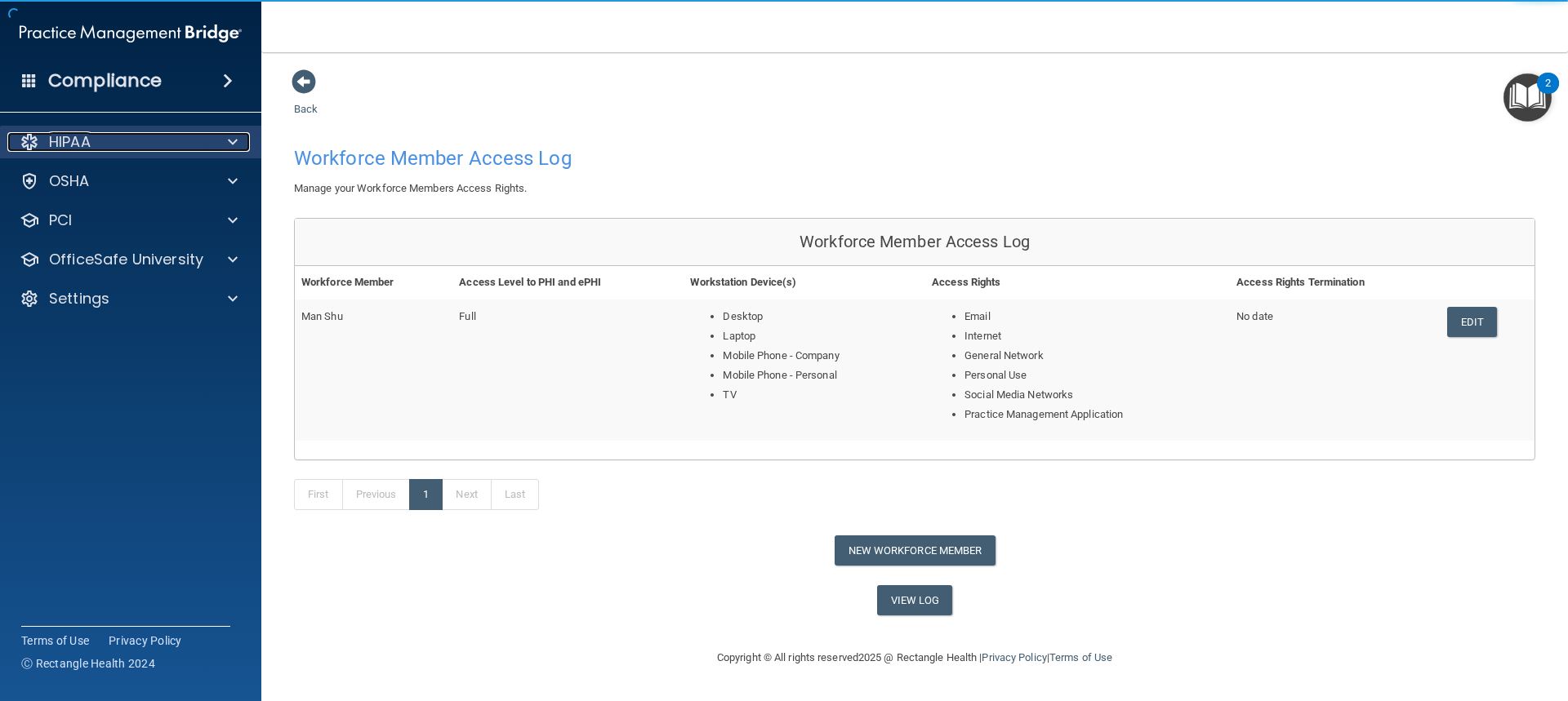
click at [98, 137] on div "HIPAA" at bounding box center [109, 142] width 202 height 19
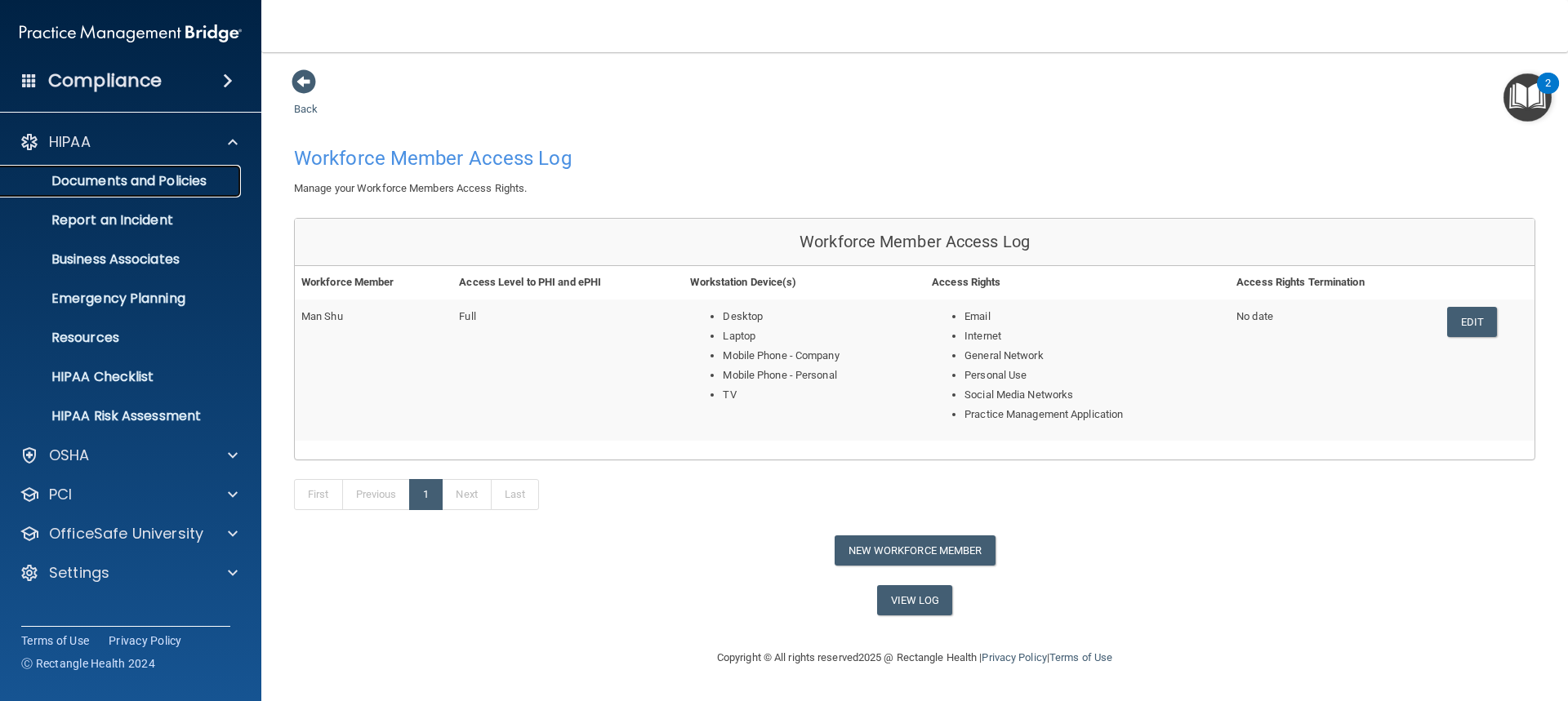
click at [129, 179] on p "Documents and Policies" at bounding box center [122, 181] width 223 height 17
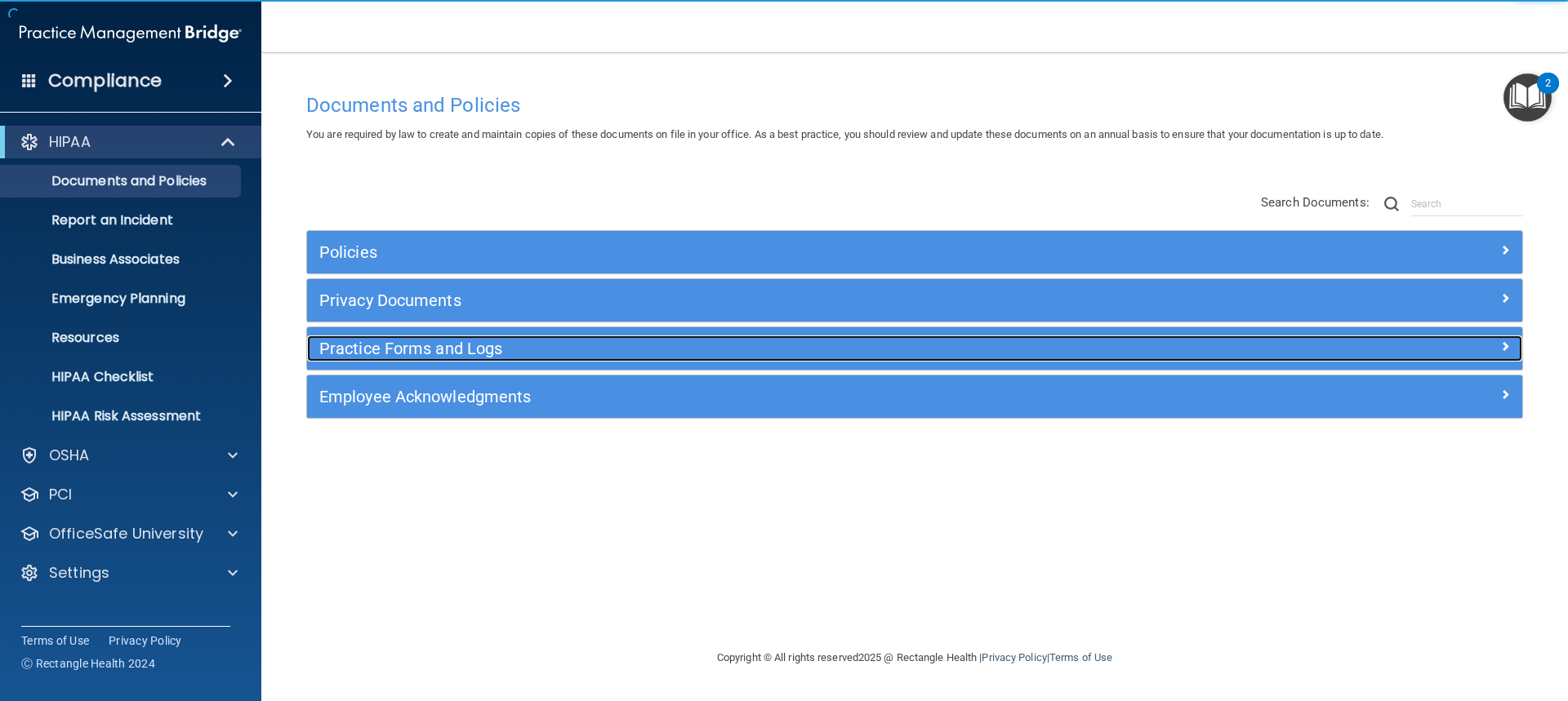
click at [452, 353] on h5 "Practice Forms and Logs" at bounding box center [763, 349] width 887 height 18
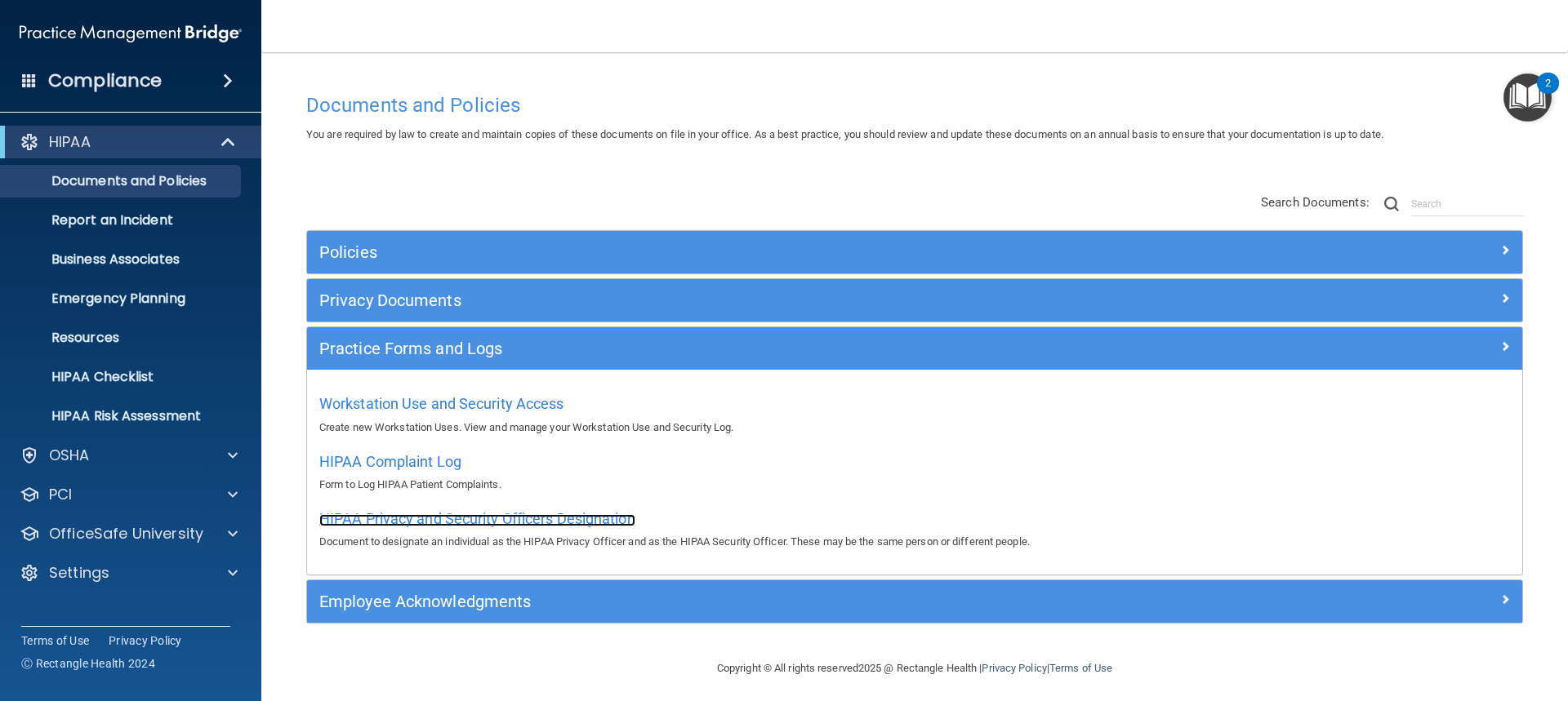
click at [421, 523] on span "HIPAA Privacy and Security Officers Designation" at bounding box center [477, 519] width 316 height 17
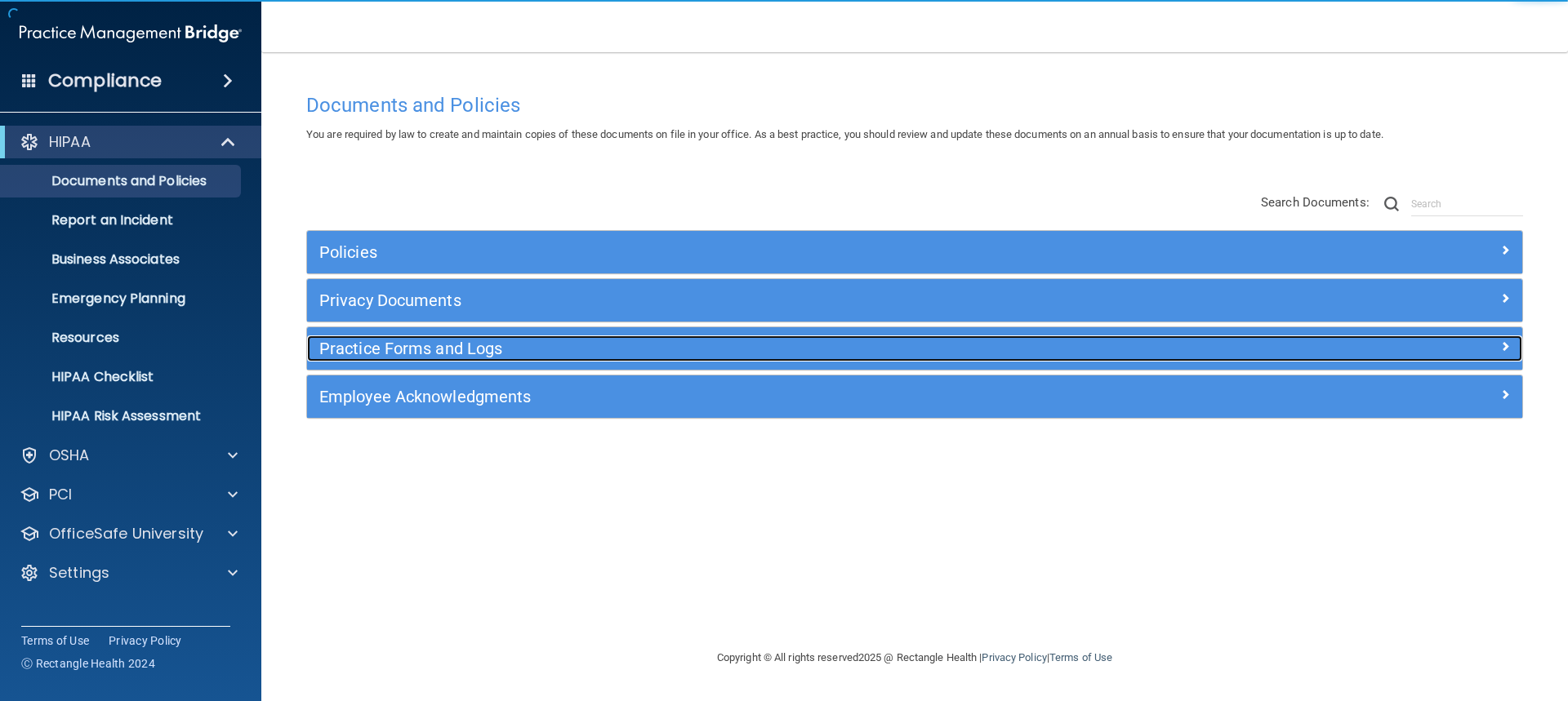
click at [437, 344] on h5 "Practice Forms and Logs" at bounding box center [763, 349] width 887 height 18
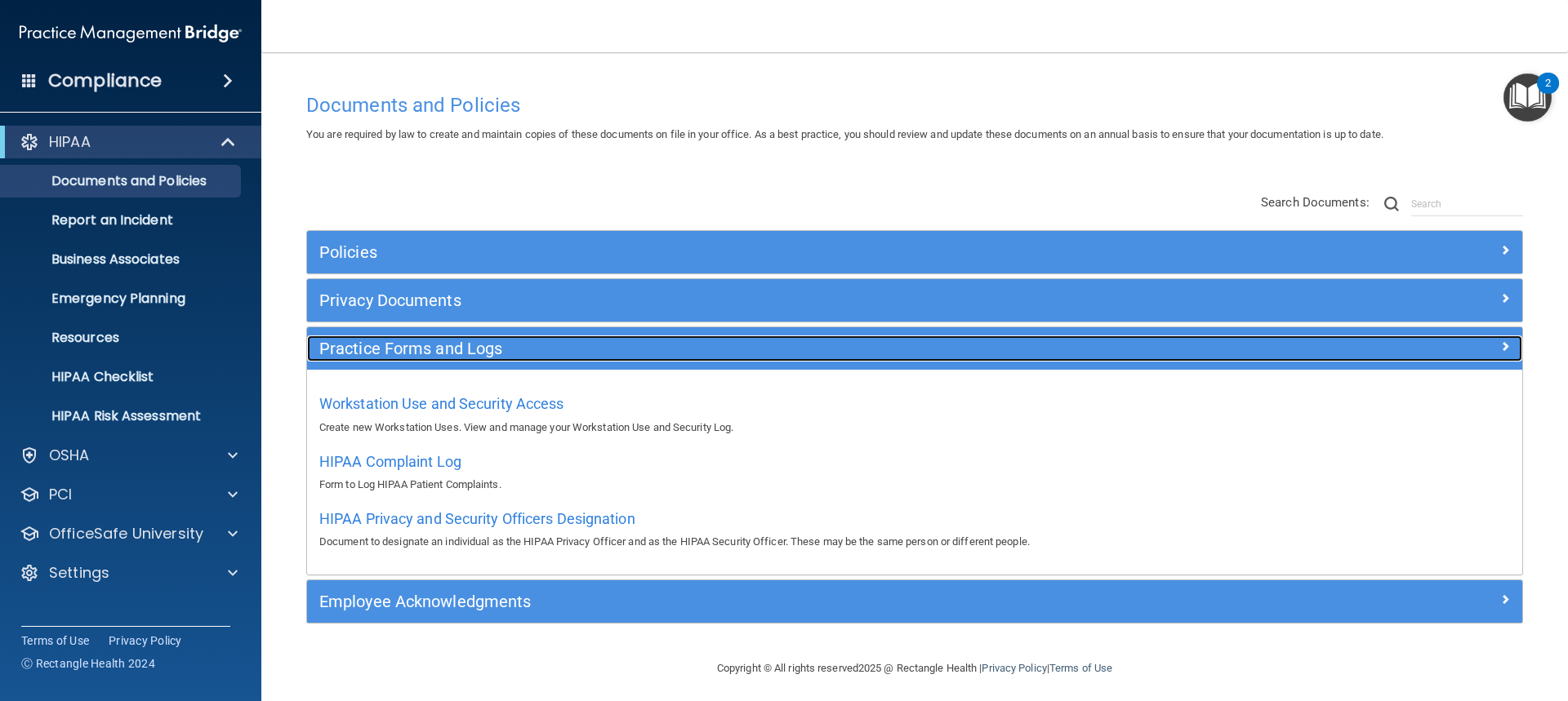
click at [443, 350] on h5 "Practice Forms and Logs" at bounding box center [763, 349] width 887 height 18
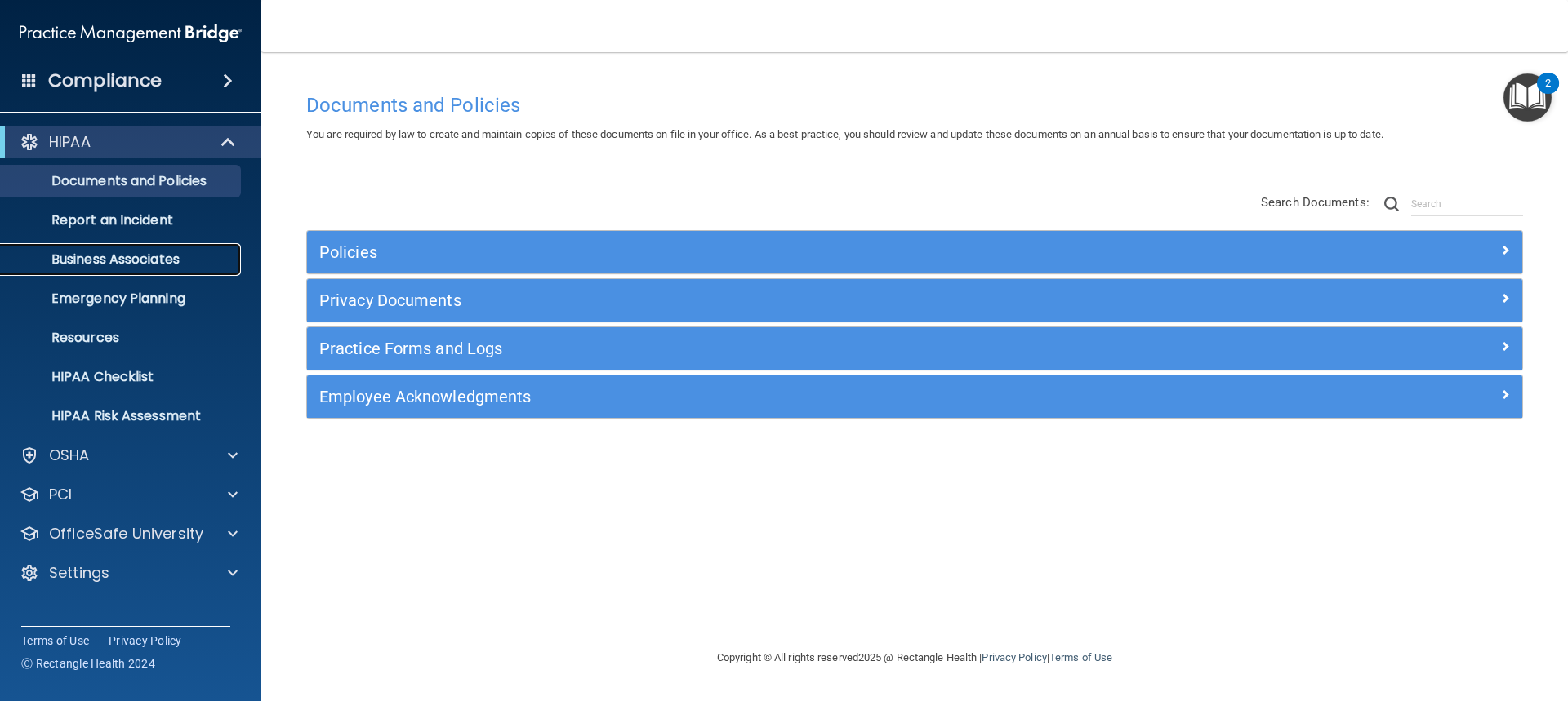
click at [149, 265] on p "Business Associates" at bounding box center [122, 259] width 223 height 17
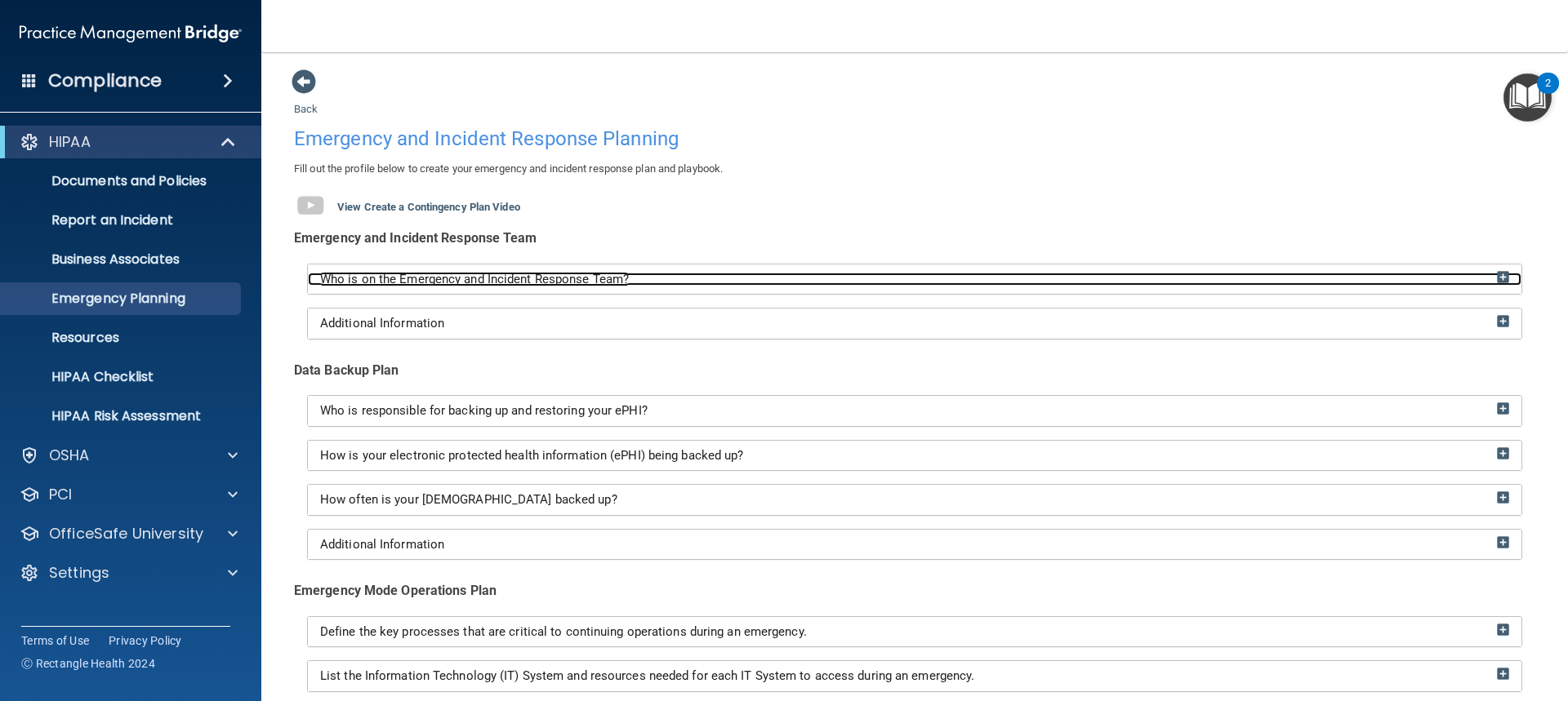
click at [1497, 280] on img at bounding box center [1503, 277] width 12 height 12
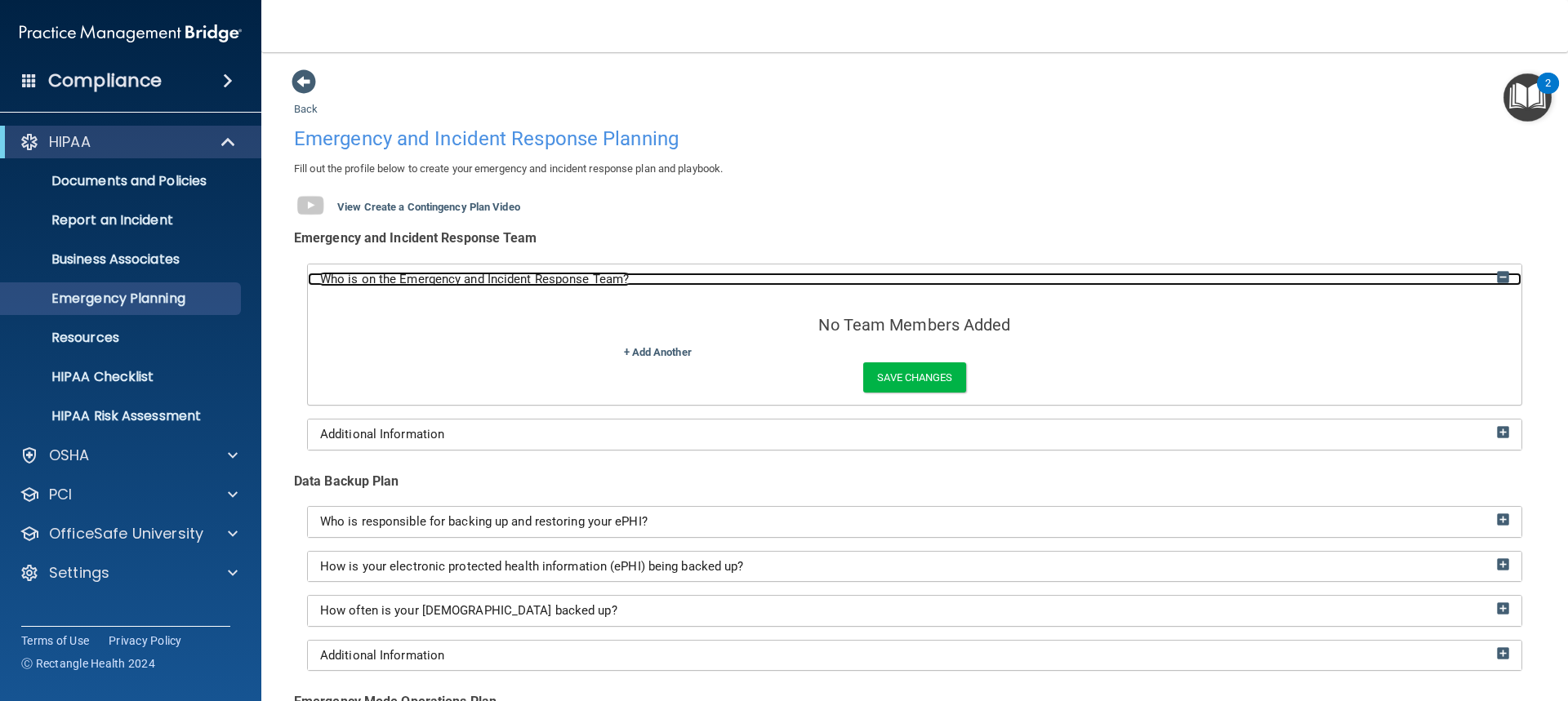
click at [1497, 278] on img at bounding box center [1503, 277] width 12 height 12
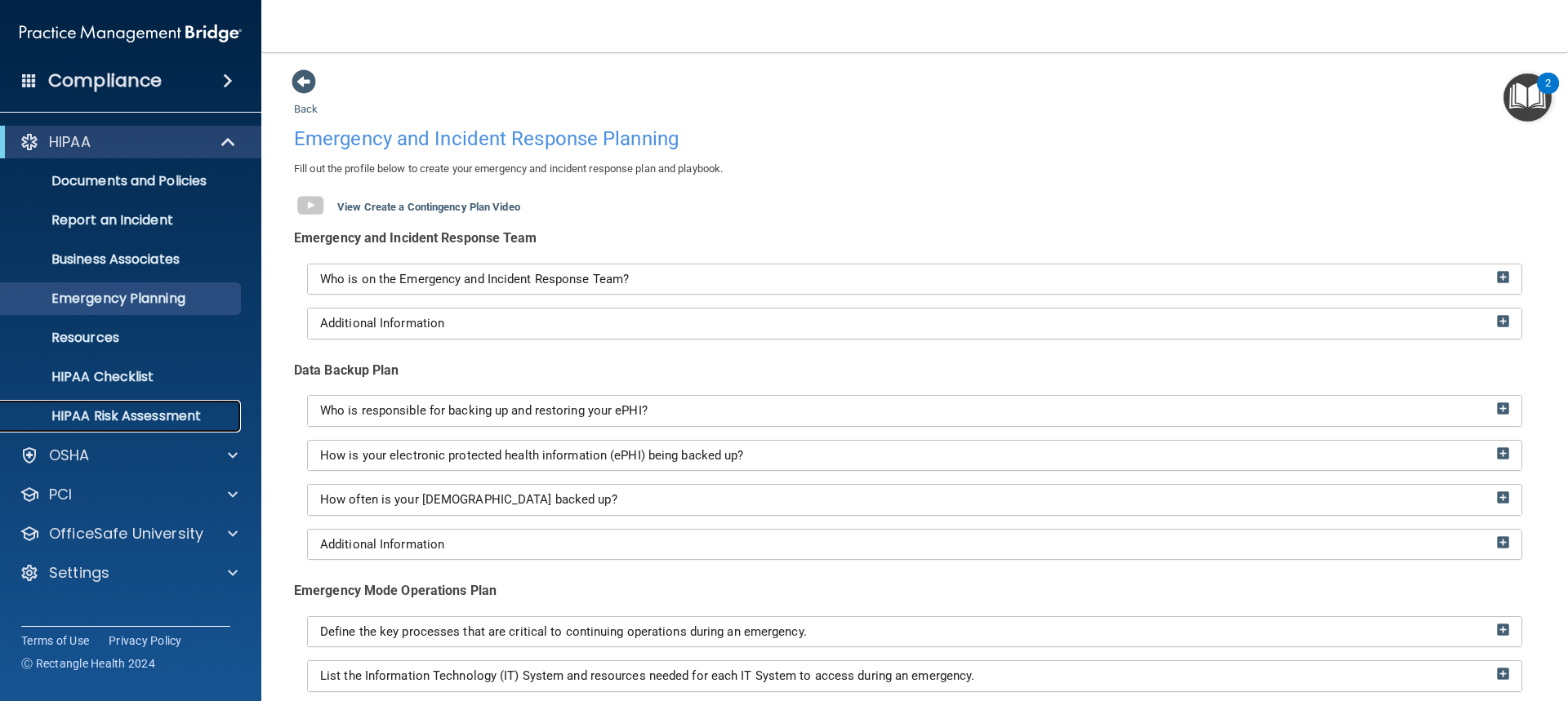
click at [152, 416] on p "HIPAA Risk Assessment" at bounding box center [122, 417] width 223 height 17
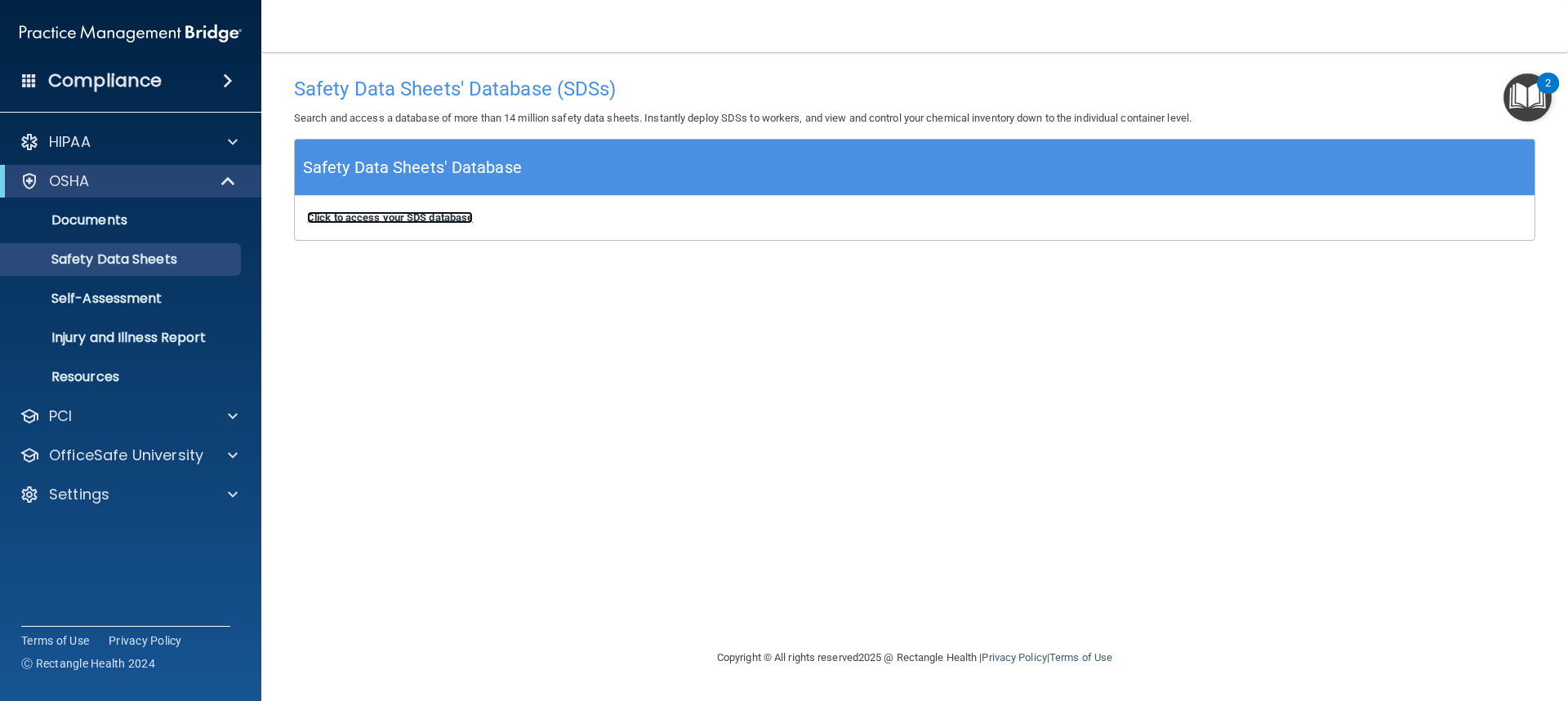
click at [394, 219] on b "Click to access your SDS database" at bounding box center [390, 217] width 166 height 12
click at [130, 305] on p "Self-Assessment" at bounding box center [122, 299] width 223 height 17
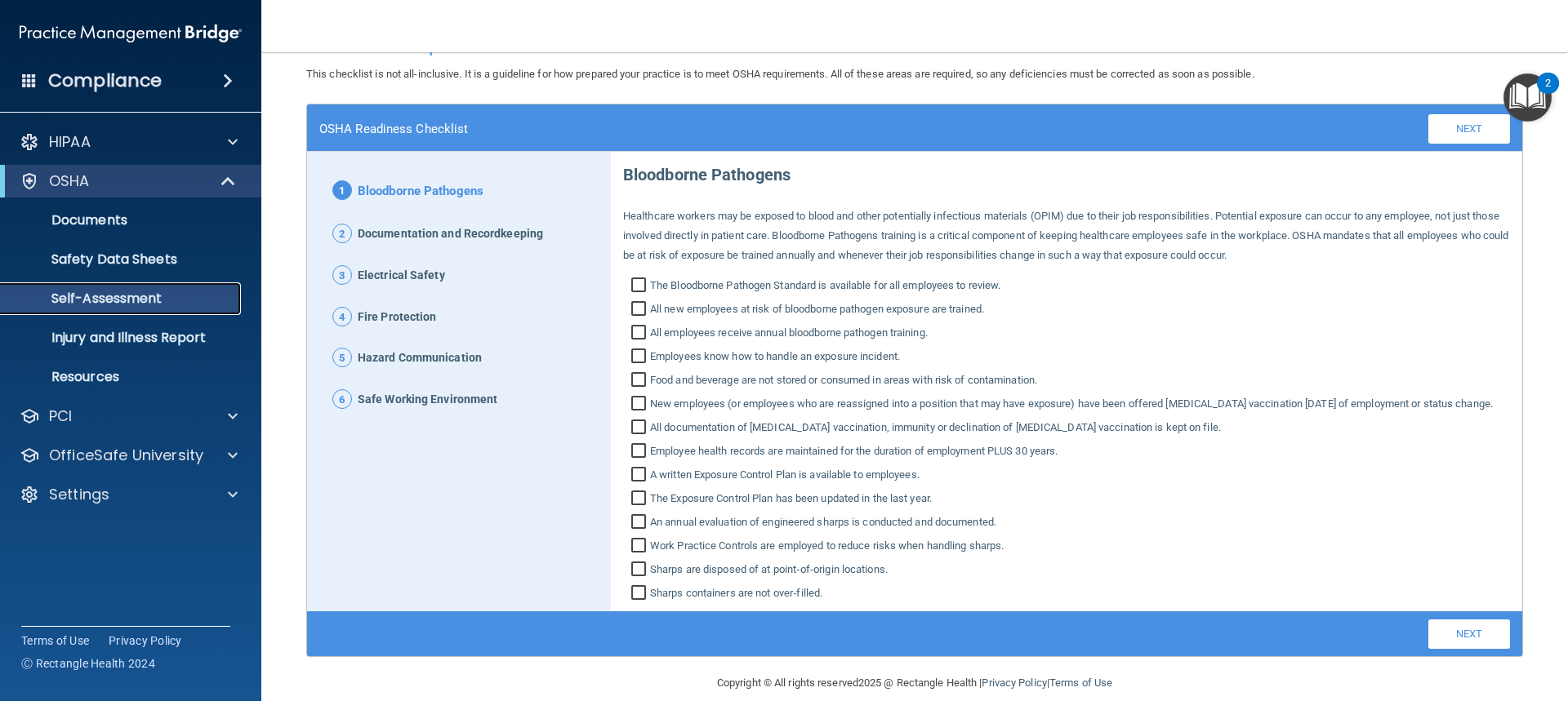
scroll to position [82, 0]
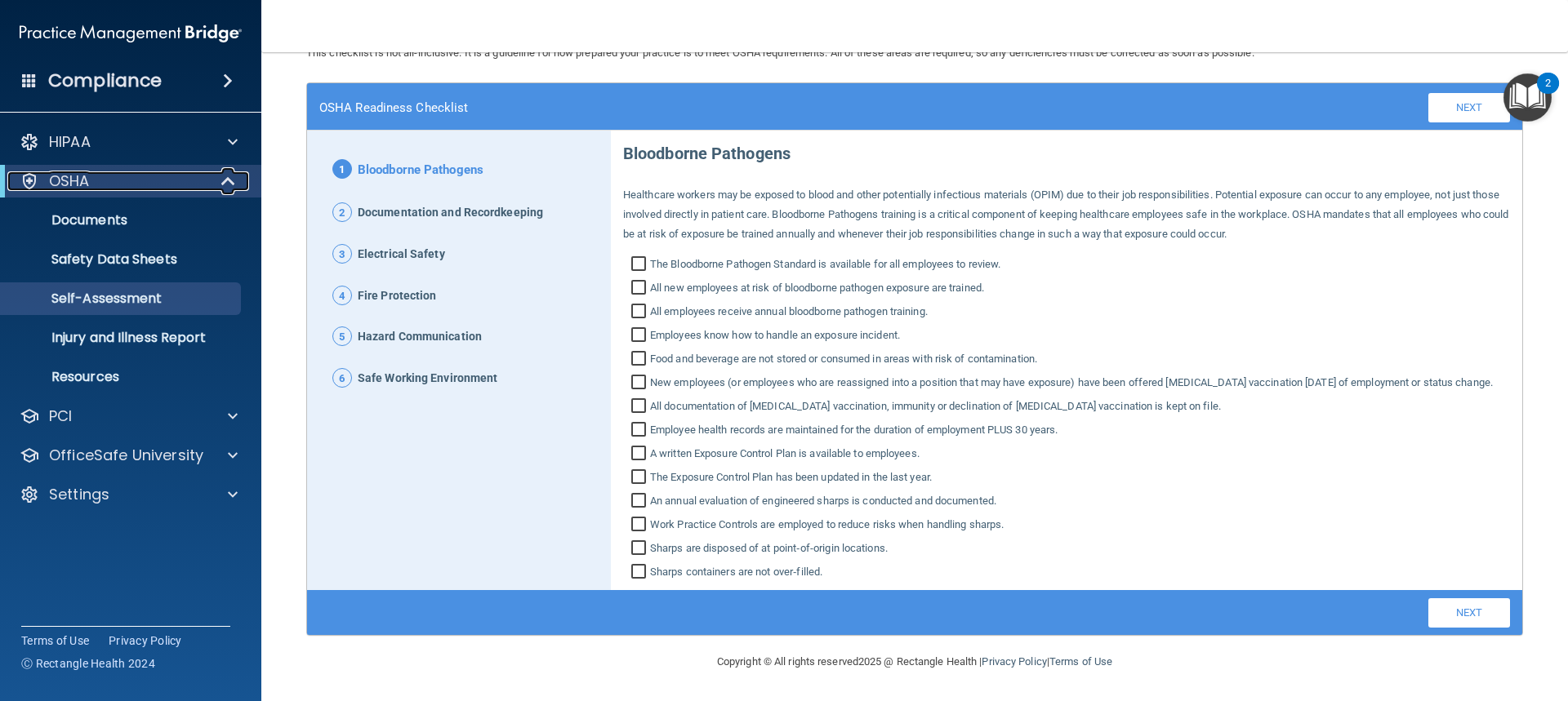
click at [230, 182] on span at bounding box center [229, 180] width 14 height 19
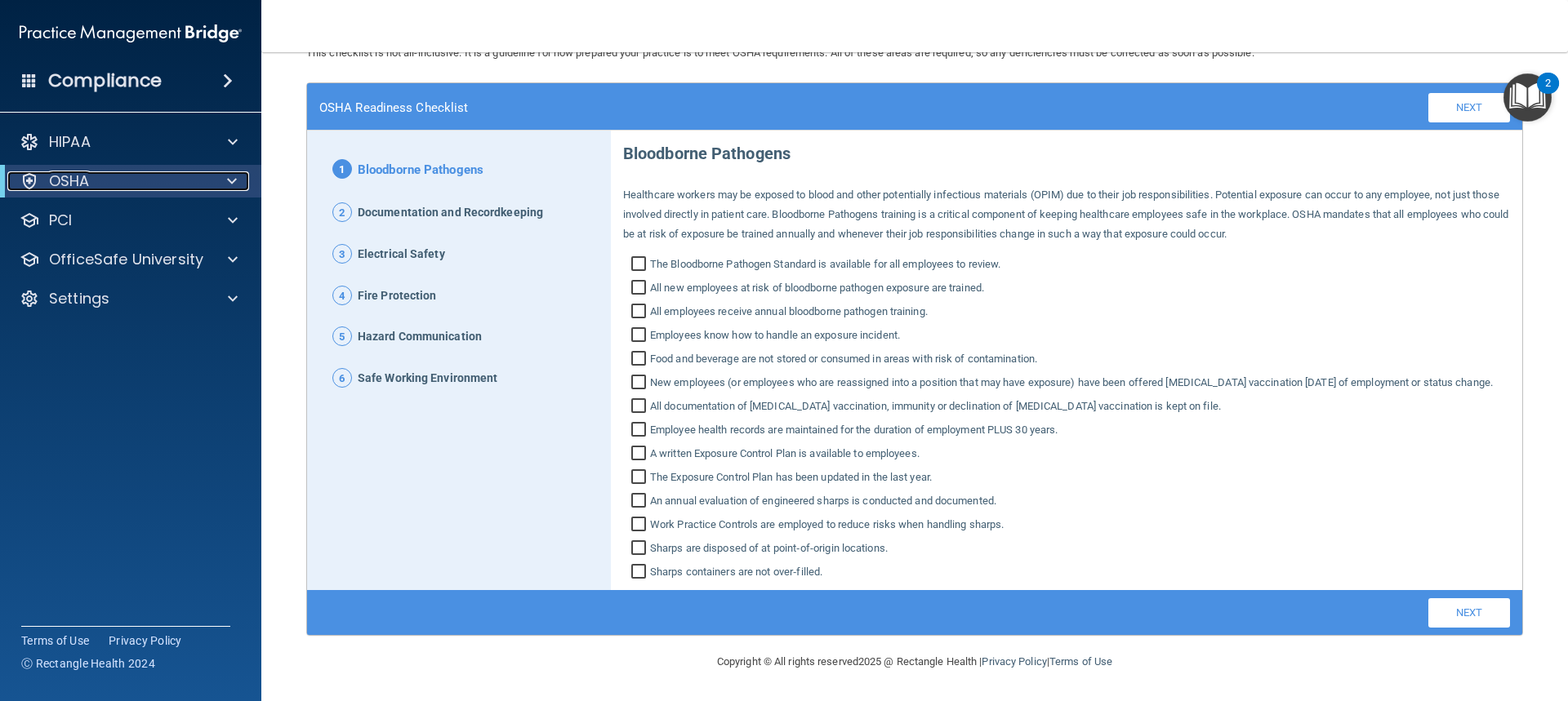
scroll to position [85, 0]
click at [176, 136] on div "HIPAA" at bounding box center [109, 142] width 202 height 19
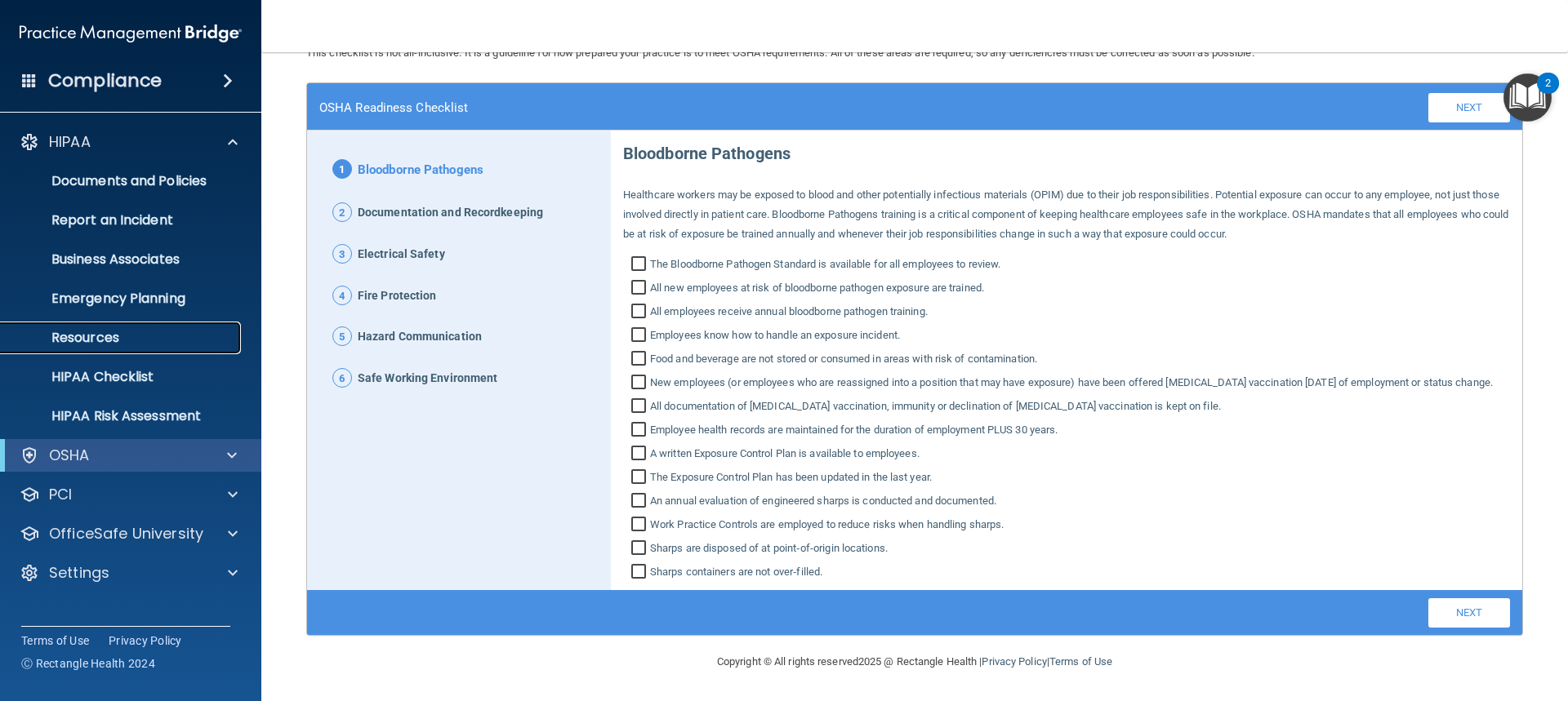
click at [98, 347] on link "Resources" at bounding box center [112, 338] width 258 height 32
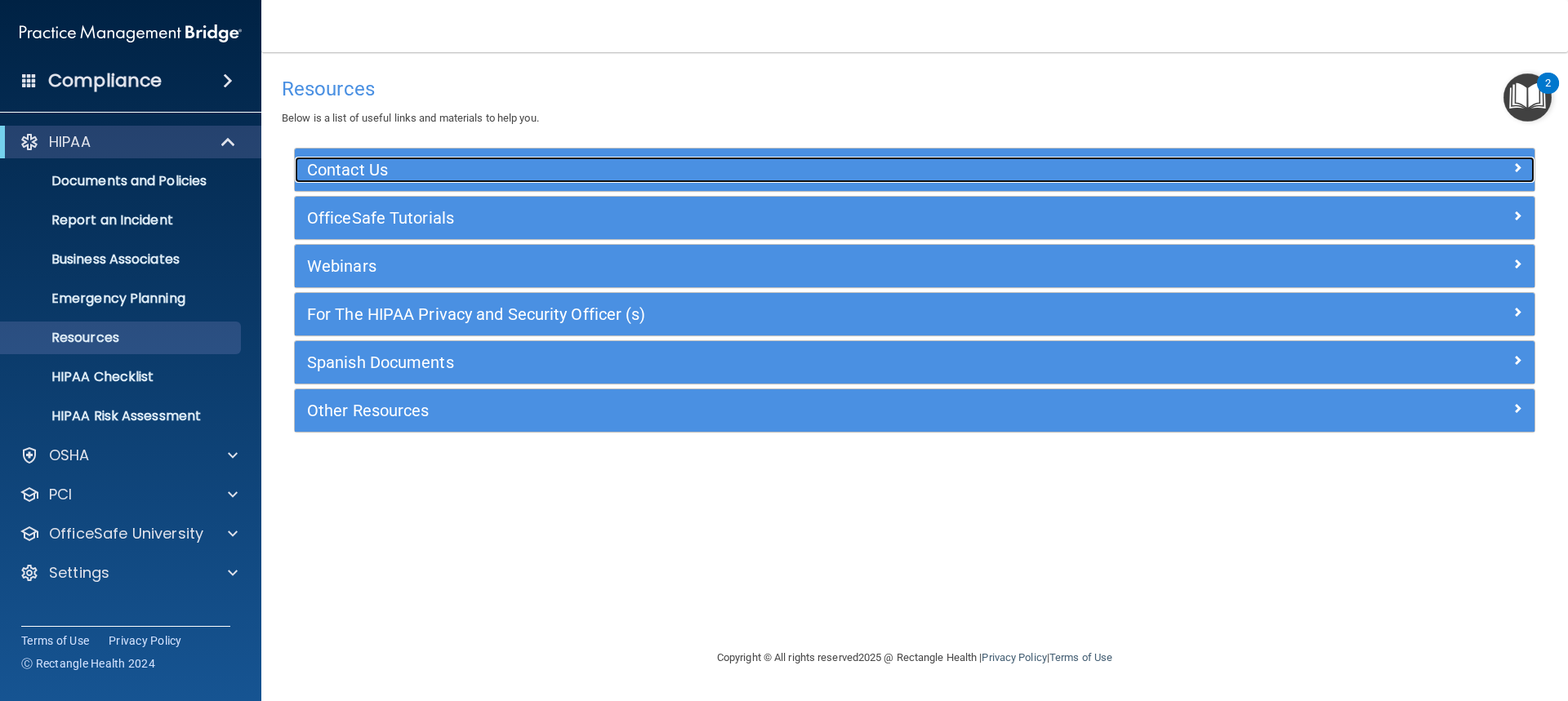
click at [372, 168] on h5 "Contact Us" at bounding box center [760, 170] width 905 height 18
